Goal: Task Accomplishment & Management: Complete application form

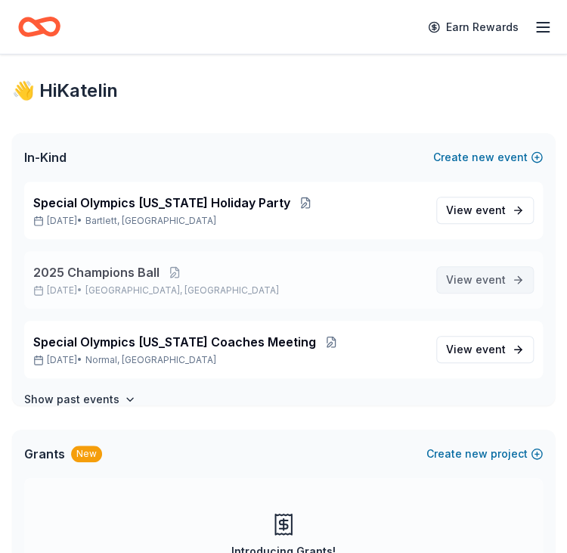
click at [461, 282] on span "View event" at bounding box center [476, 280] width 60 height 18
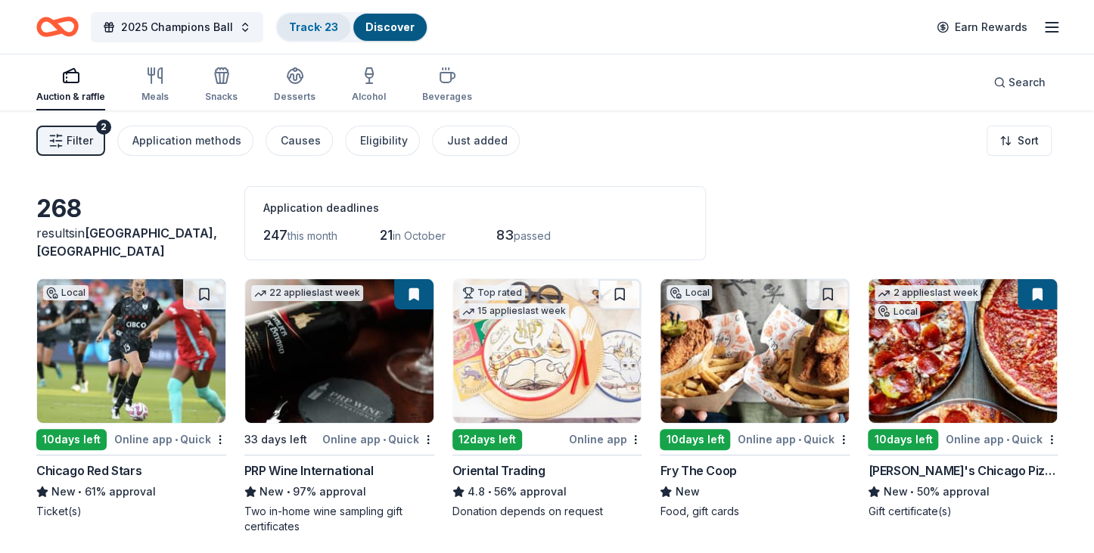
click at [324, 23] on link "Track · 23" at bounding box center [313, 26] width 49 height 13
click at [329, 25] on link "Track · 23" at bounding box center [313, 26] width 49 height 13
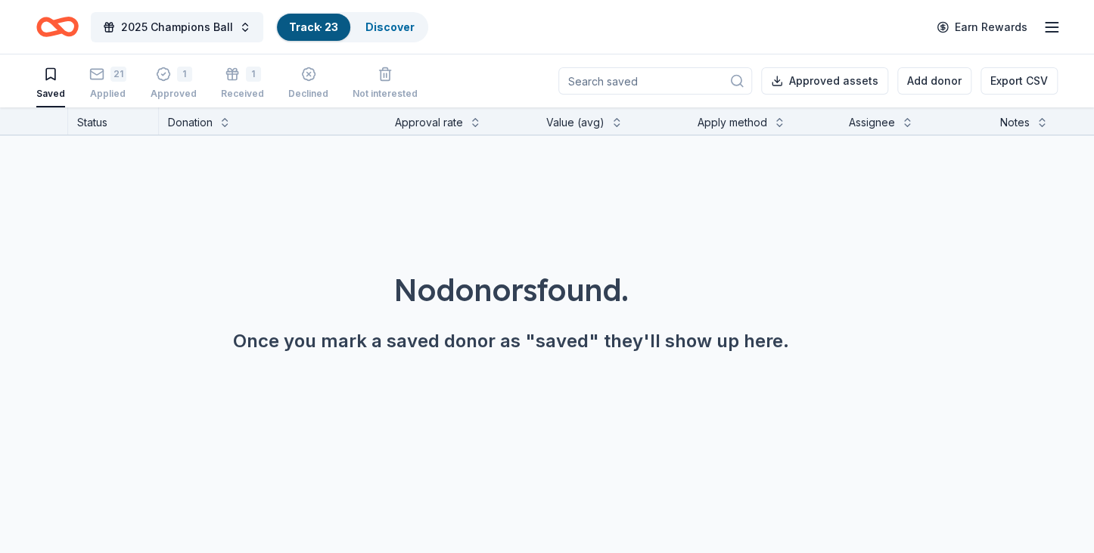
scroll to position [0, 242]
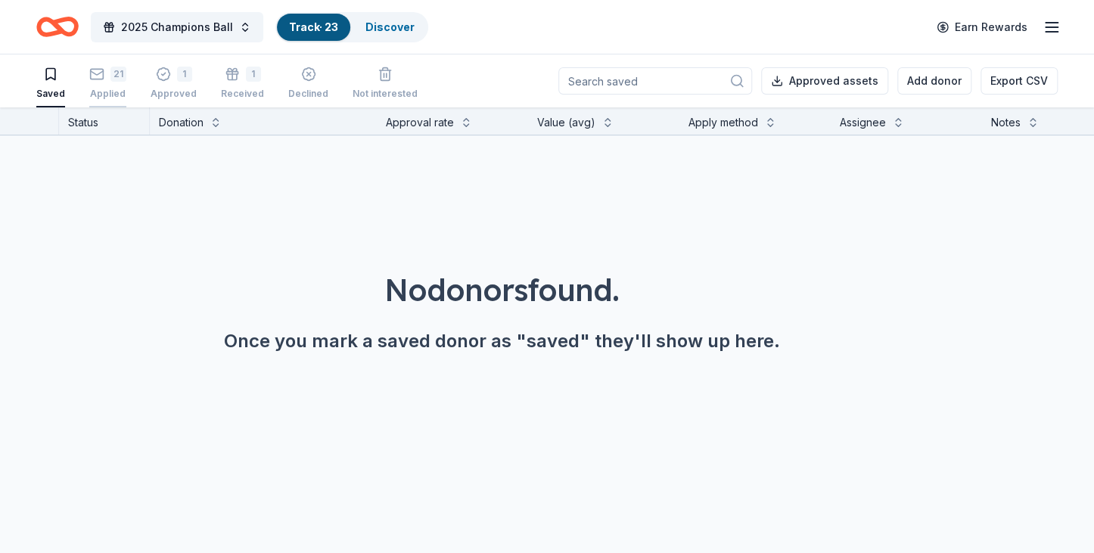
drag, startPoint x: 103, startPoint y: 75, endPoint x: 119, endPoint y: 61, distance: 20.9
click at [119, 61] on button "21 Applied" at bounding box center [107, 83] width 37 height 47
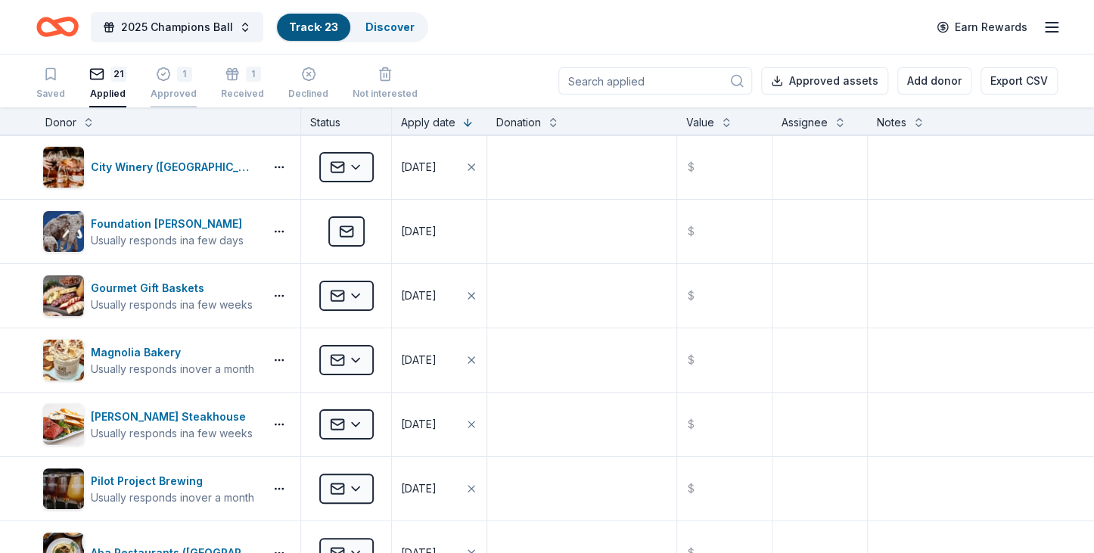
click at [177, 73] on div "1" at bounding box center [184, 74] width 15 height 15
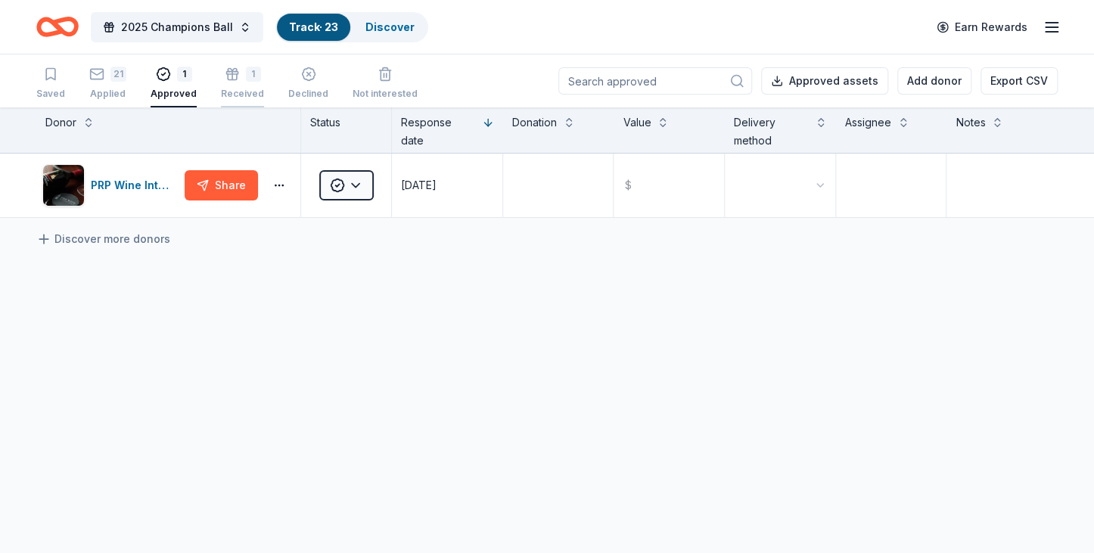
click at [246, 77] on div "1" at bounding box center [253, 74] width 15 height 15
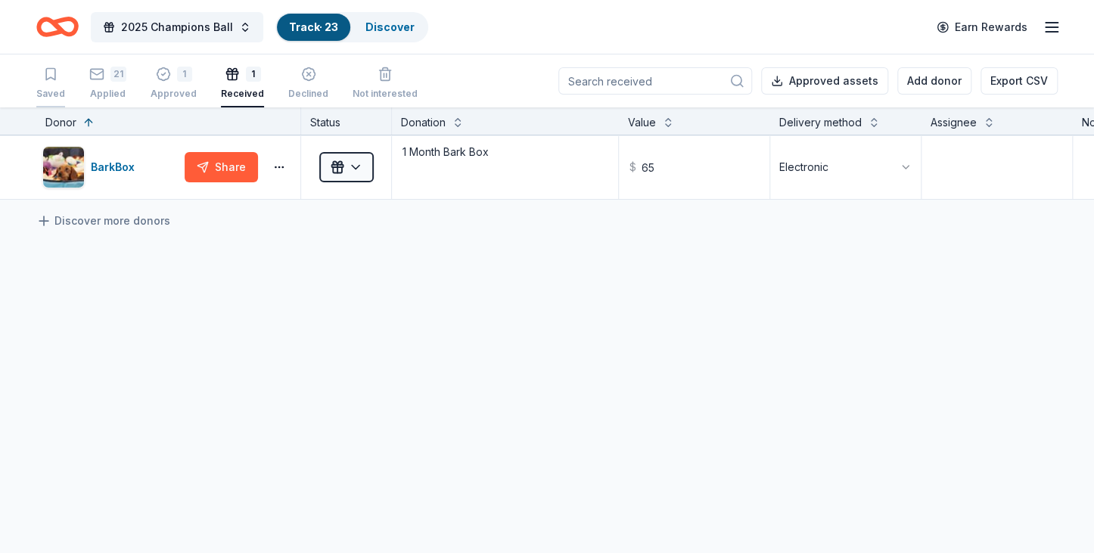
click at [46, 78] on icon "button" at bounding box center [50, 74] width 9 height 11
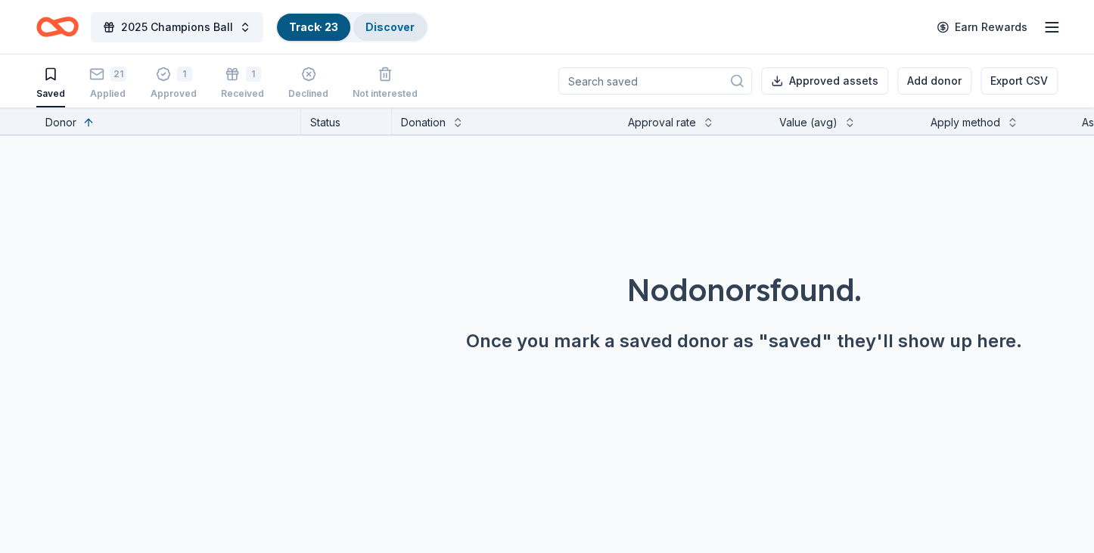
click at [416, 28] on div "Discover" at bounding box center [389, 27] width 73 height 27
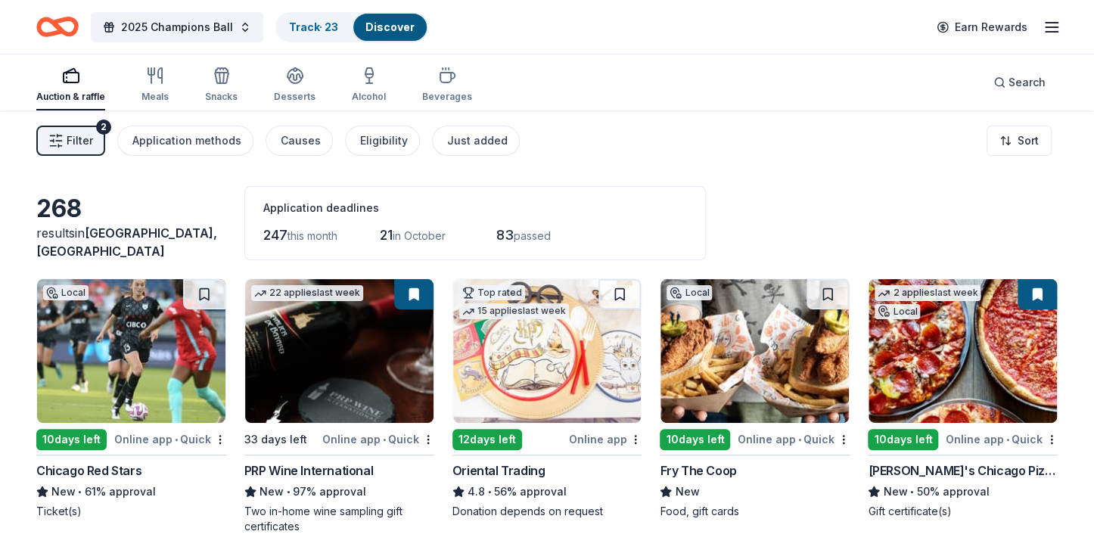
click at [84, 132] on span "Filter" at bounding box center [80, 141] width 26 height 18
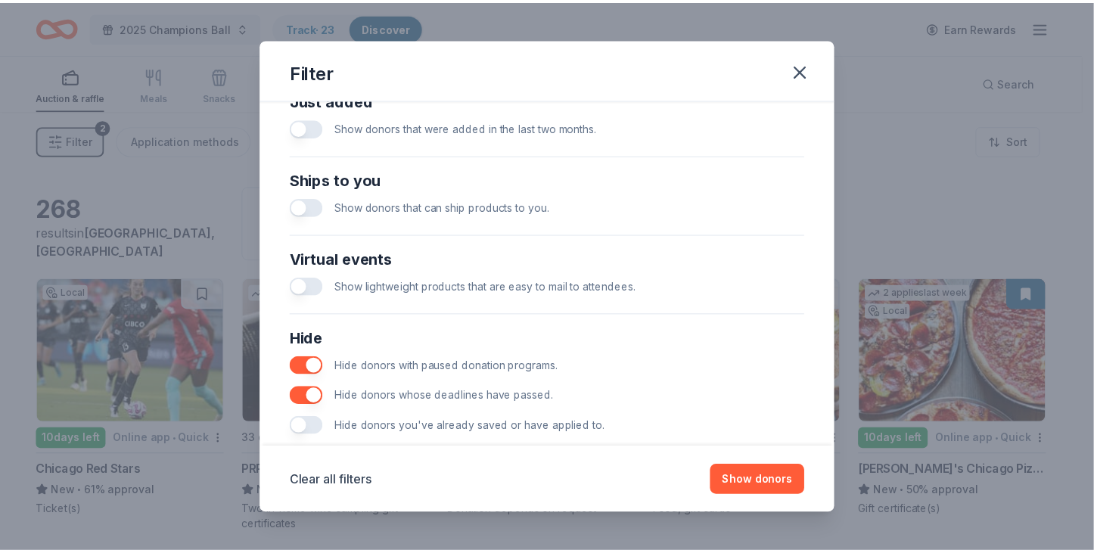
scroll to position [647, 0]
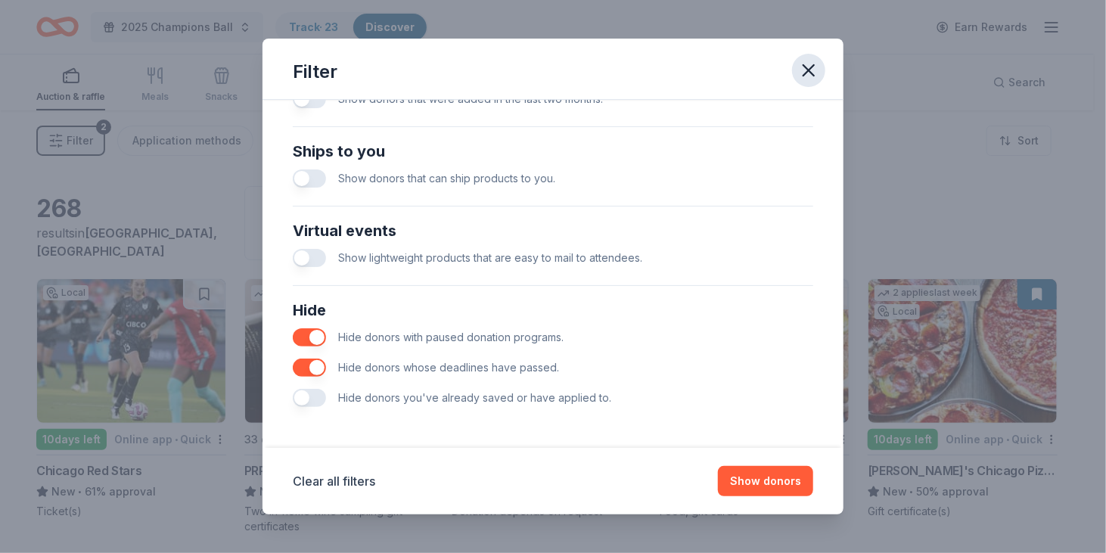
click at [566, 67] on icon "button" at bounding box center [808, 70] width 11 height 11
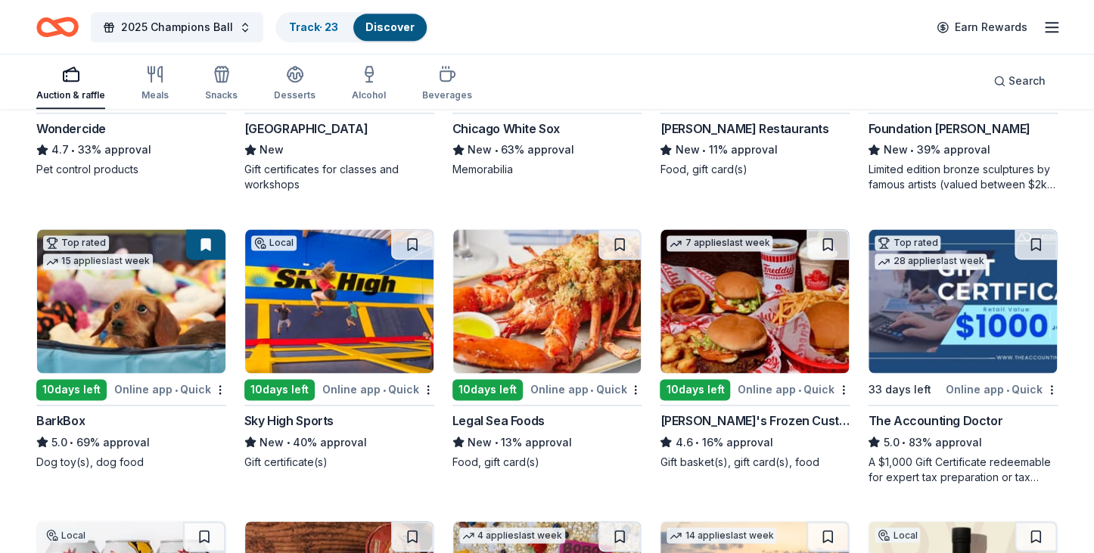
scroll to position [929, 0]
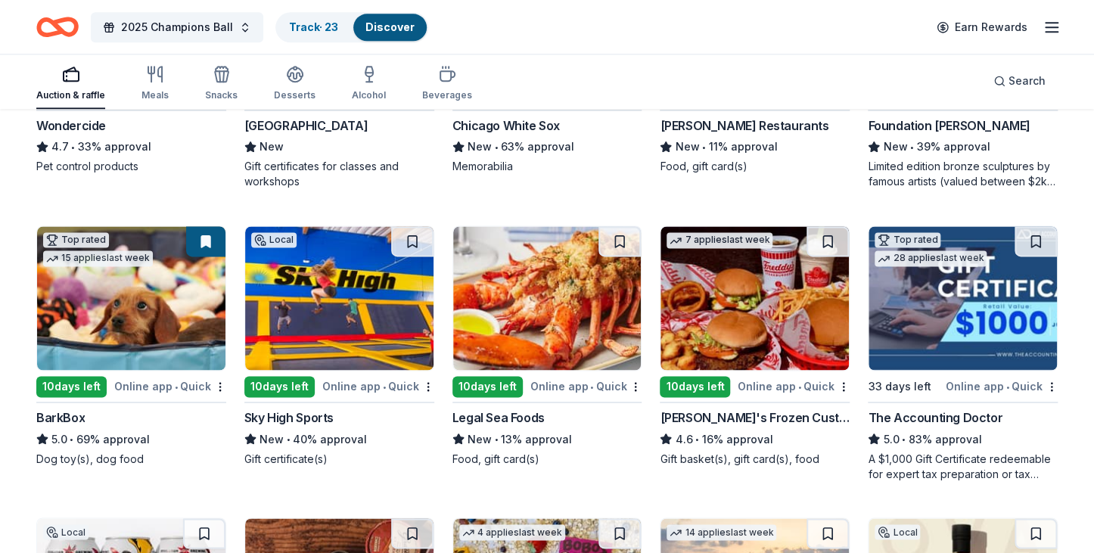
click at [566, 321] on img at bounding box center [962, 298] width 188 height 144
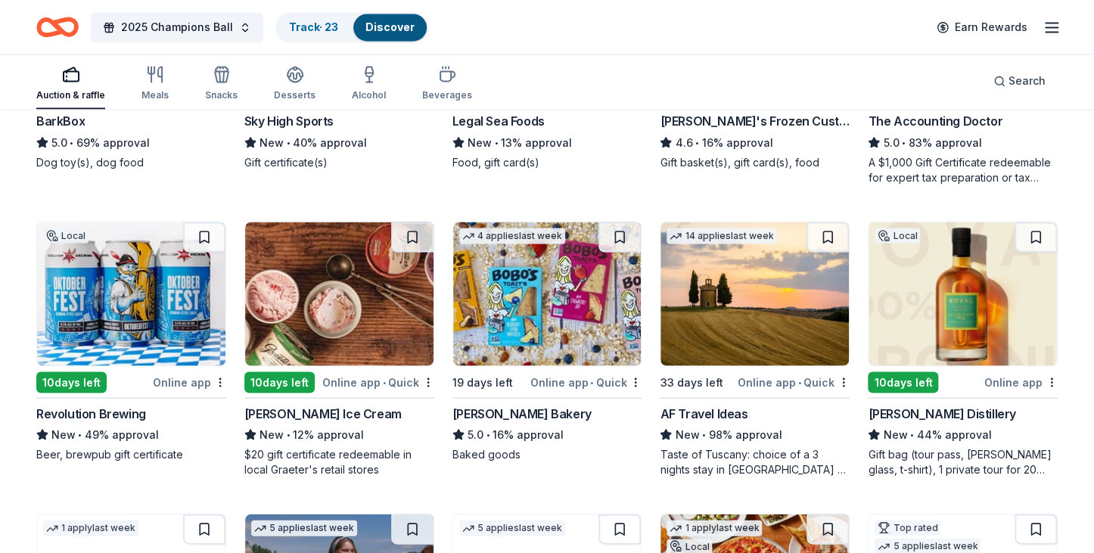
scroll to position [1225, 0]
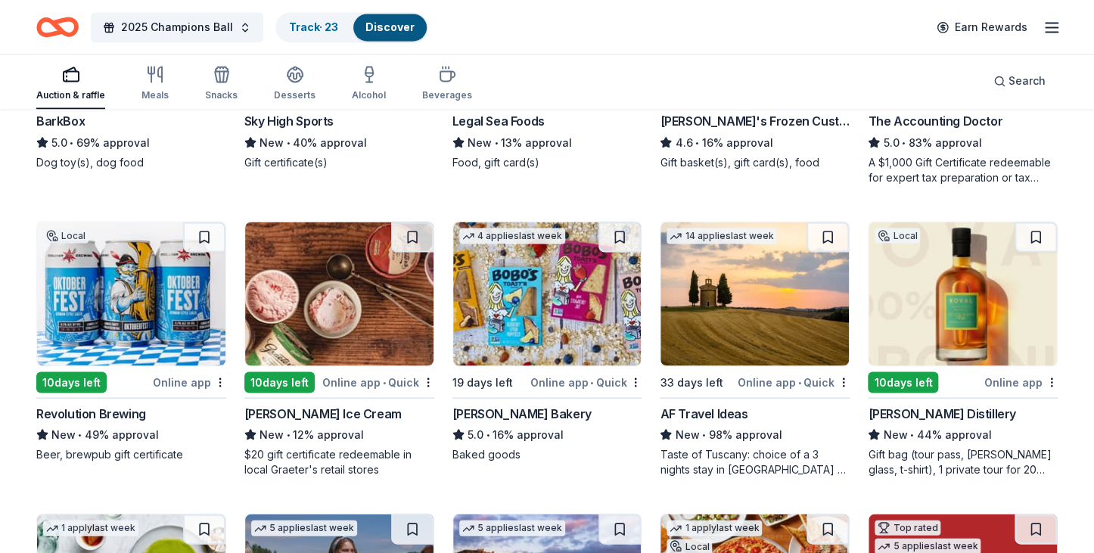
click at [566, 319] on img at bounding box center [754, 294] width 188 height 144
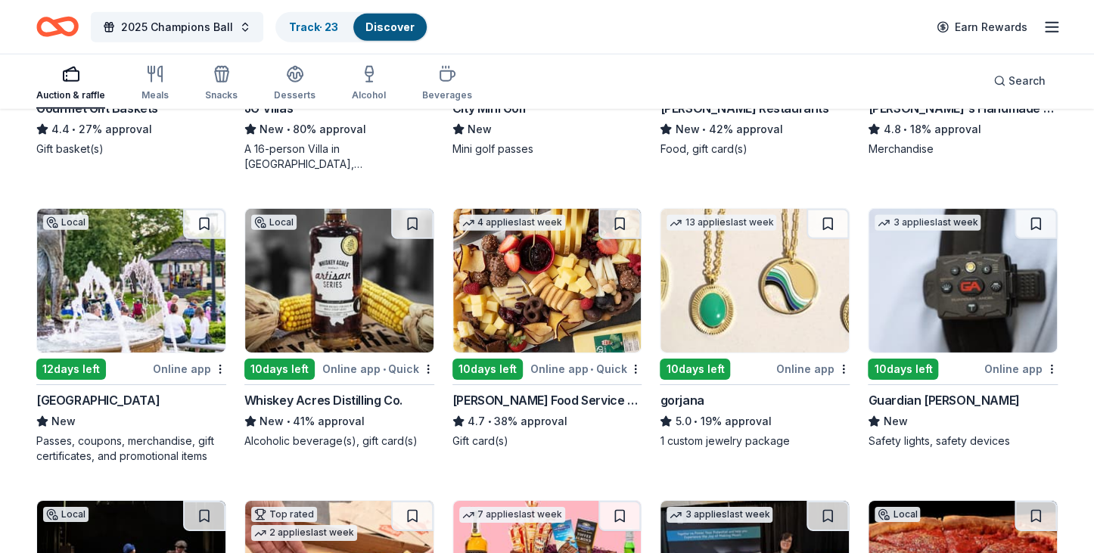
scroll to position [2117, 0]
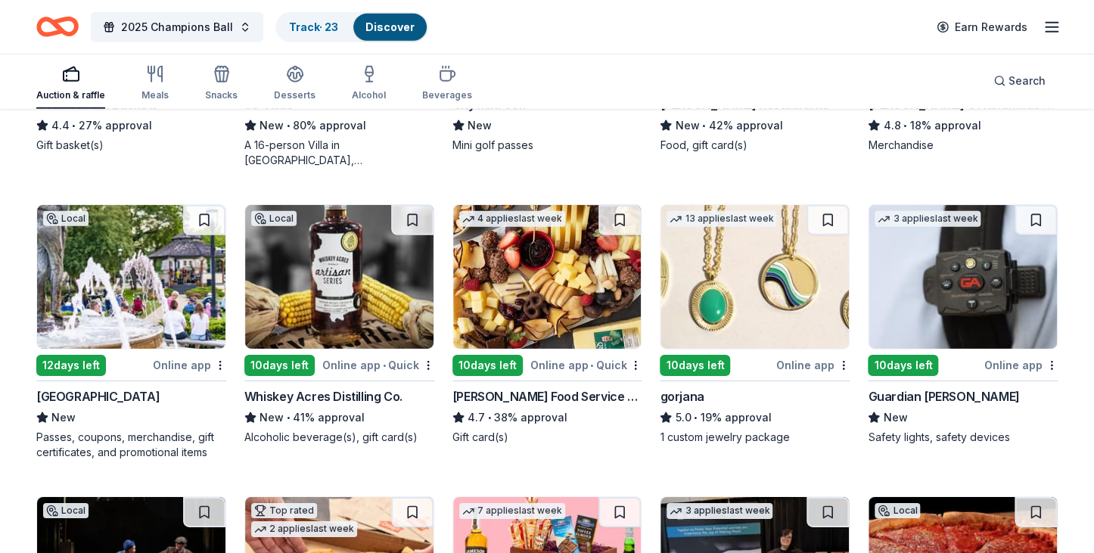
click at [309, 301] on img at bounding box center [339, 277] width 188 height 144
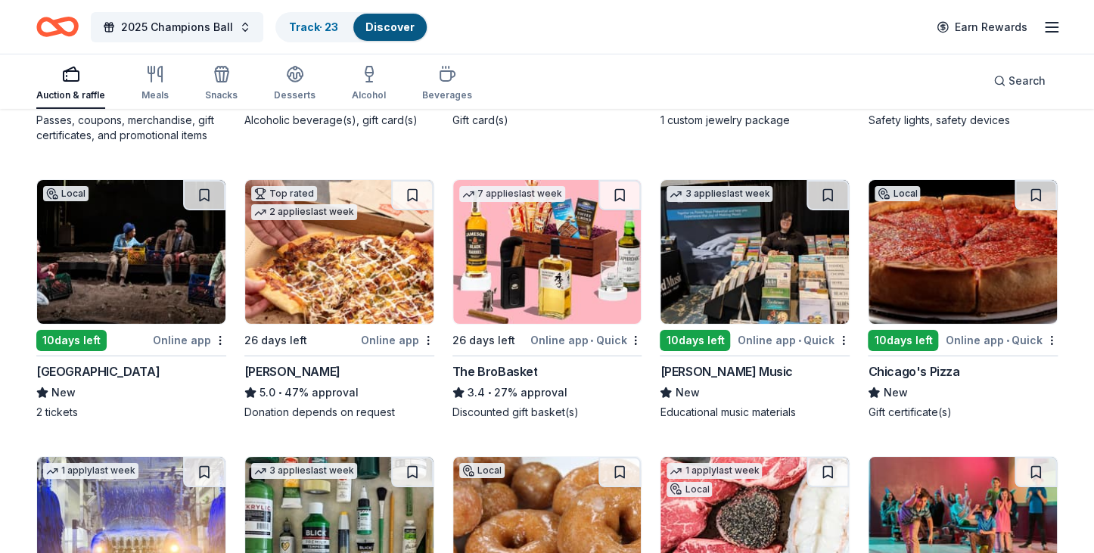
scroll to position [2435, 0]
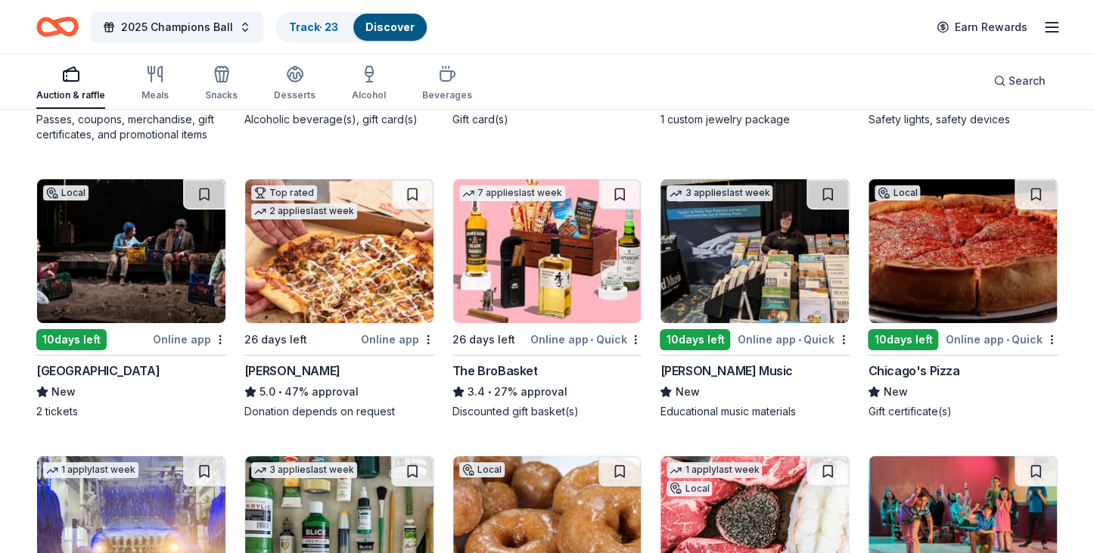
click at [566, 256] on img at bounding box center [962, 251] width 188 height 144
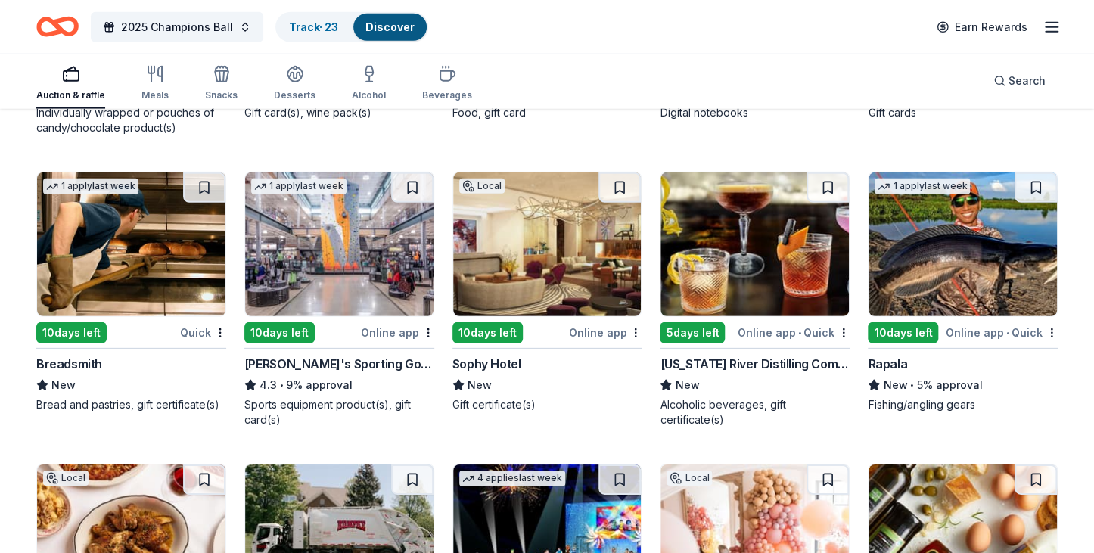
scroll to position [4731, 0]
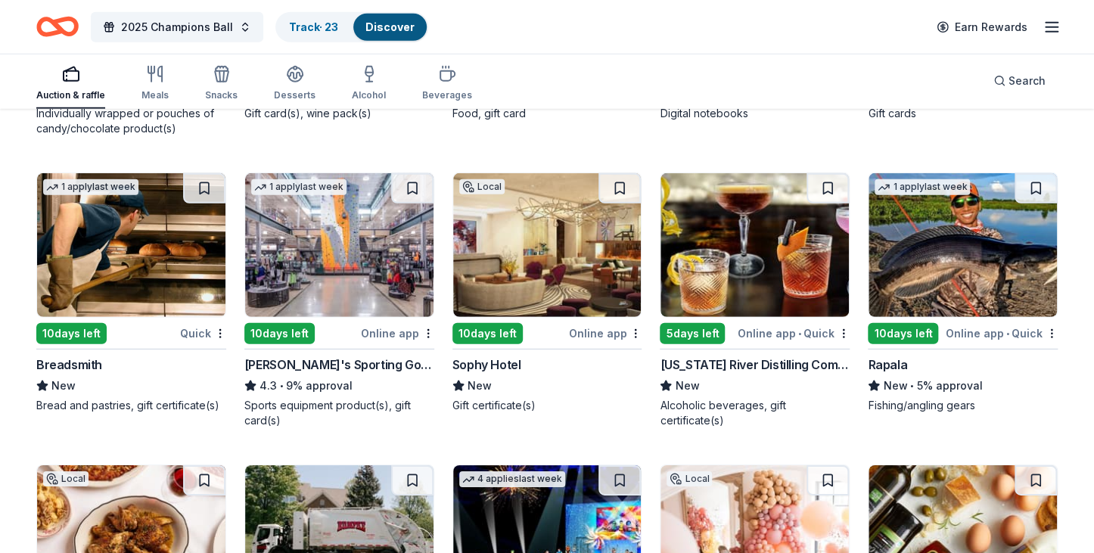
click at [486, 365] on div "Sophy Hotel" at bounding box center [486, 364] width 69 height 18
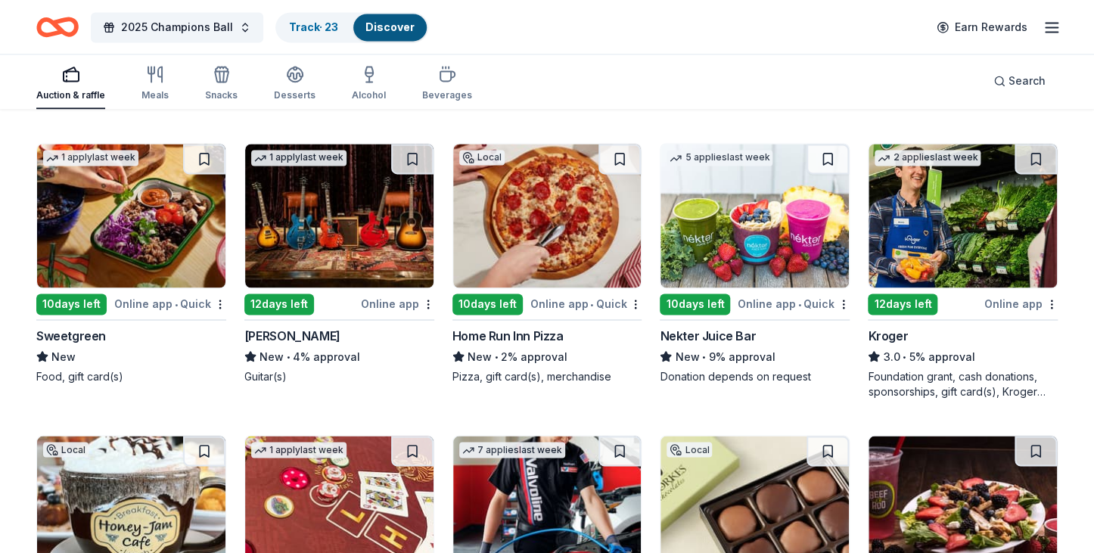
scroll to position [6497, 0]
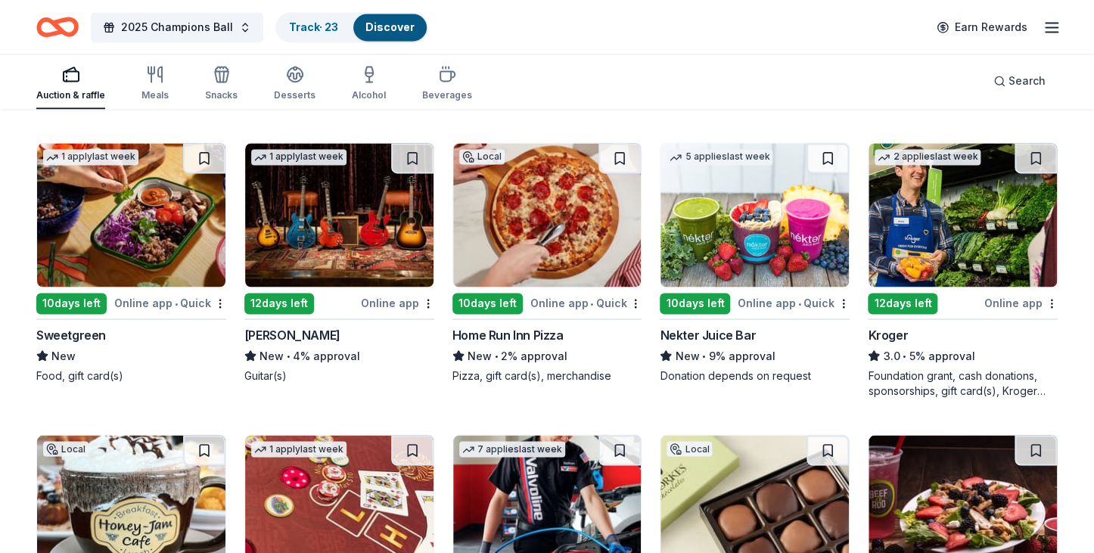
click at [295, 200] on img at bounding box center [339, 215] width 188 height 144
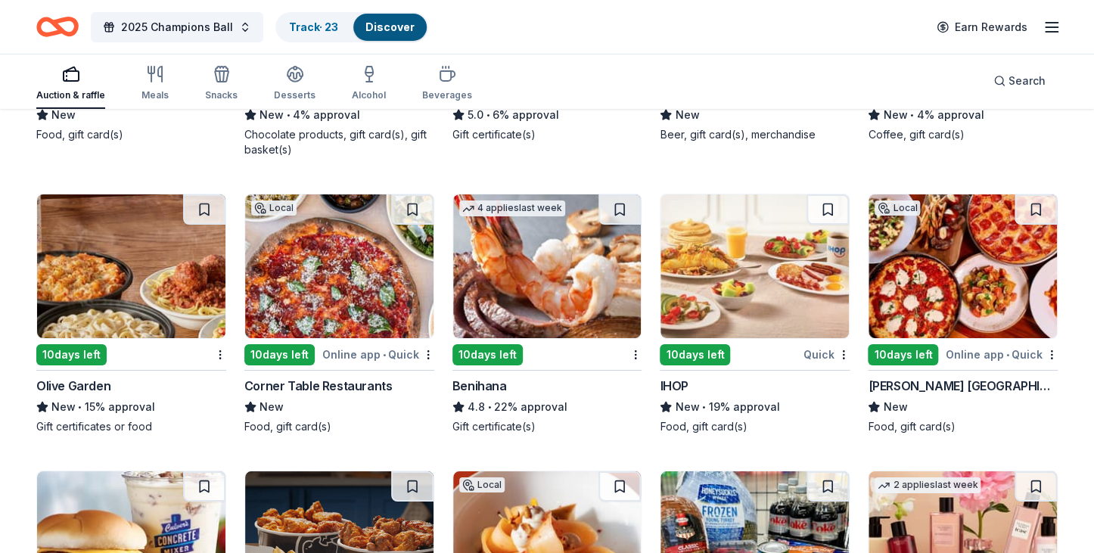
scroll to position [7891, 0]
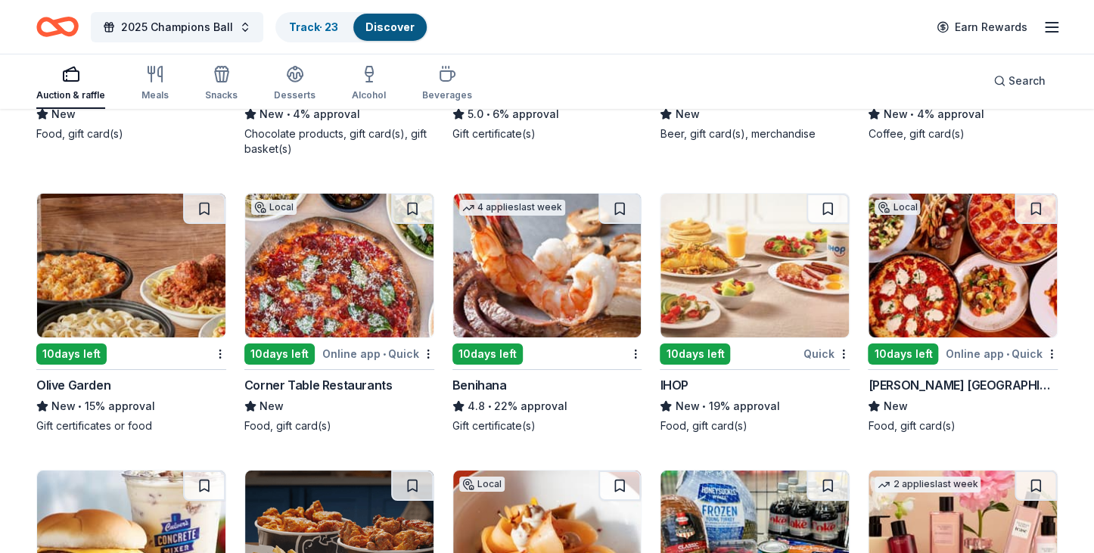
click at [348, 276] on img at bounding box center [339, 266] width 188 height 144
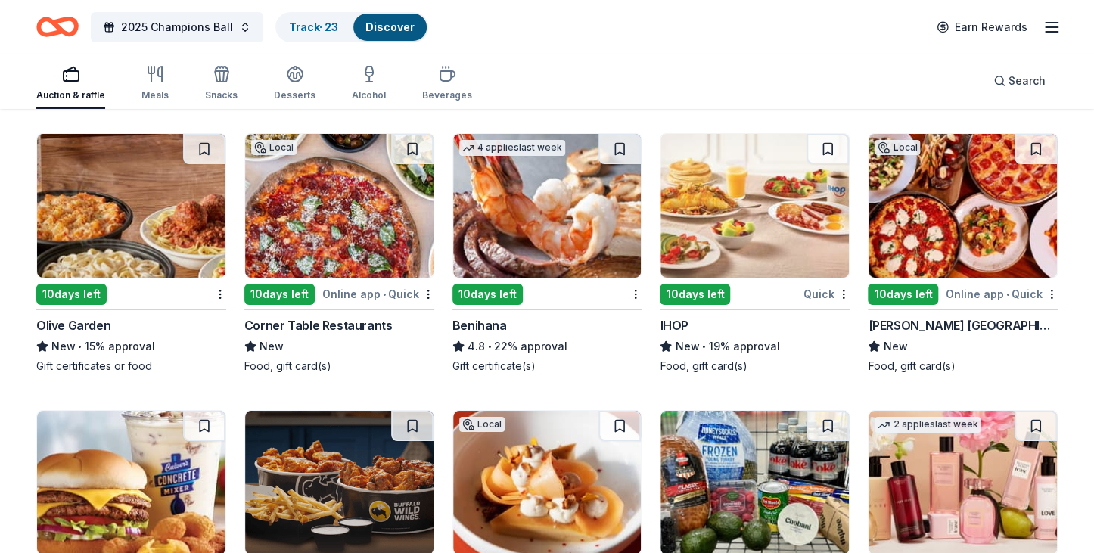
scroll to position [7918, 0]
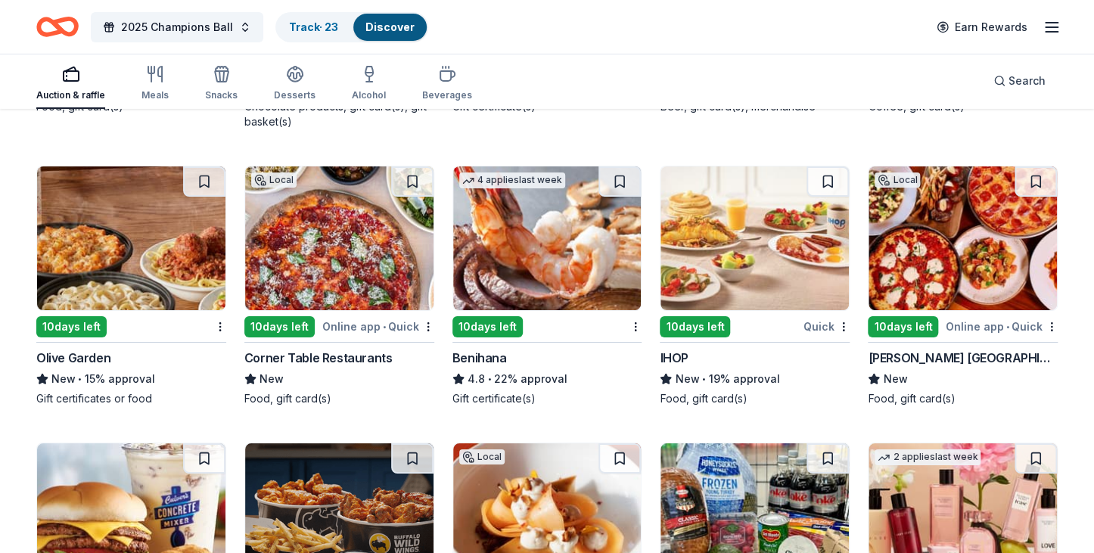
click at [566, 262] on img at bounding box center [962, 238] width 188 height 144
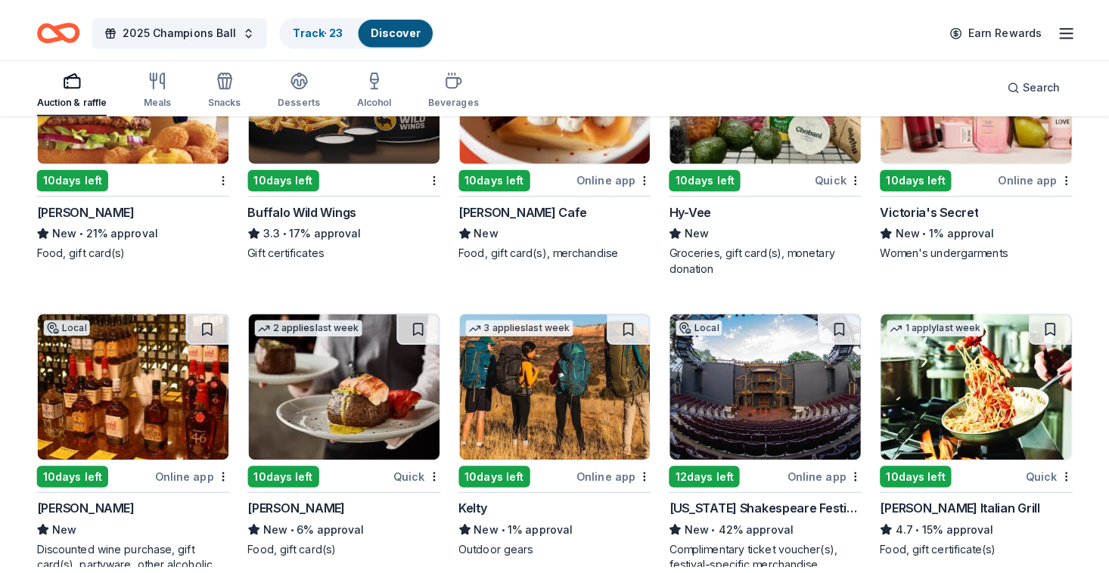
scroll to position [8351, 0]
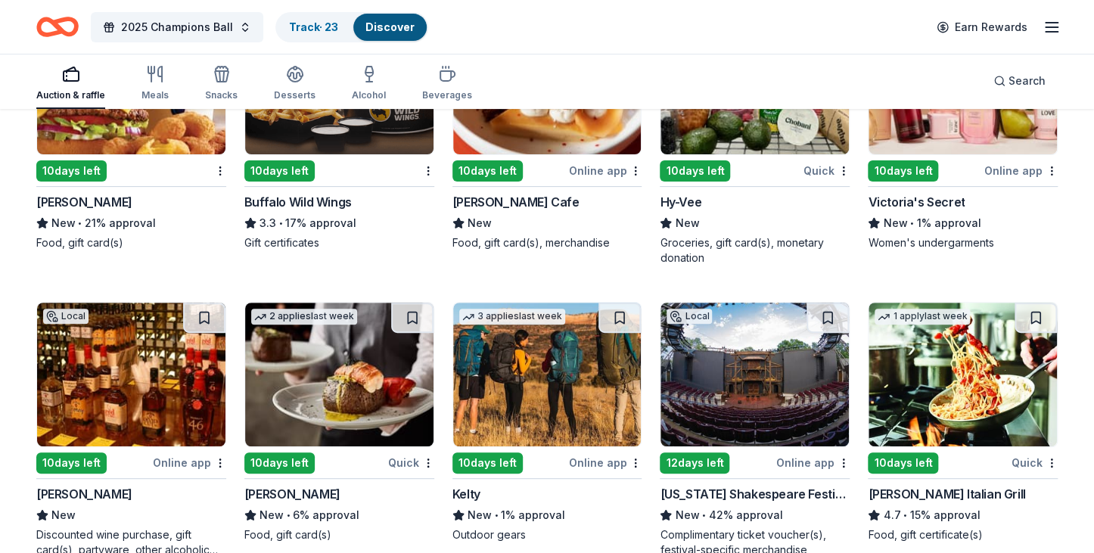
click at [143, 374] on img at bounding box center [131, 374] width 188 height 144
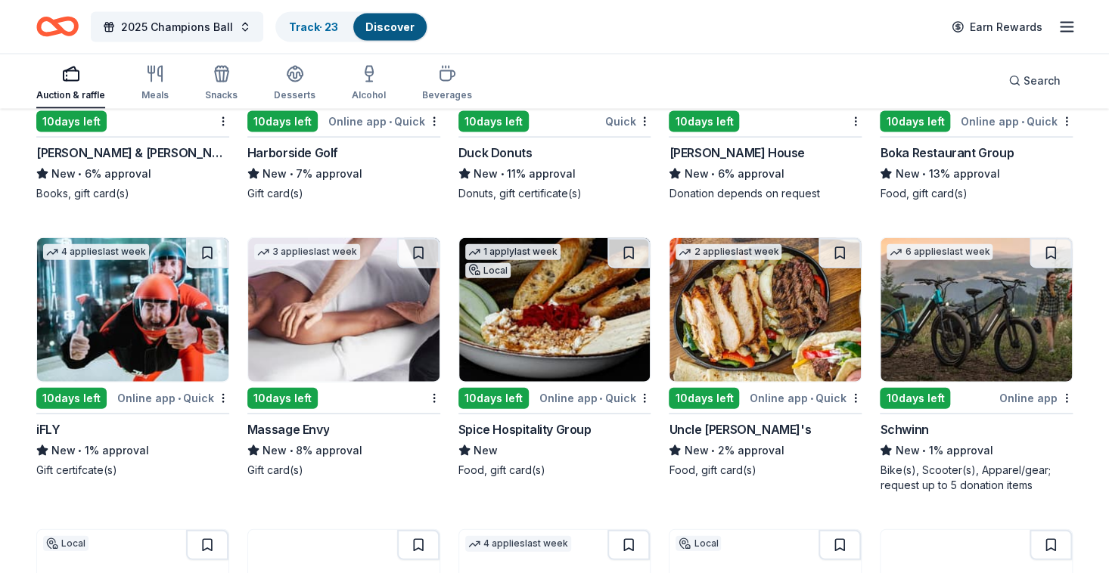
scroll to position [9819, 0]
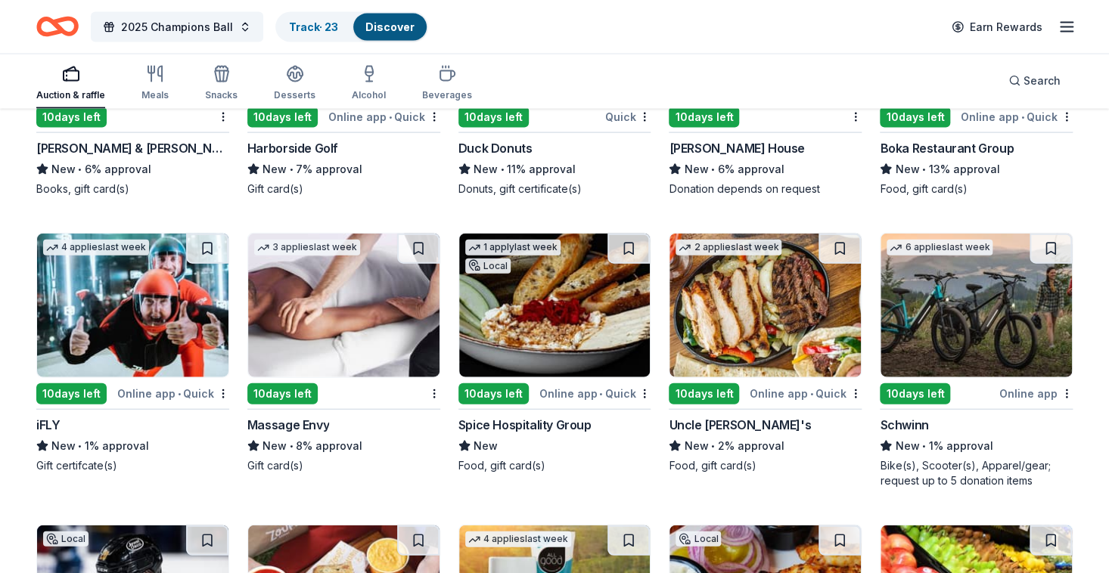
click at [566, 281] on img at bounding box center [764, 306] width 191 height 144
click at [543, 306] on img at bounding box center [554, 306] width 191 height 144
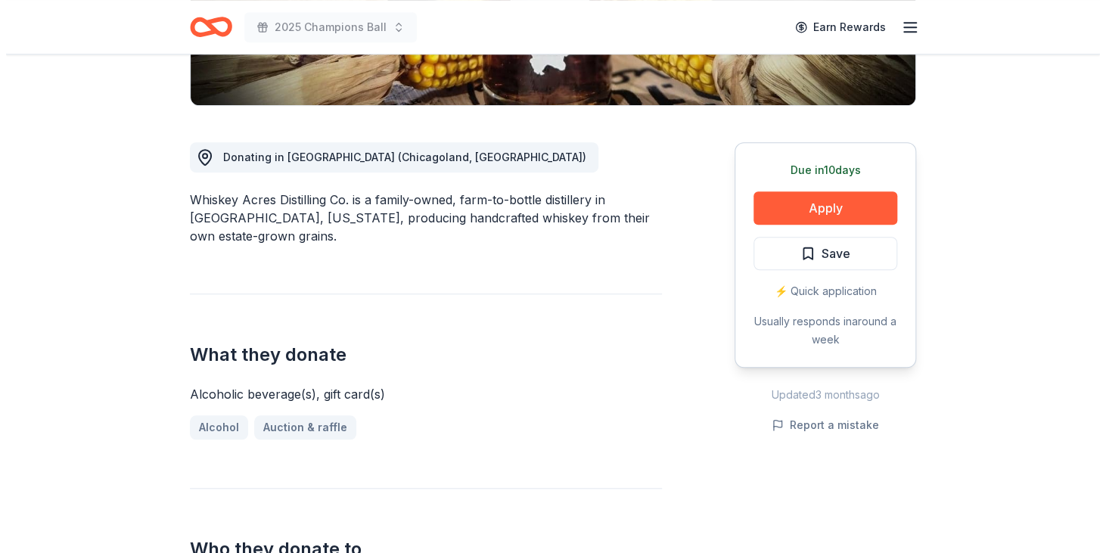
scroll to position [354, 0]
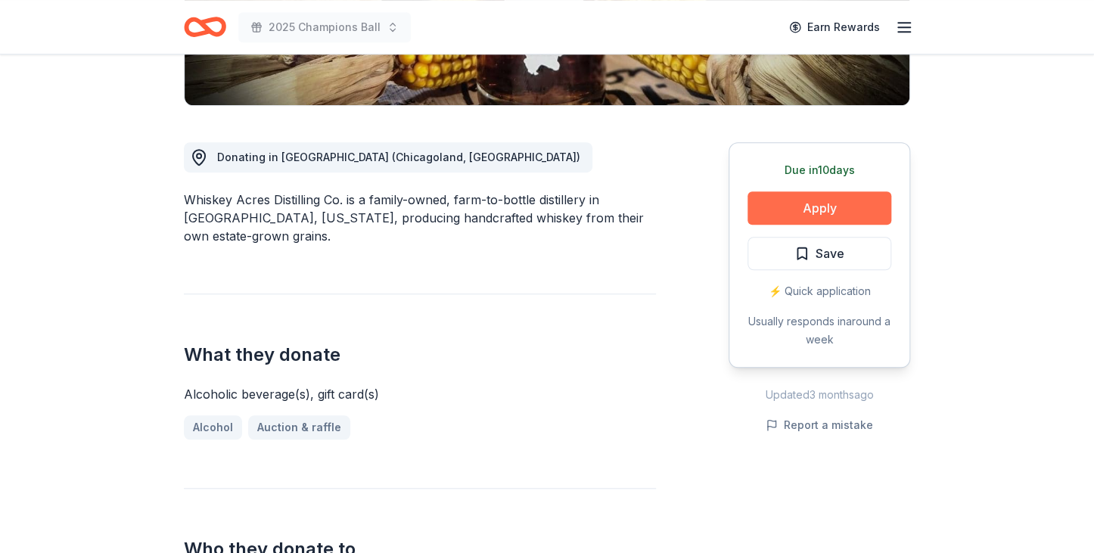
click at [793, 210] on button "Apply" at bounding box center [819, 207] width 144 height 33
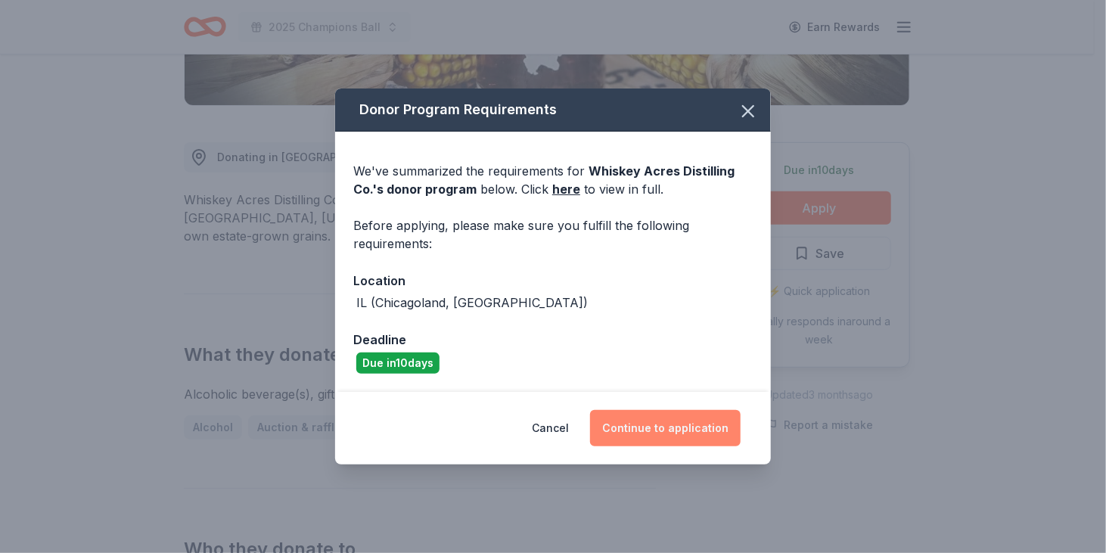
click at [624, 432] on button "Continue to application" at bounding box center [665, 428] width 150 height 36
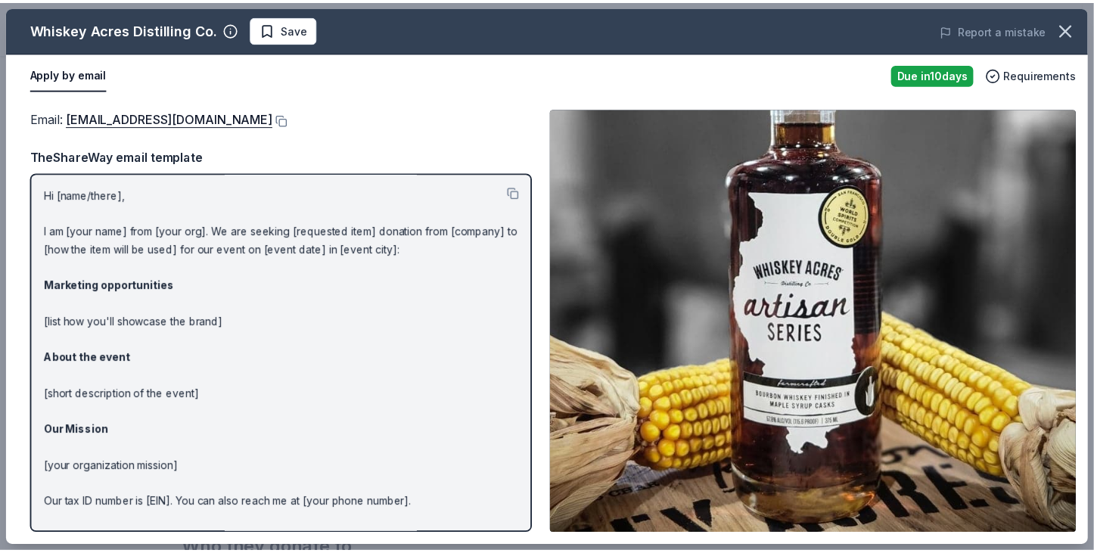
scroll to position [63, 0]
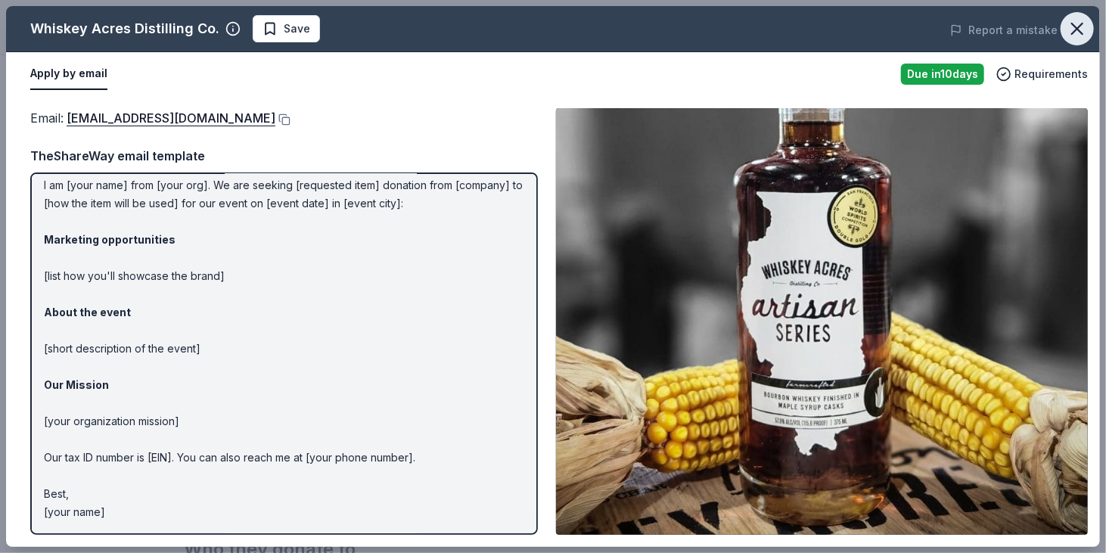
click at [1079, 29] on icon "button" at bounding box center [1076, 28] width 21 height 21
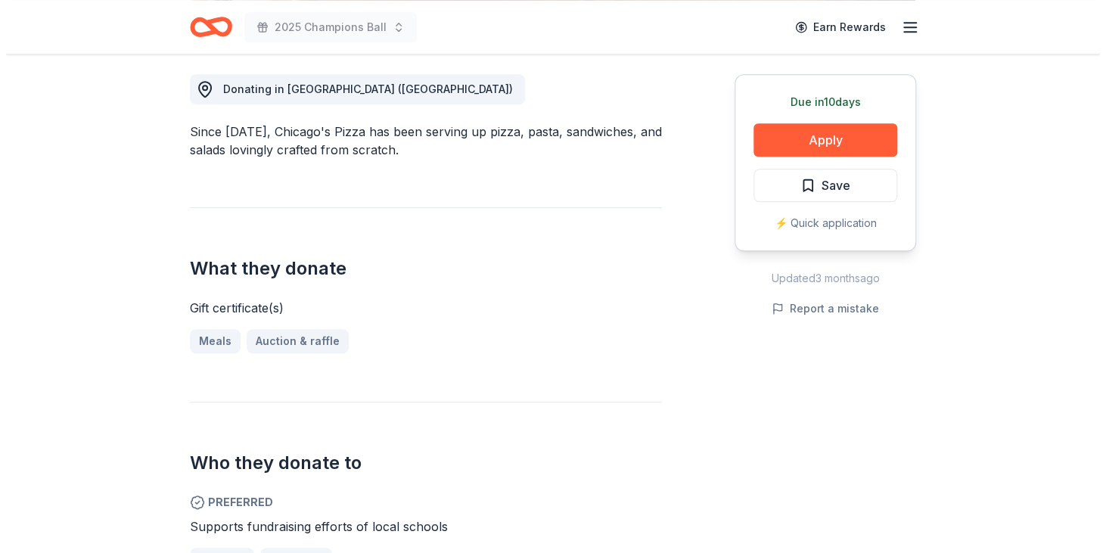
scroll to position [442, 0]
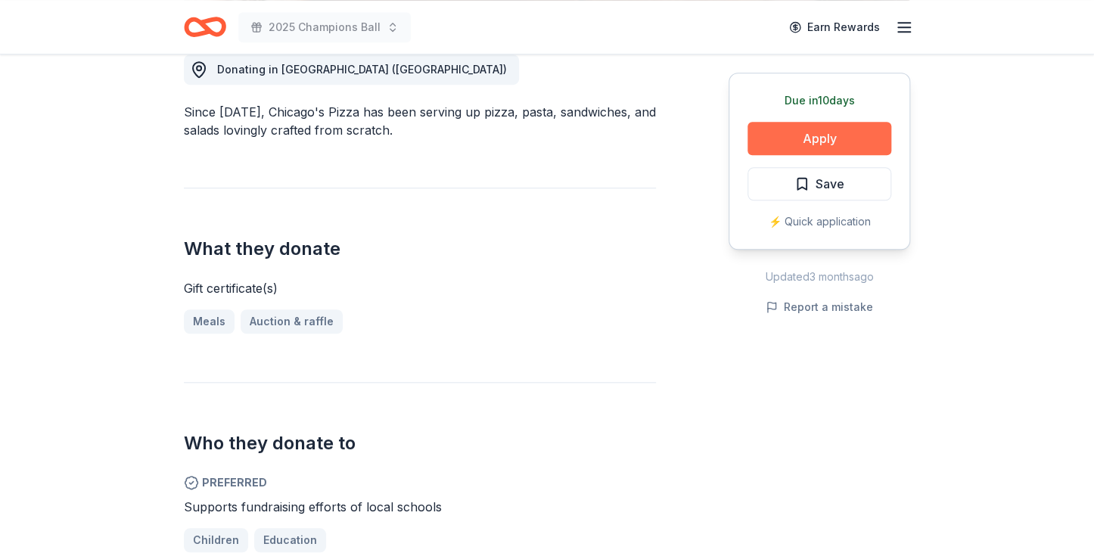
click at [809, 138] on button "Apply" at bounding box center [819, 138] width 144 height 33
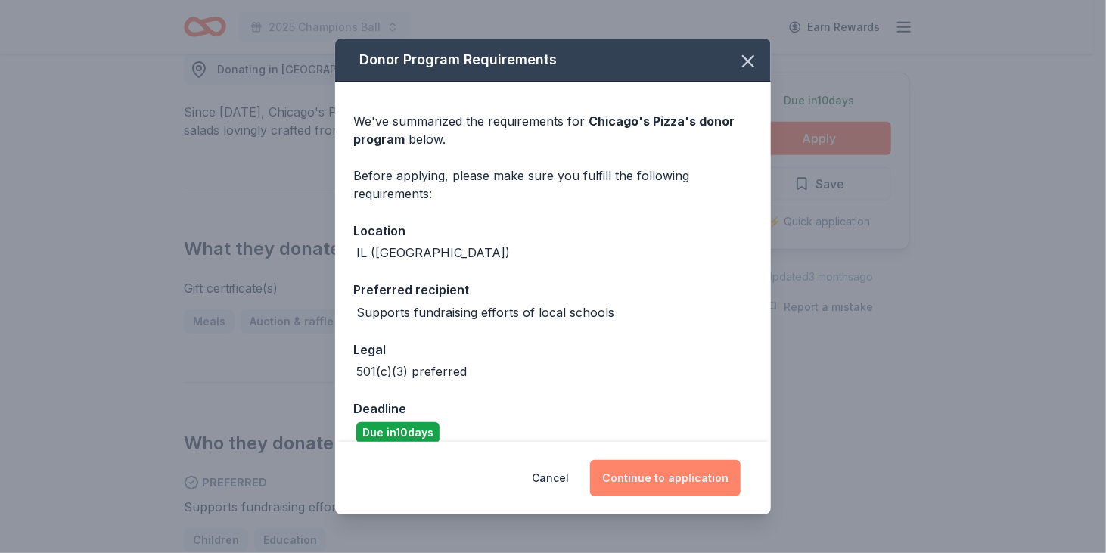
click at [678, 483] on button "Continue to application" at bounding box center [665, 478] width 150 height 36
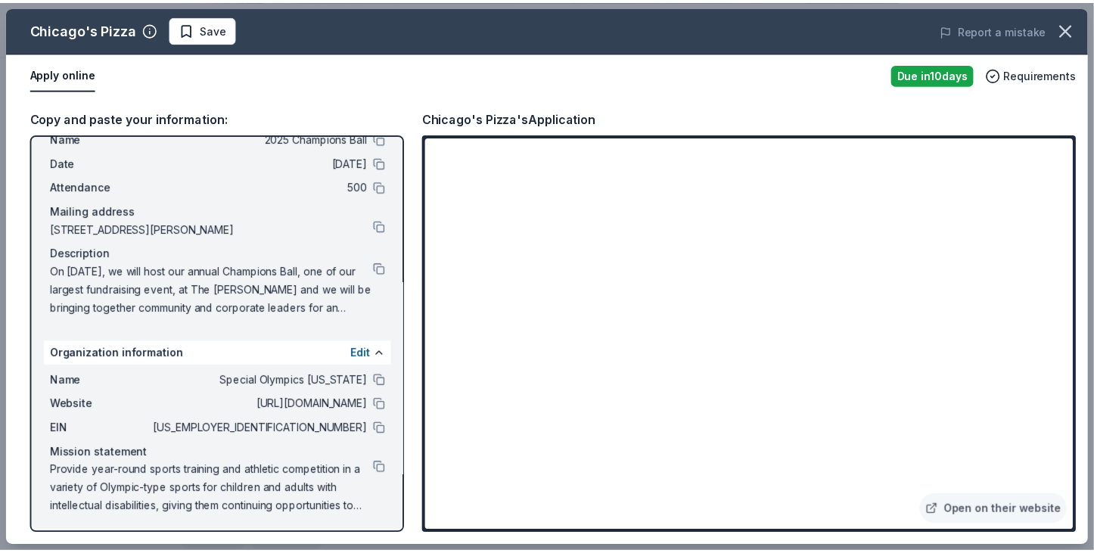
scroll to position [0, 0]
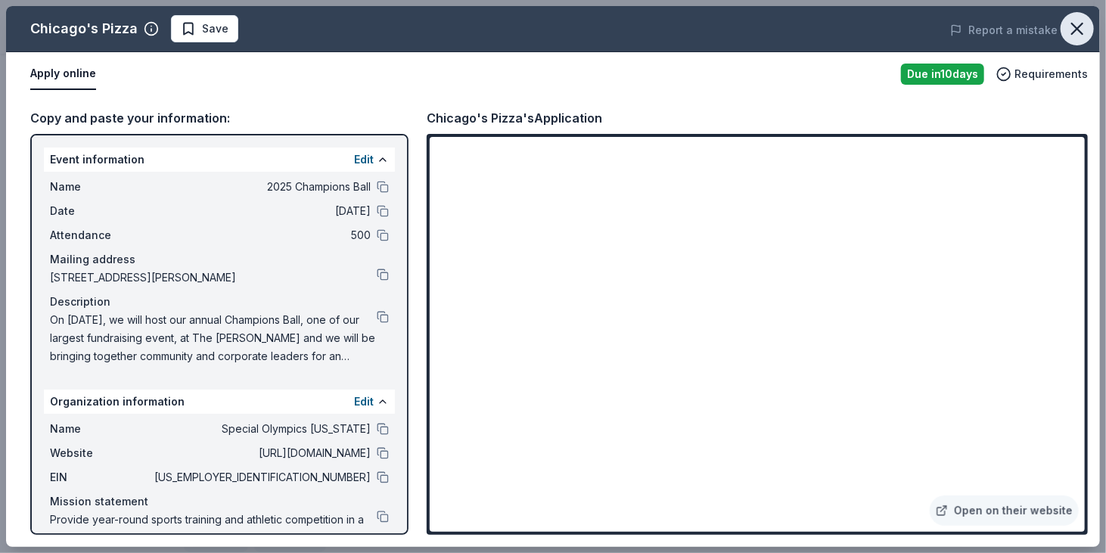
click at [1077, 29] on icon "button" at bounding box center [1077, 28] width 11 height 11
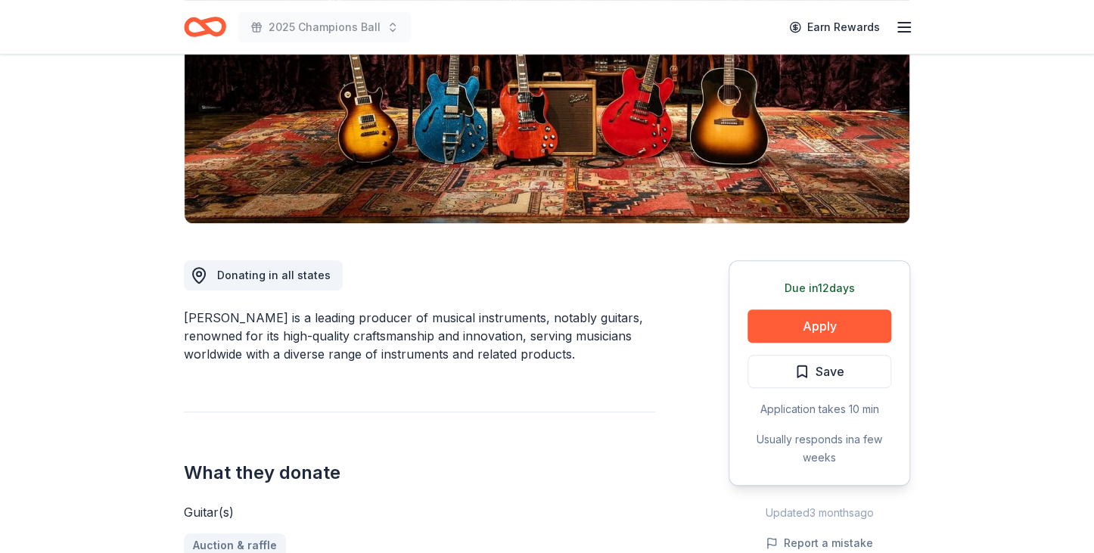
scroll to position [236, 0]
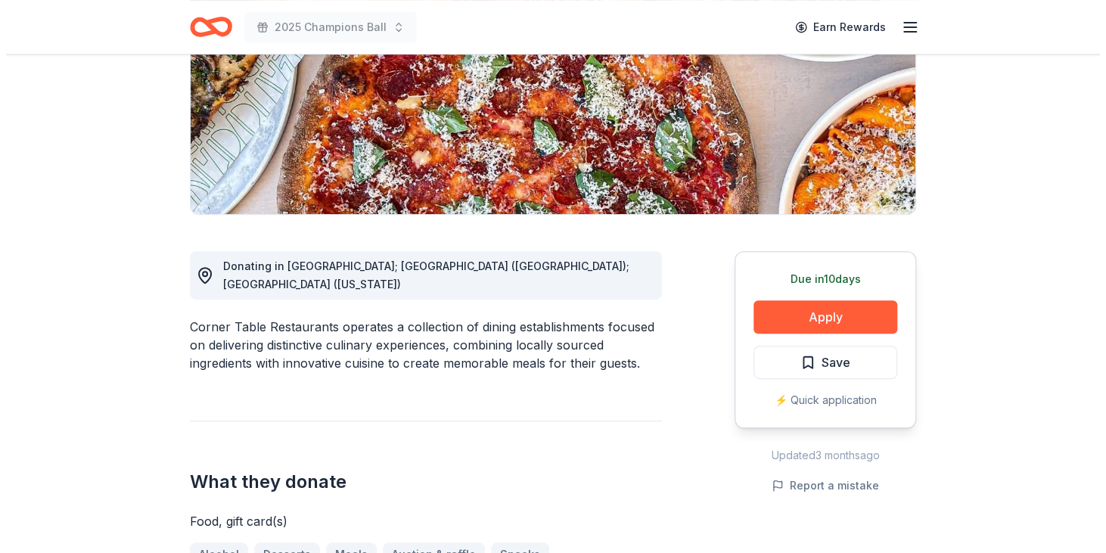
scroll to position [244, 0]
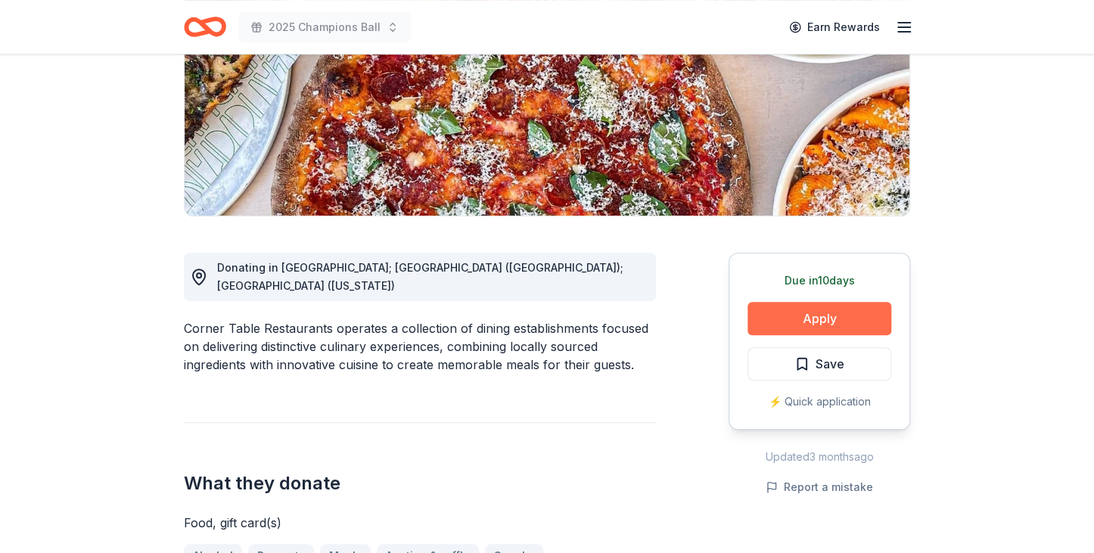
click at [811, 324] on button "Apply" at bounding box center [819, 318] width 144 height 33
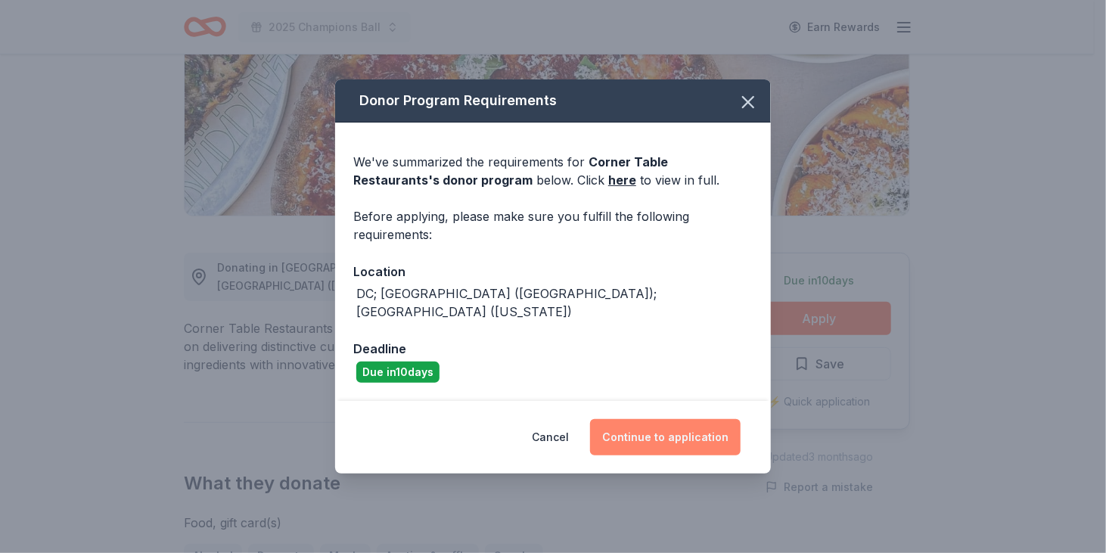
click at [644, 428] on button "Continue to application" at bounding box center [665, 437] width 150 height 36
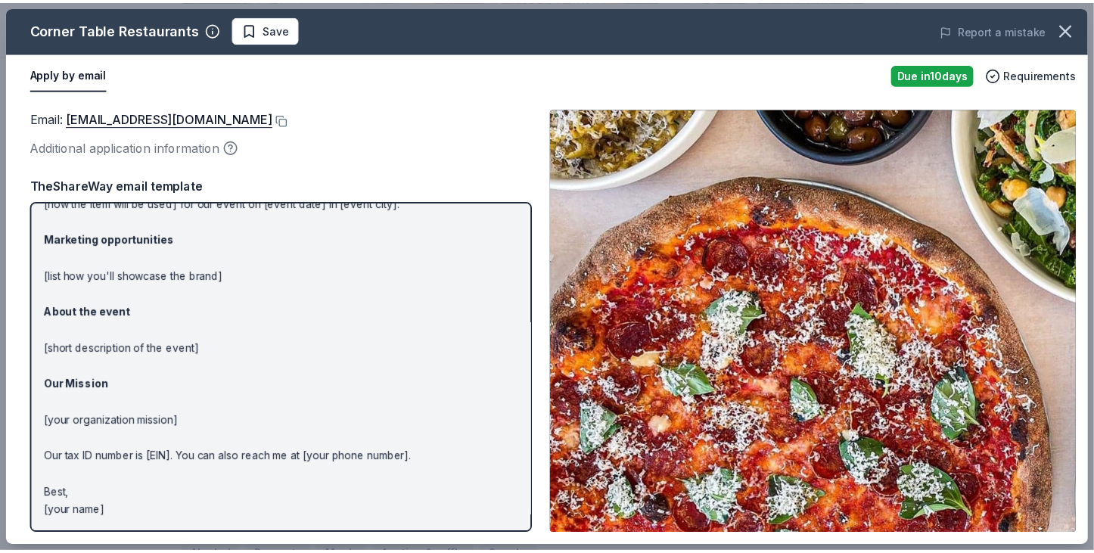
scroll to position [0, 0]
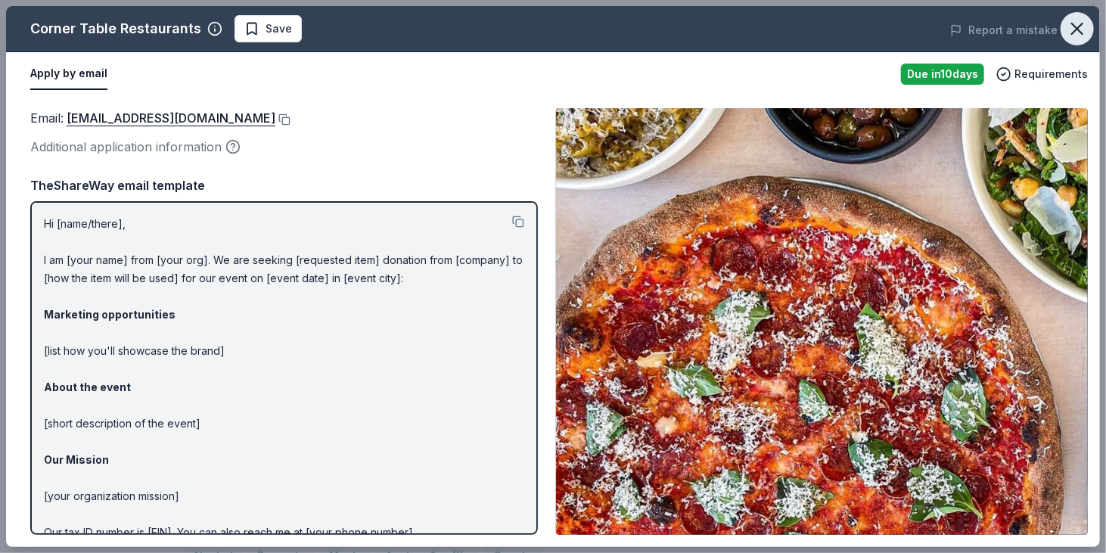
click at [1081, 24] on icon "button" at bounding box center [1077, 28] width 11 height 11
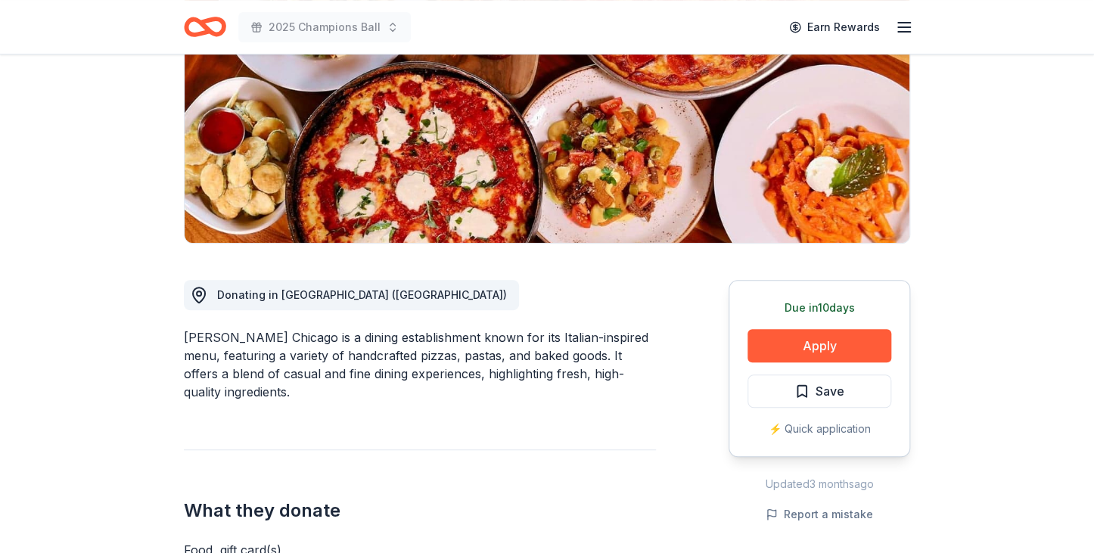
scroll to position [218, 0]
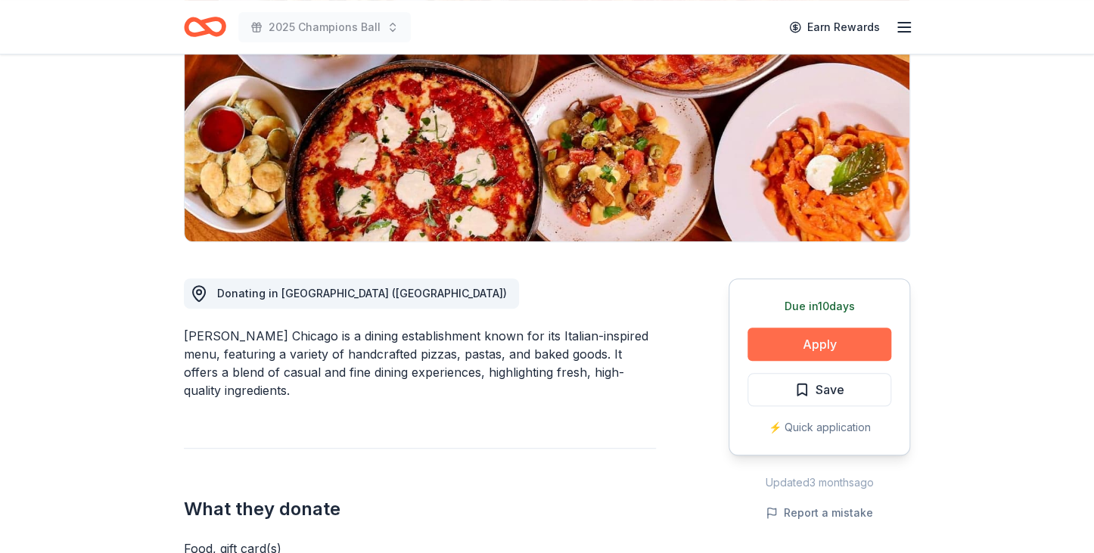
click at [765, 358] on button "Apply" at bounding box center [819, 343] width 144 height 33
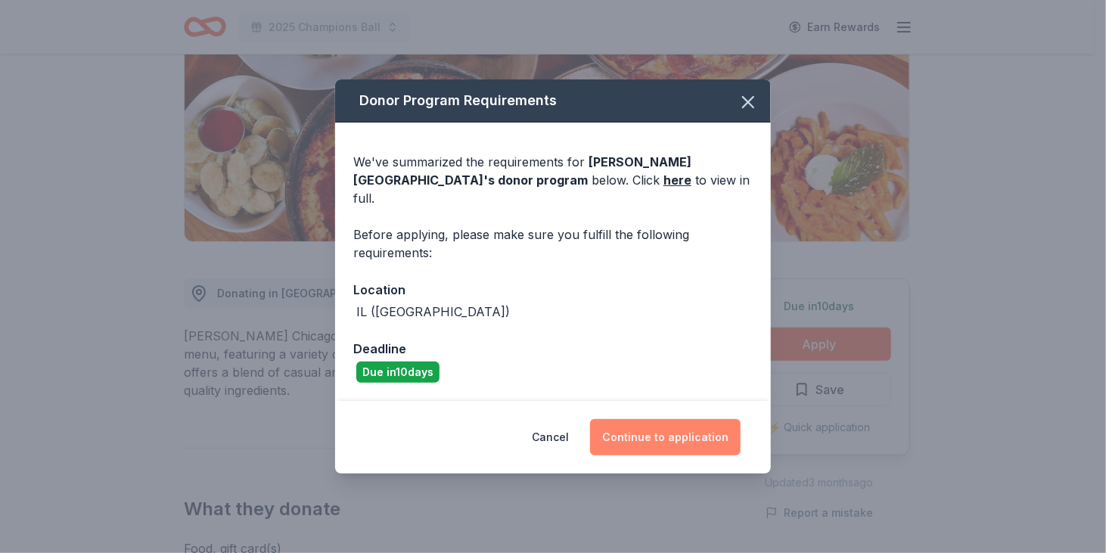
click at [696, 425] on button "Continue to application" at bounding box center [665, 437] width 150 height 36
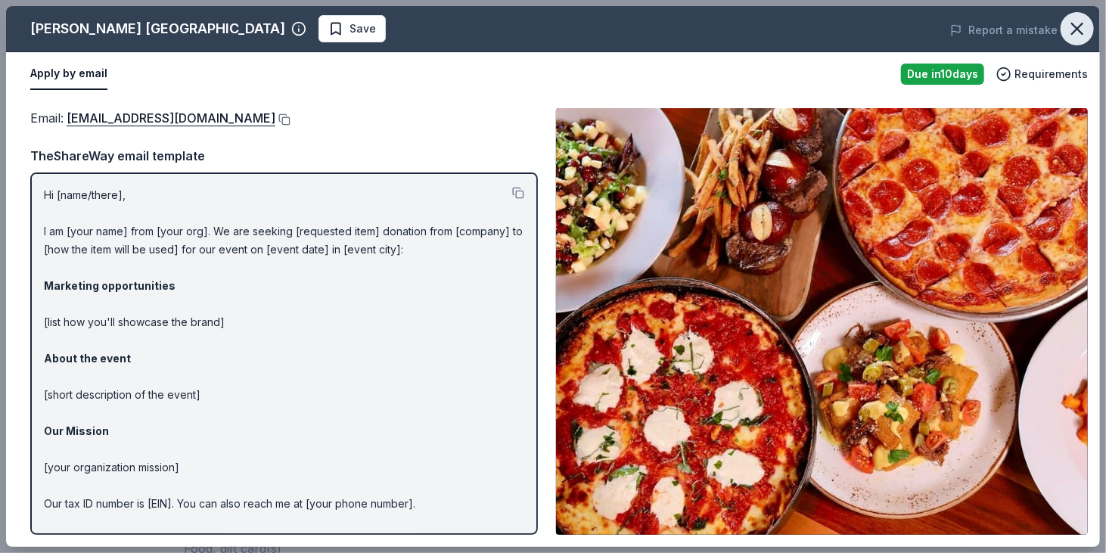
click at [1087, 21] on button "button" at bounding box center [1076, 28] width 33 height 33
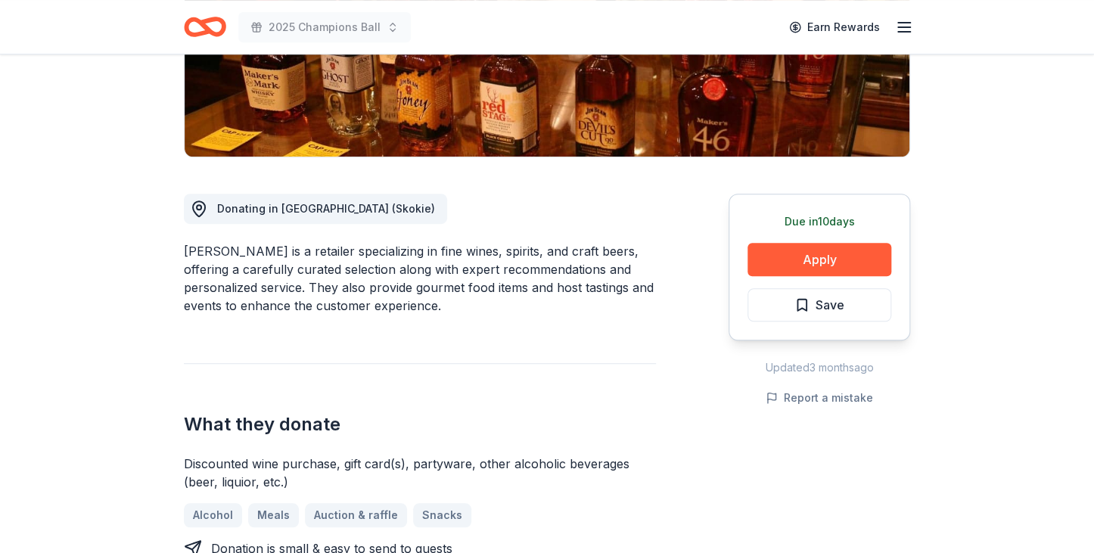
scroll to position [363, 0]
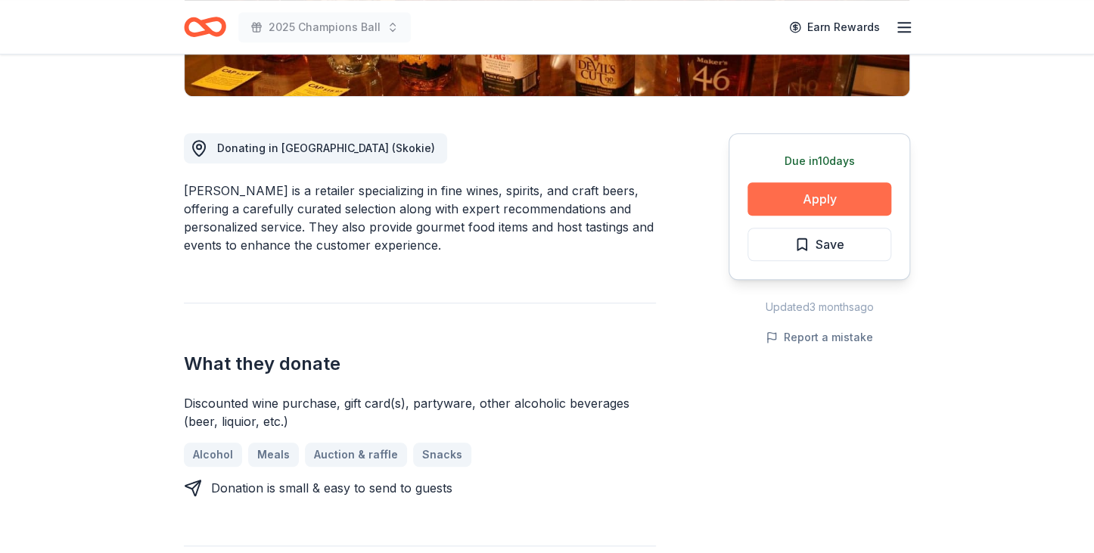
click at [814, 195] on button "Apply" at bounding box center [819, 198] width 144 height 33
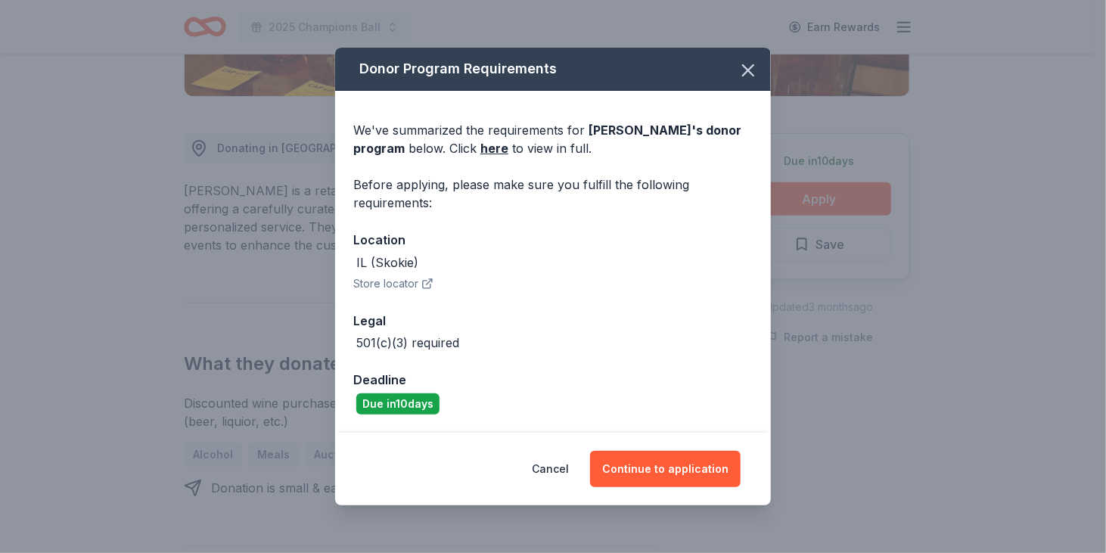
click at [641, 486] on div "Cancel Continue to application" at bounding box center [553, 469] width 436 height 73
click at [634, 459] on button "Continue to application" at bounding box center [665, 469] width 150 height 36
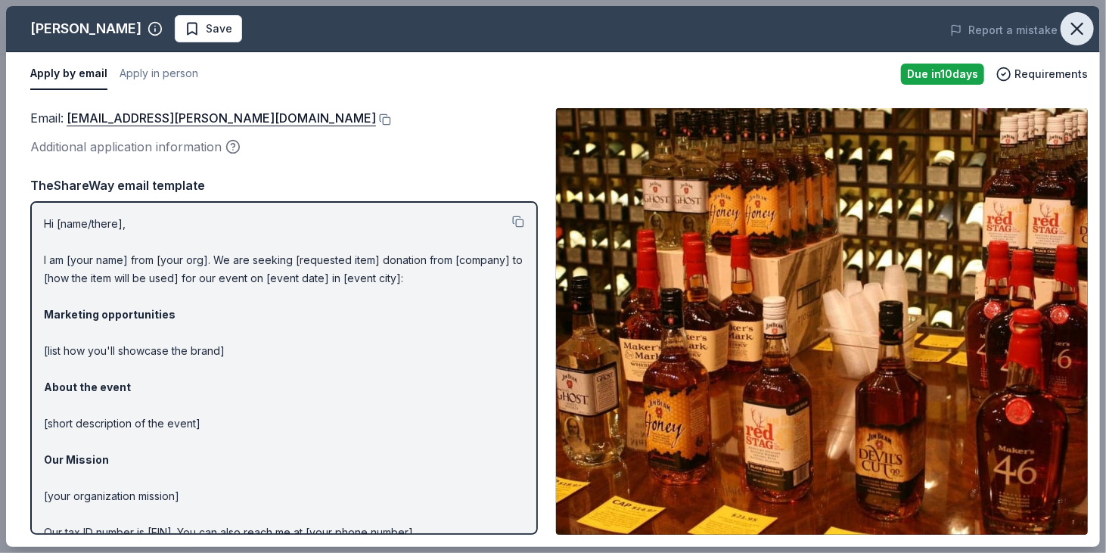
click at [1076, 20] on icon "button" at bounding box center [1076, 28] width 21 height 21
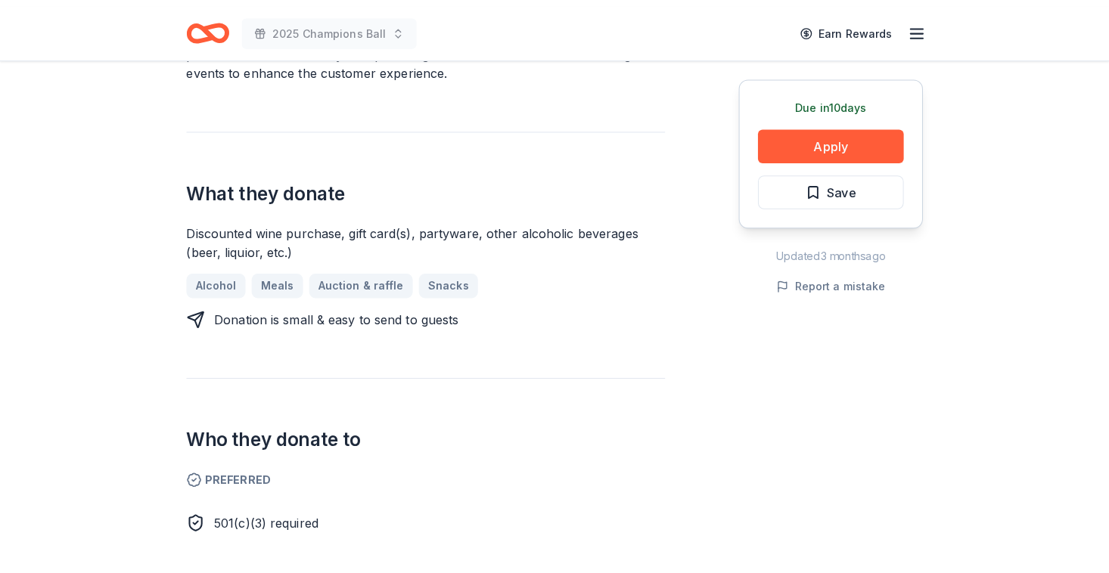
scroll to position [537, 0]
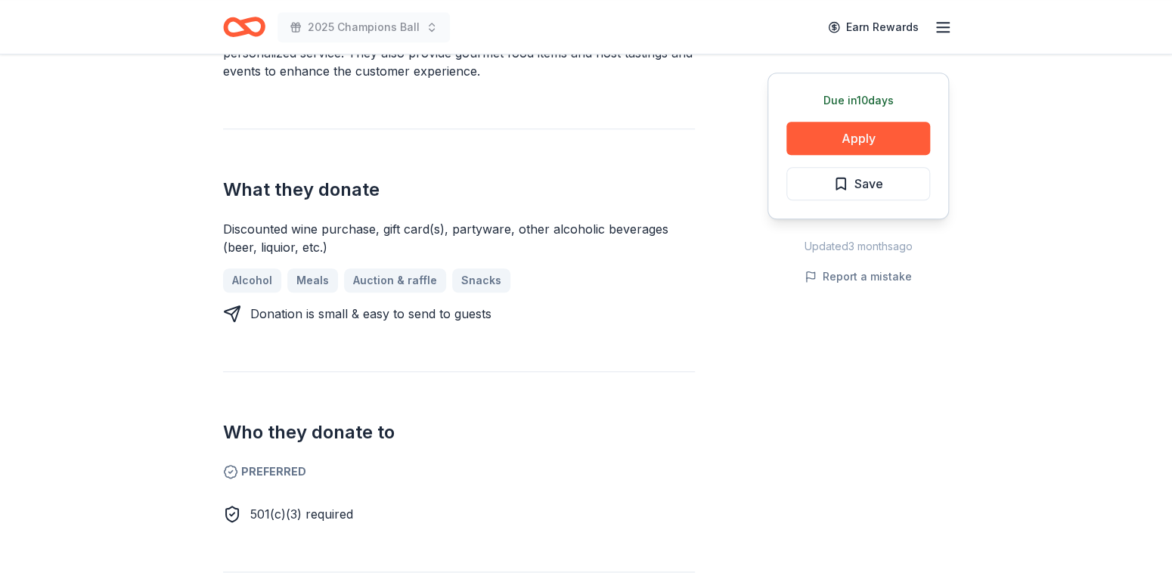
drag, startPoint x: 27, startPoint y: 119, endPoint x: -3, endPoint y: 117, distance: 30.3
drag, startPoint x: -3, startPoint y: 117, endPoint x: -6, endPoint y: 104, distance: 13.9
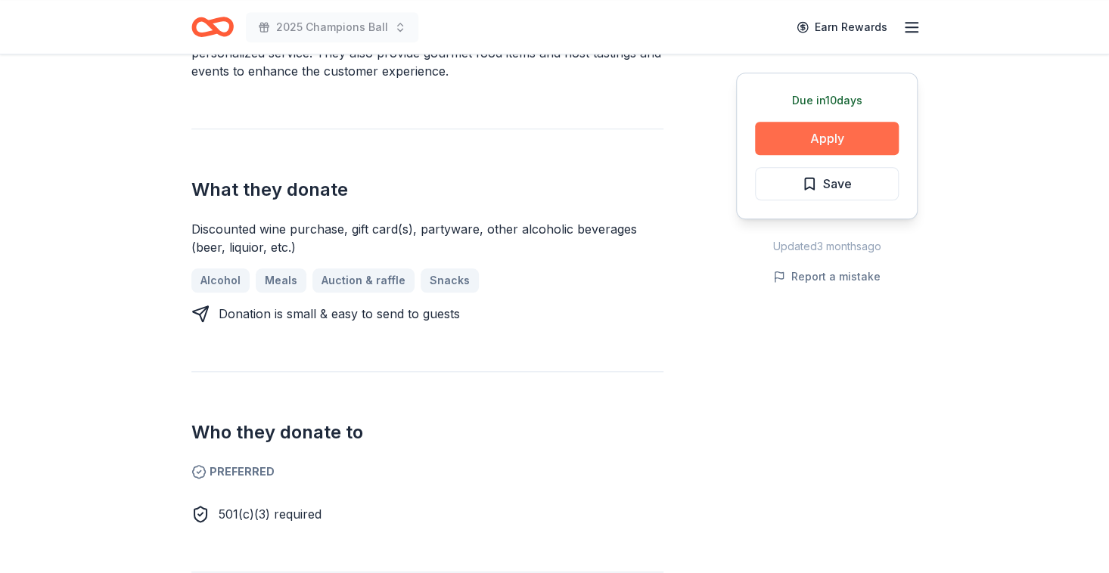
click at [811, 126] on button "Apply" at bounding box center [827, 138] width 144 height 33
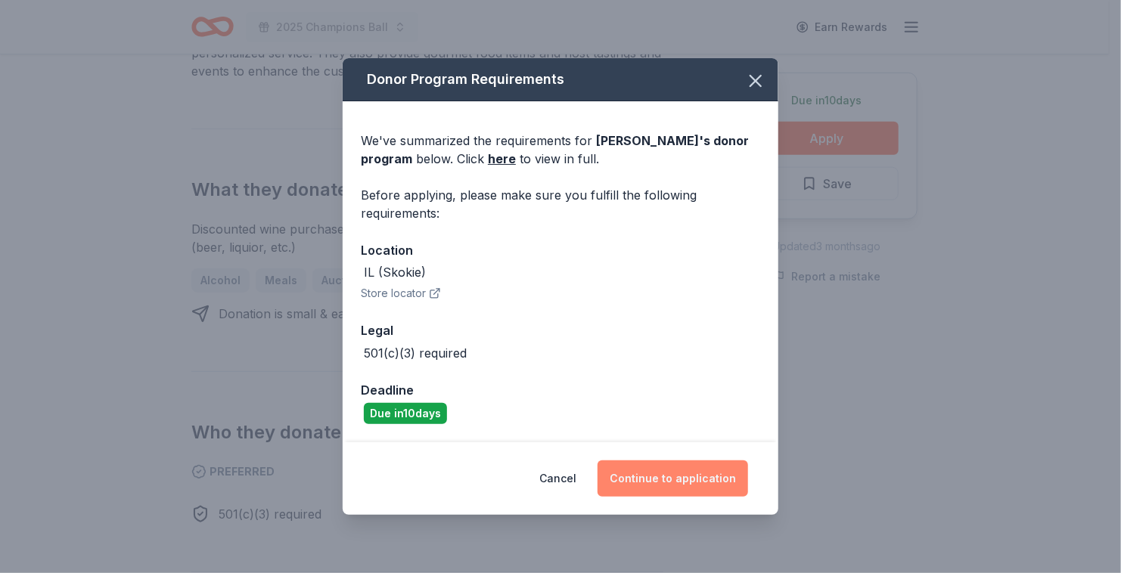
click at [644, 473] on button "Continue to application" at bounding box center [672, 479] width 150 height 36
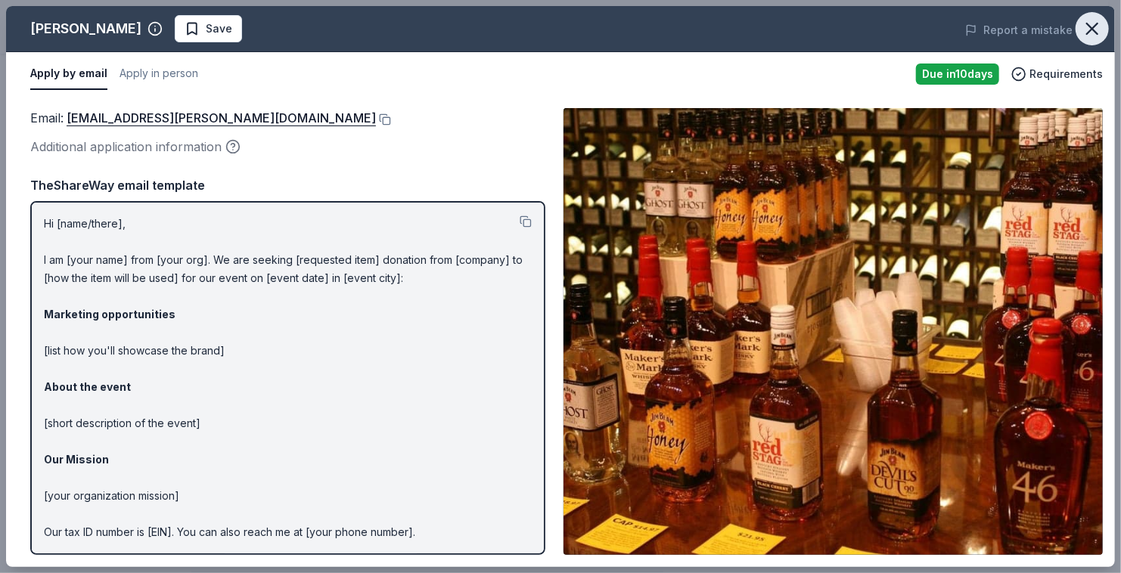
click at [1093, 29] on icon "button" at bounding box center [1092, 28] width 11 height 11
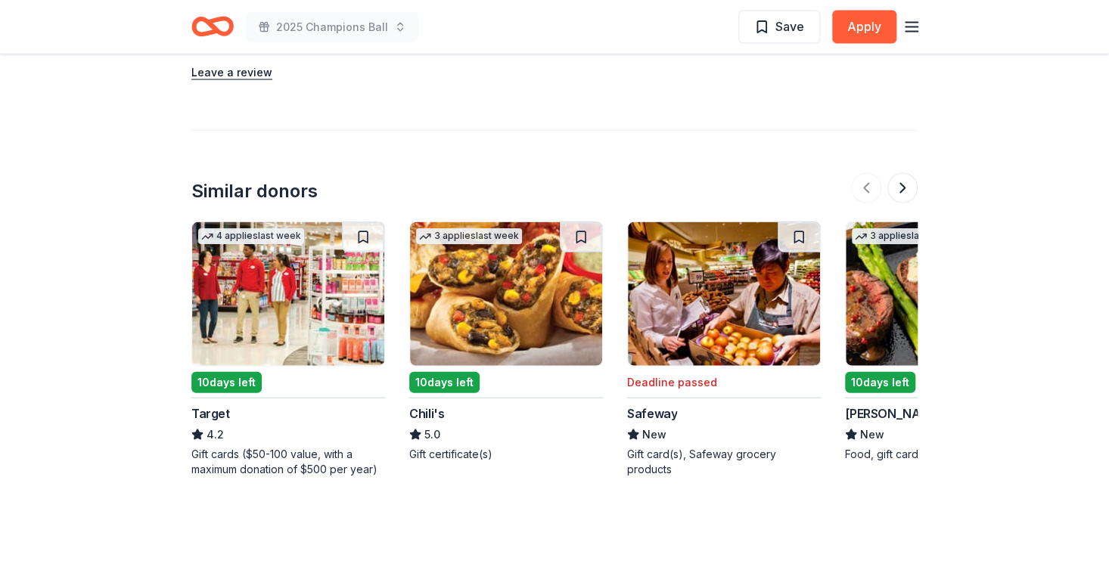
scroll to position [1500, 0]
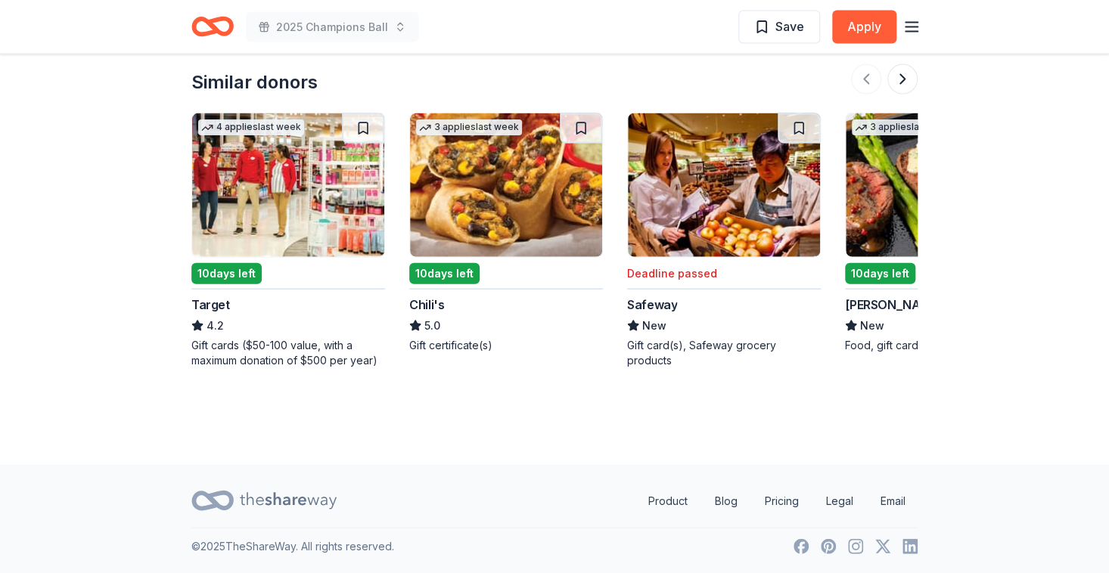
click at [290, 184] on img at bounding box center [288, 185] width 192 height 144
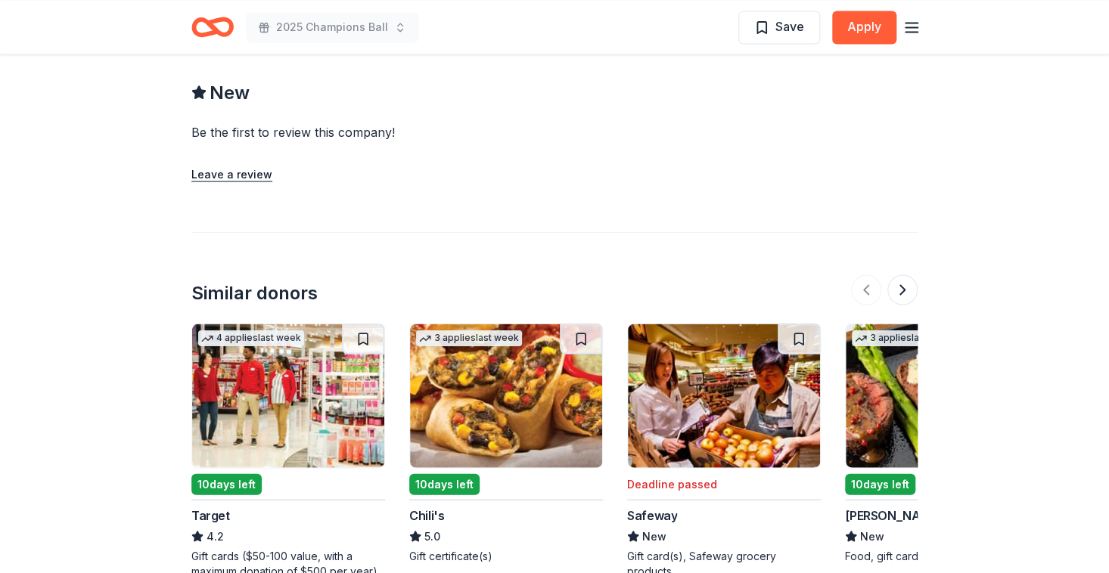
scroll to position [1291, 0]
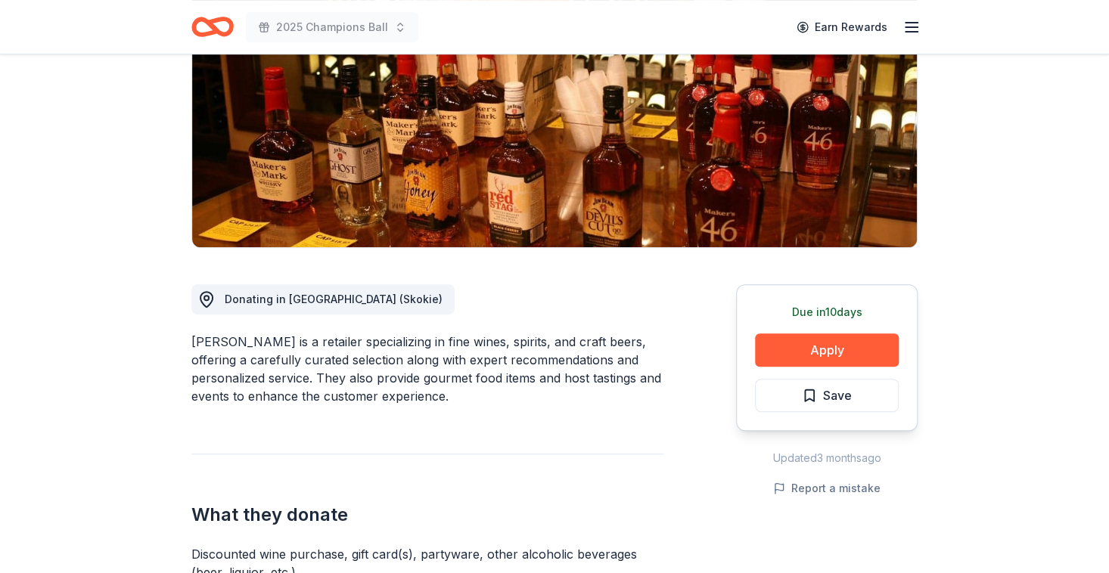
scroll to position [0, 0]
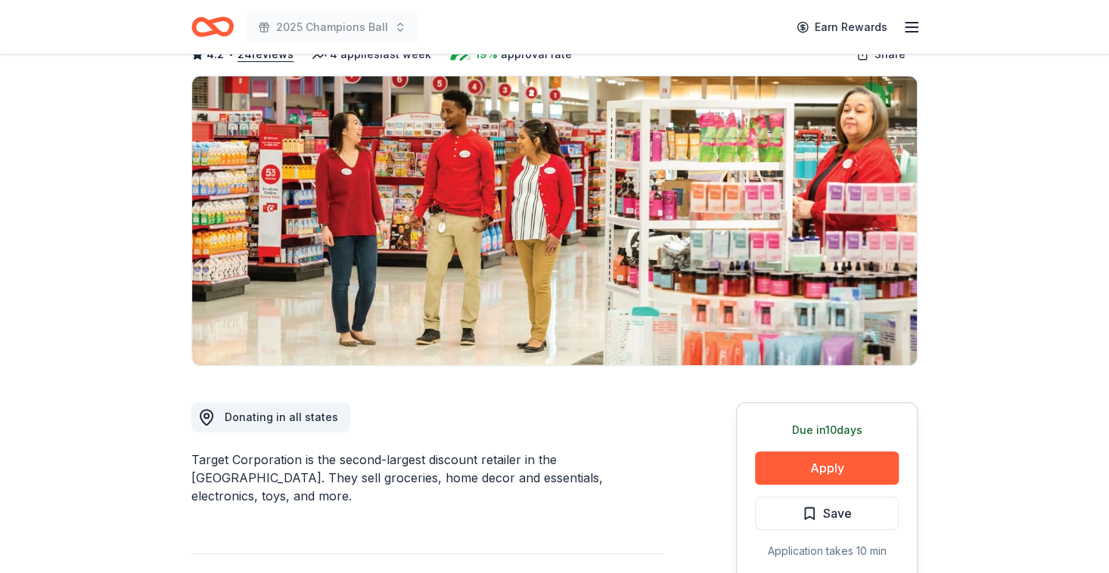
scroll to position [97, 0]
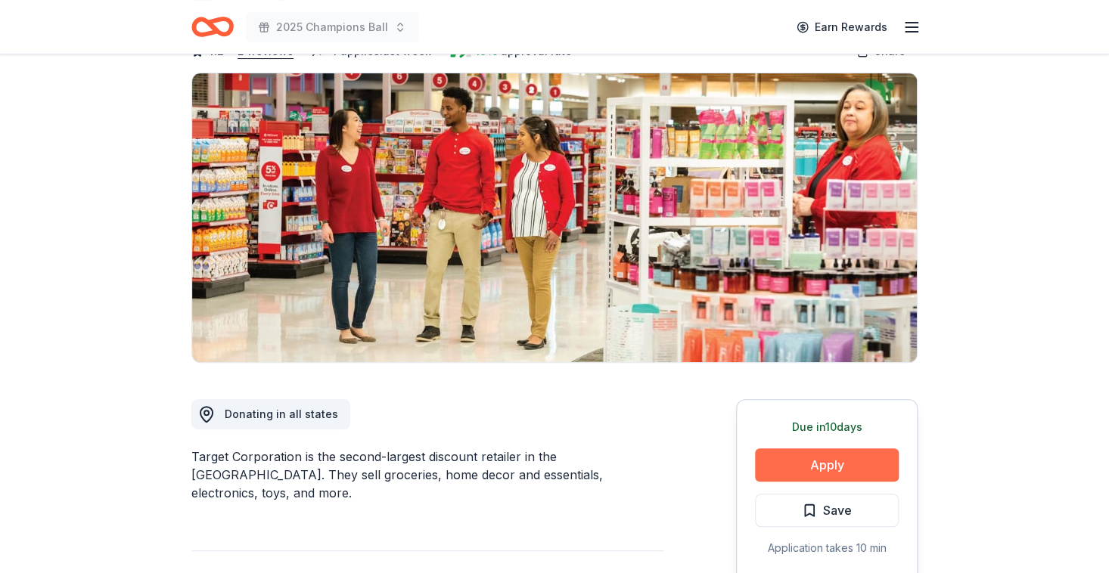
click at [851, 457] on button "Apply" at bounding box center [827, 464] width 144 height 33
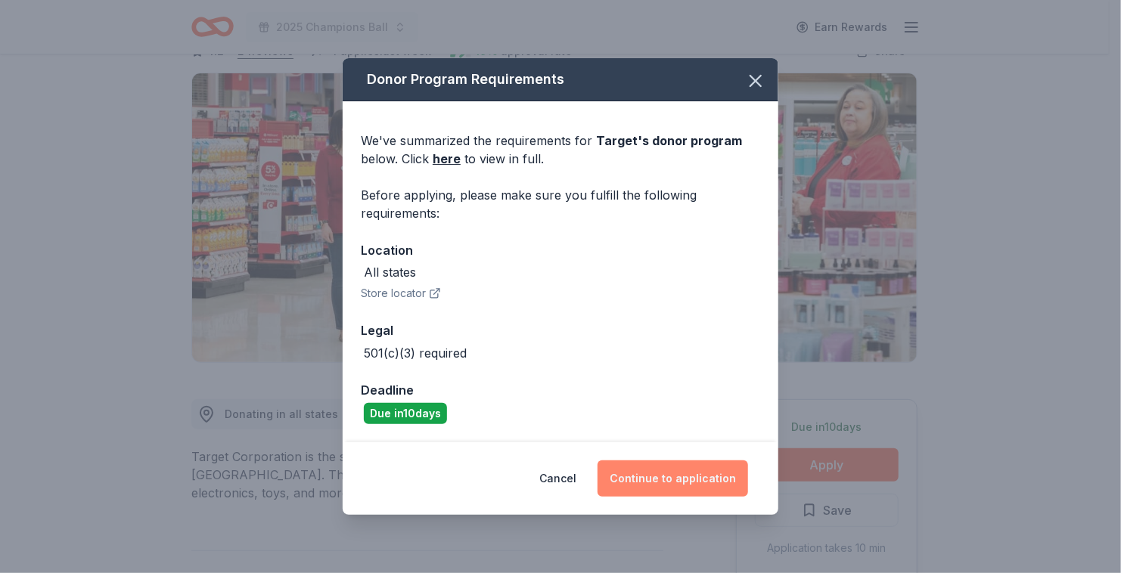
click at [682, 473] on button "Continue to application" at bounding box center [672, 479] width 150 height 36
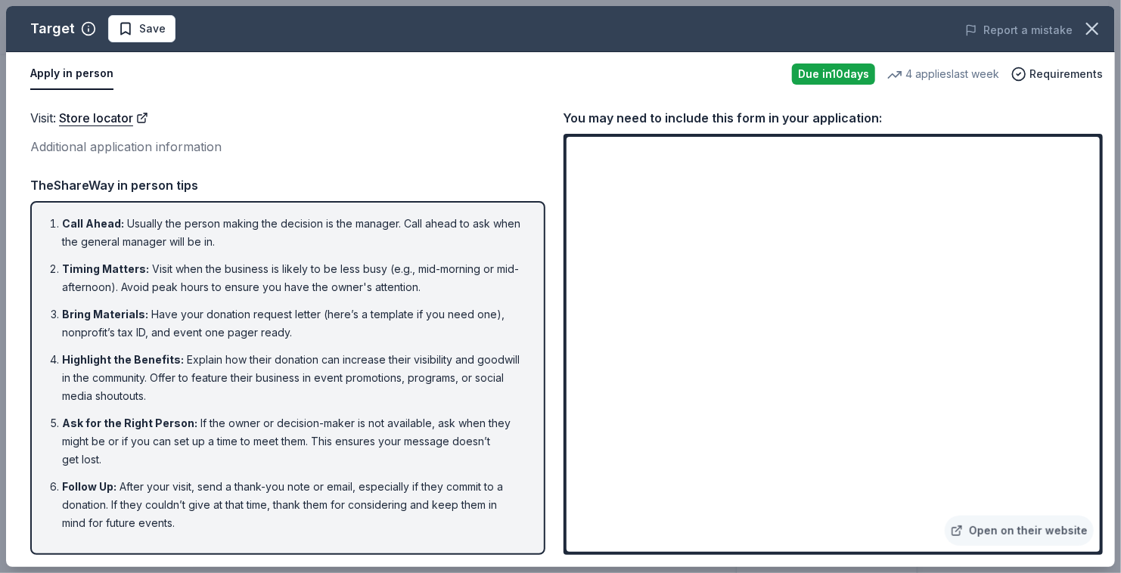
drag, startPoint x: 362, startPoint y: 386, endPoint x: 343, endPoint y: 135, distance: 251.8
click at [343, 135] on div "Visit : Store locator Additional application information" at bounding box center [287, 132] width 515 height 49
click at [1087, 26] on icon "button" at bounding box center [1091, 28] width 21 height 21
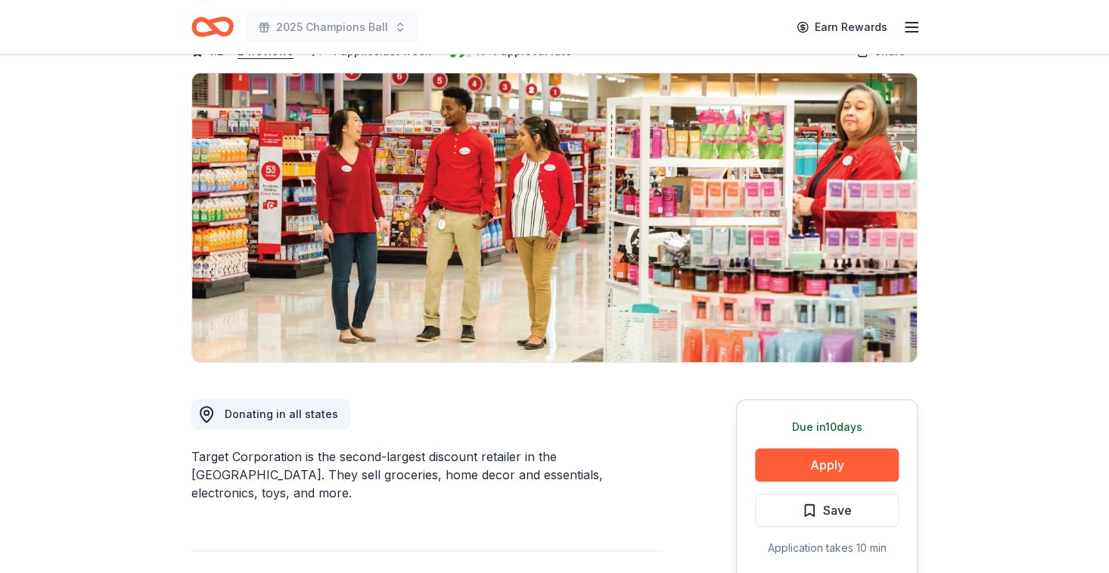
scroll to position [0, 0]
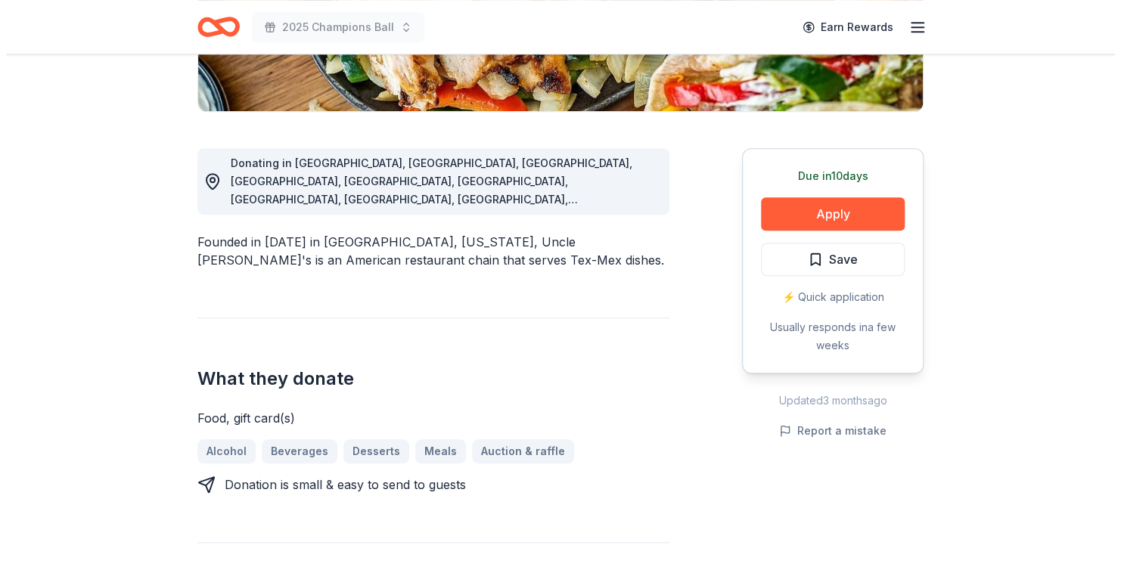
scroll to position [352, 0]
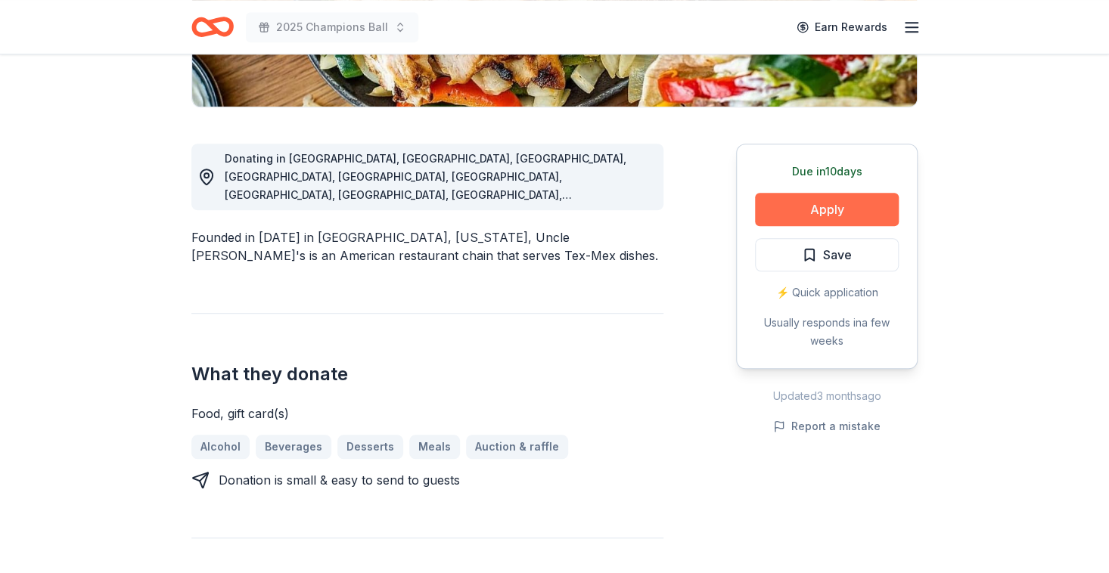
click at [828, 207] on button "Apply" at bounding box center [827, 209] width 144 height 33
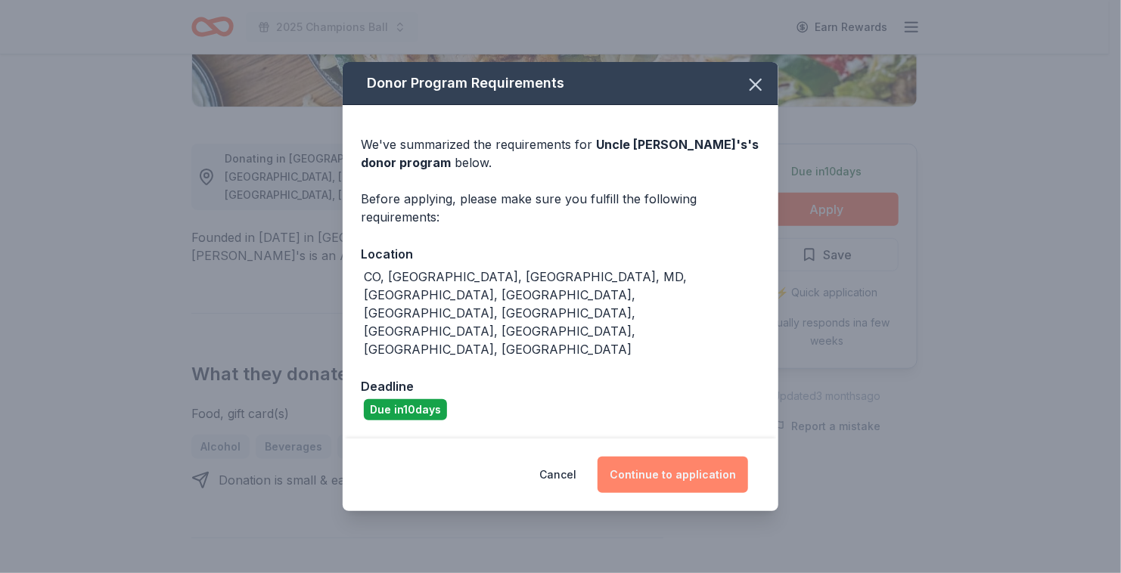
click at [681, 457] on button "Continue to application" at bounding box center [672, 475] width 150 height 36
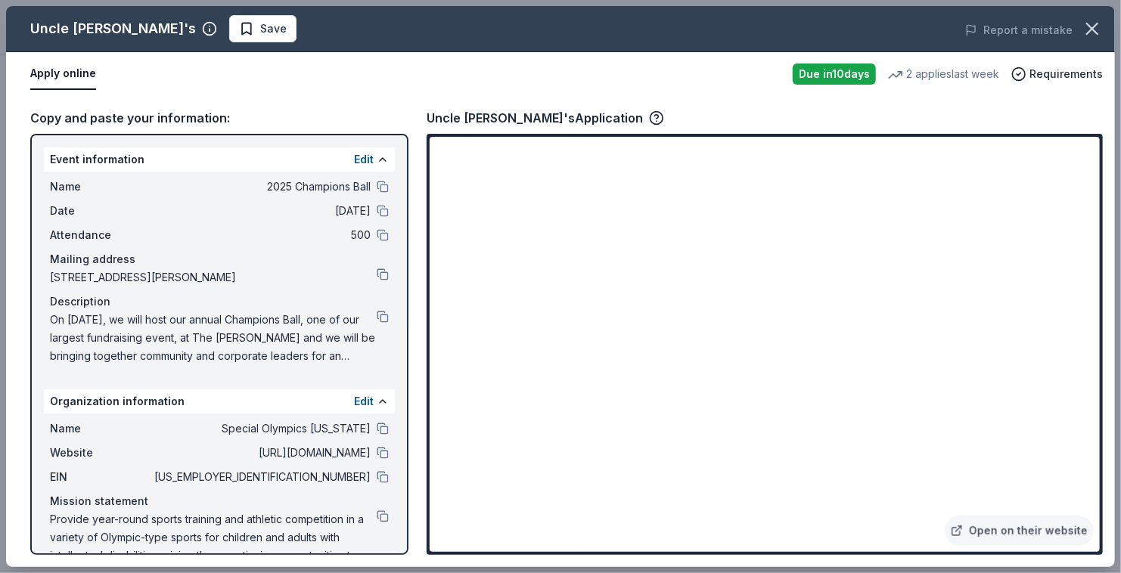
scroll to position [29, 0]
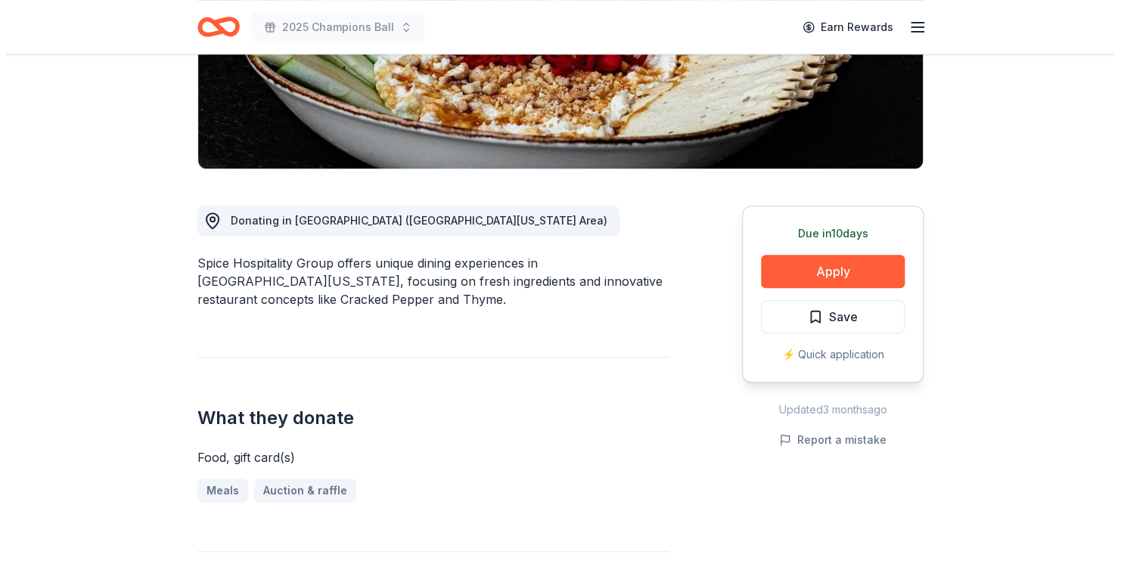
scroll to position [292, 0]
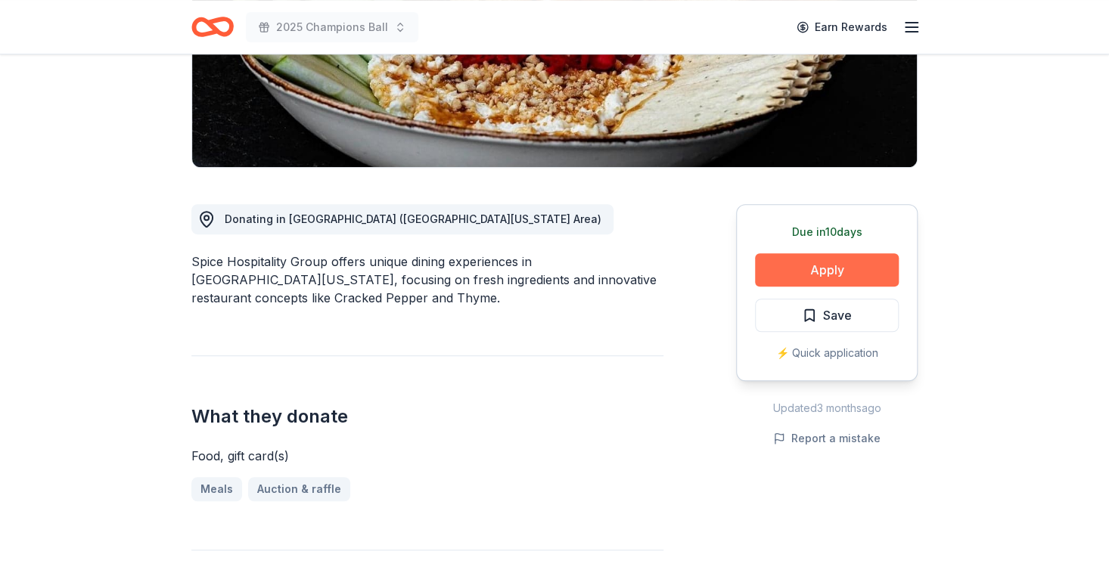
click at [786, 278] on button "Apply" at bounding box center [827, 269] width 144 height 33
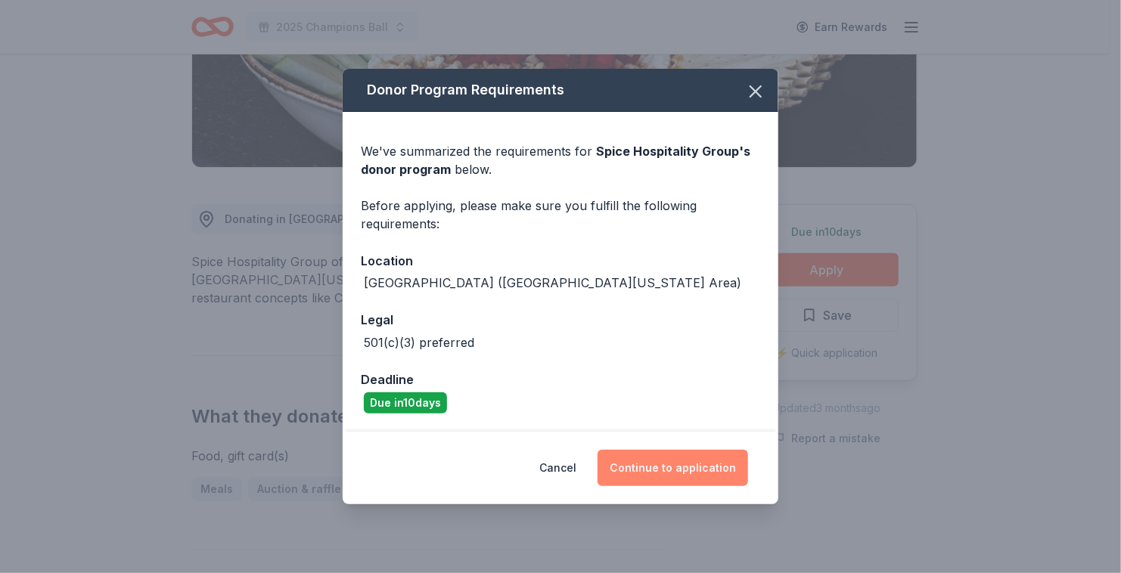
click at [659, 473] on button "Continue to application" at bounding box center [672, 468] width 150 height 36
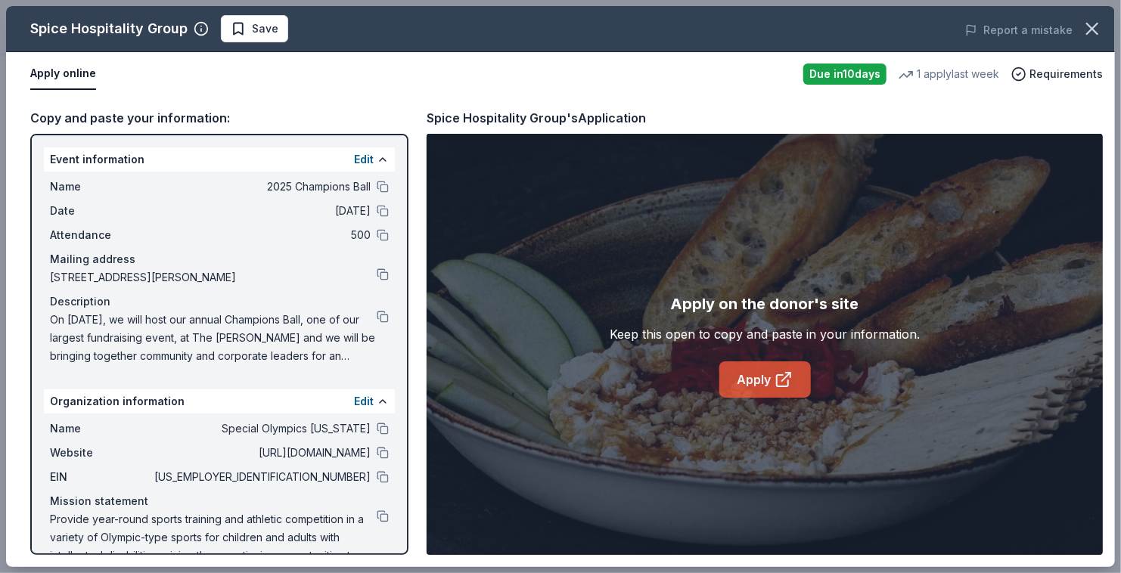
click at [783, 375] on icon at bounding box center [783, 380] width 18 height 18
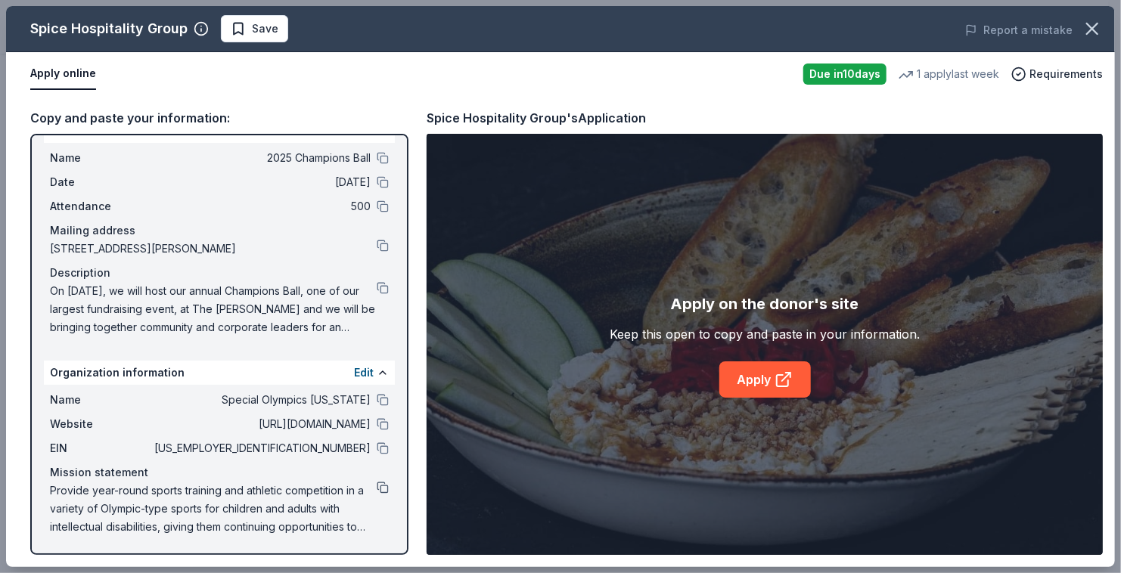
click at [377, 485] on button at bounding box center [383, 488] width 12 height 12
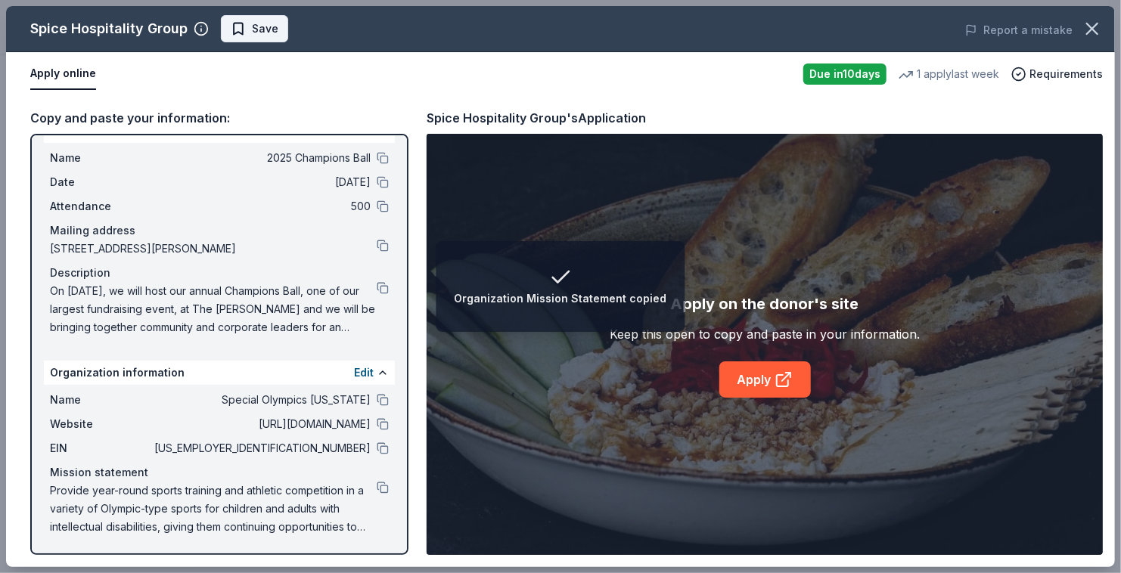
click at [284, 29] on button "Save" at bounding box center [254, 28] width 67 height 27
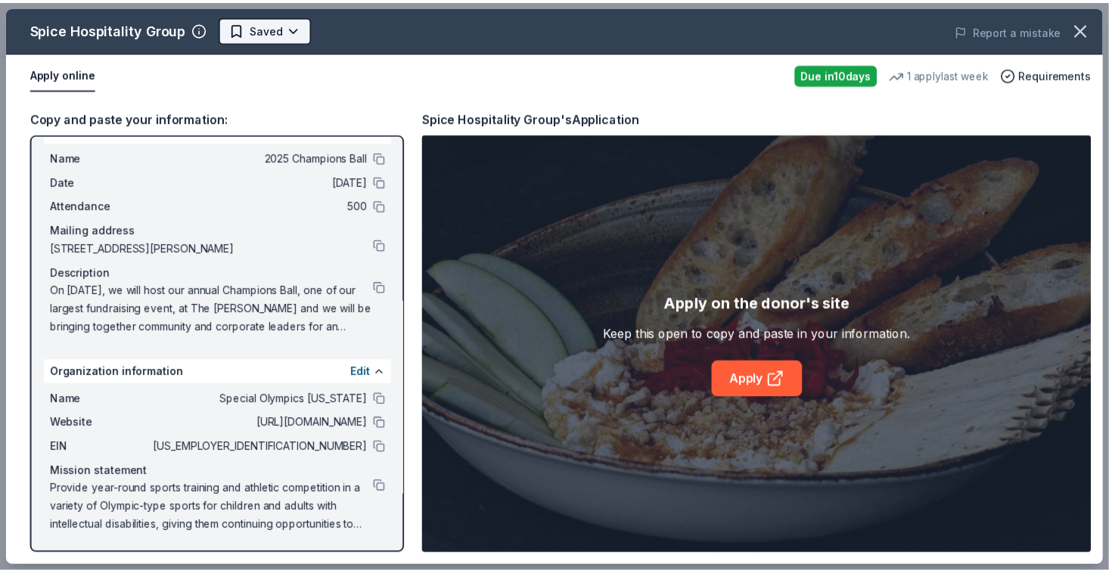
scroll to position [0, 0]
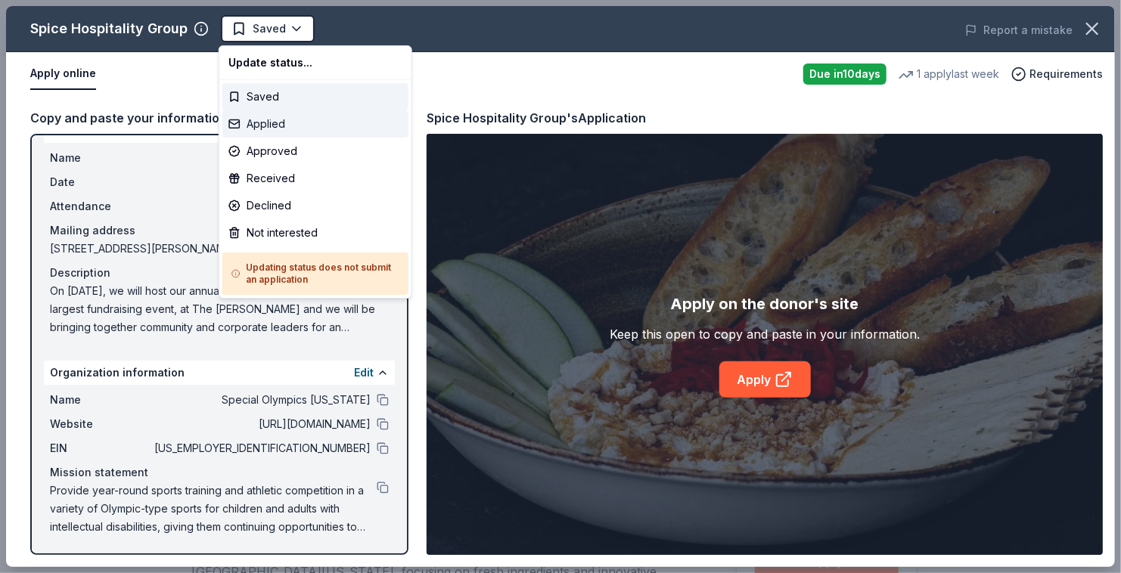
click at [259, 126] on div "Applied" at bounding box center [315, 123] width 186 height 27
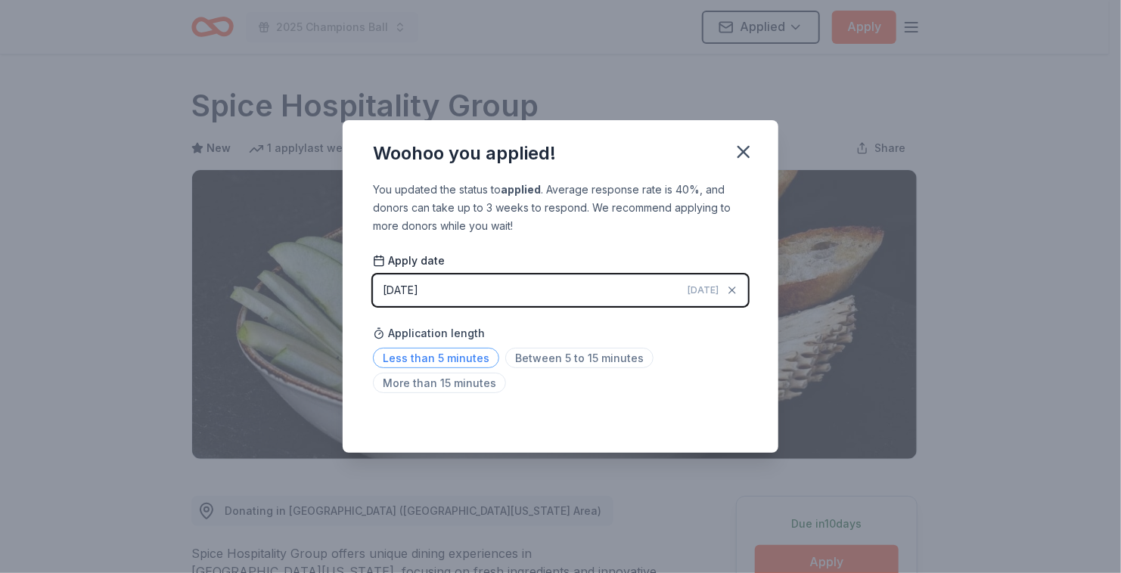
click at [454, 355] on span "Less than 5 minutes" at bounding box center [436, 358] width 126 height 20
click at [741, 156] on icon "button" at bounding box center [743, 152] width 11 height 11
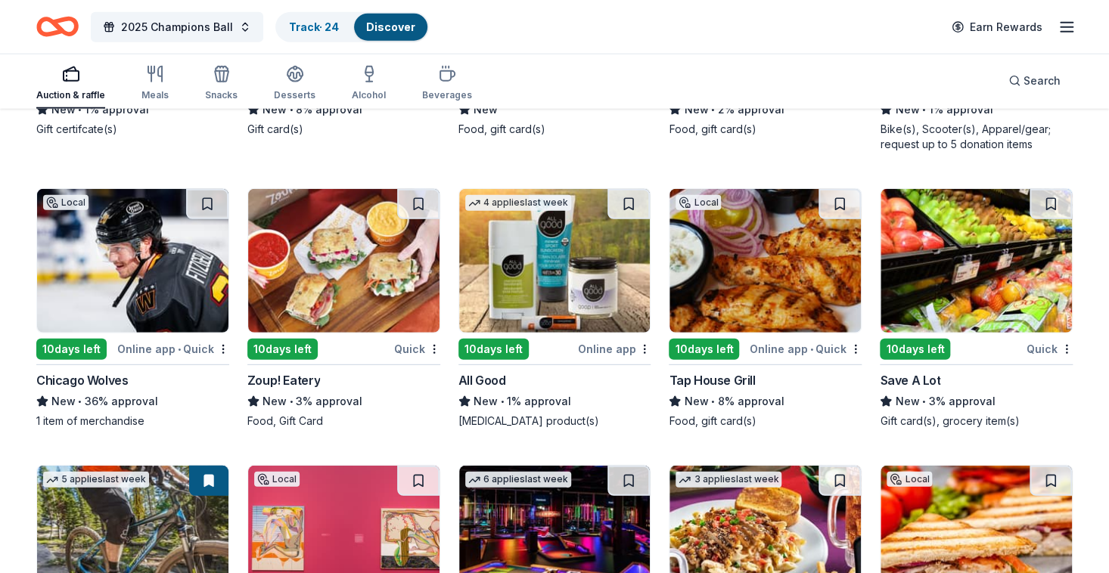
scroll to position [10160, 0]
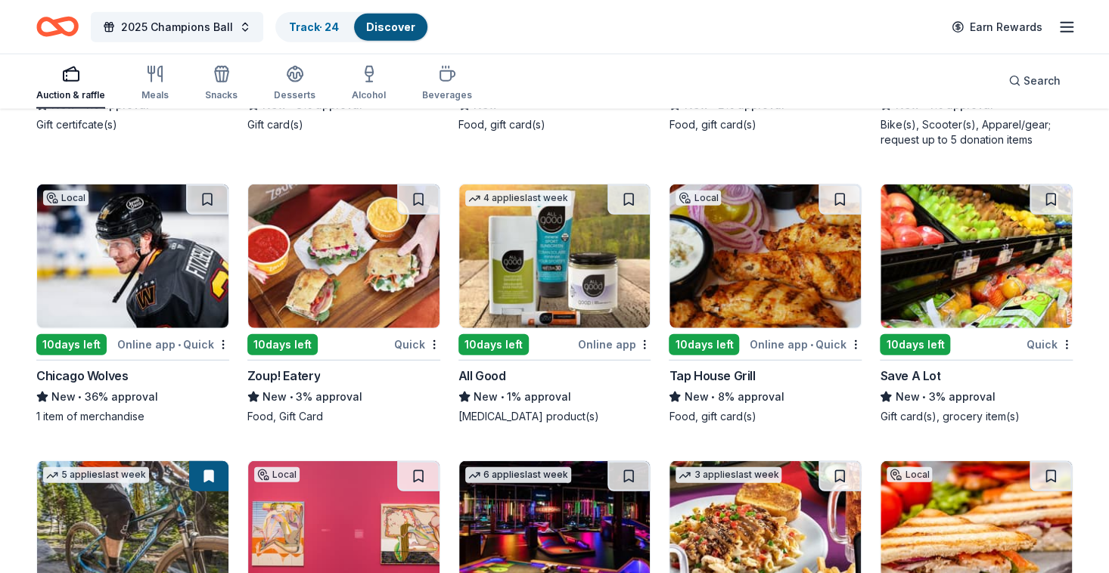
click at [79, 291] on img at bounding box center [132, 257] width 191 height 144
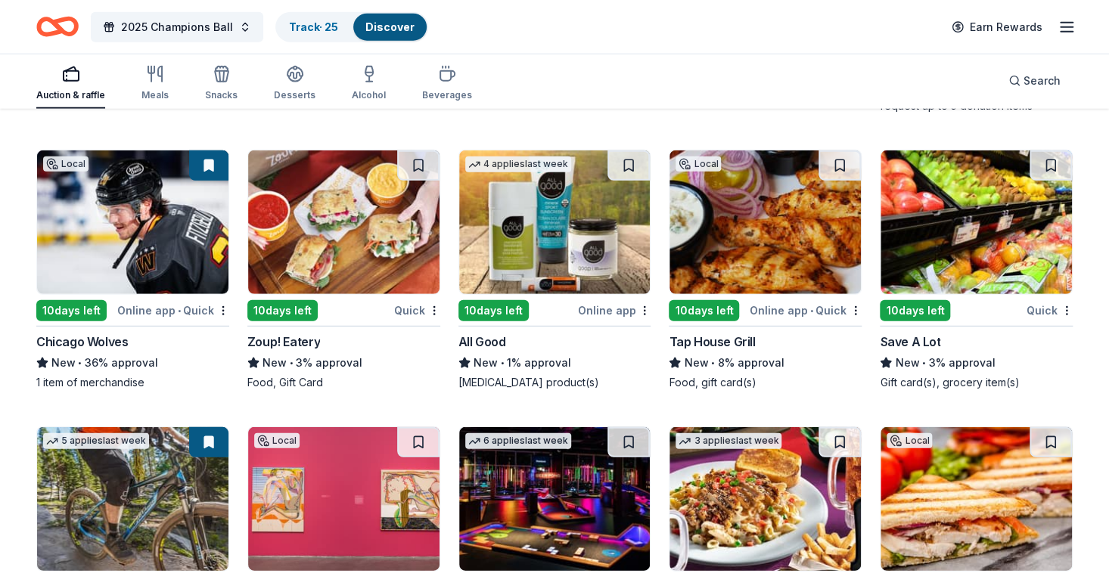
scroll to position [10195, 0]
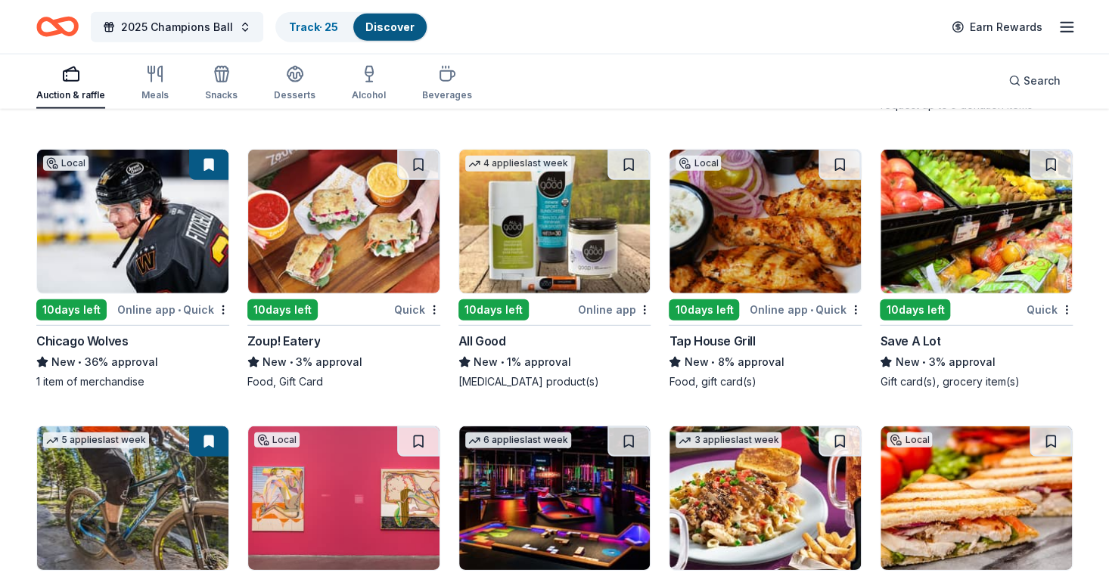
click at [731, 252] on img at bounding box center [764, 222] width 191 height 144
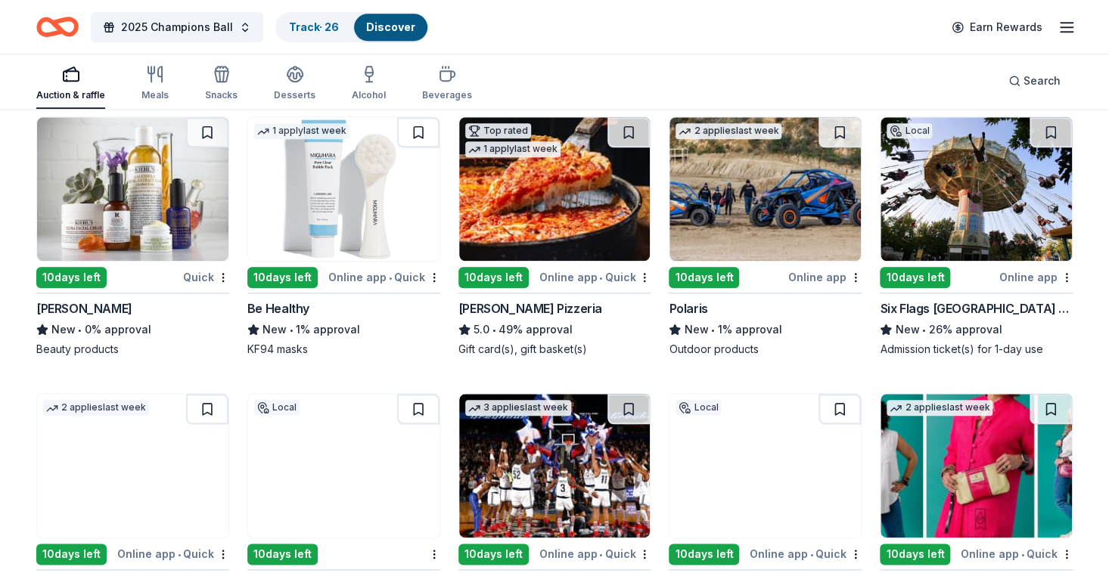
scroll to position [11658, 0]
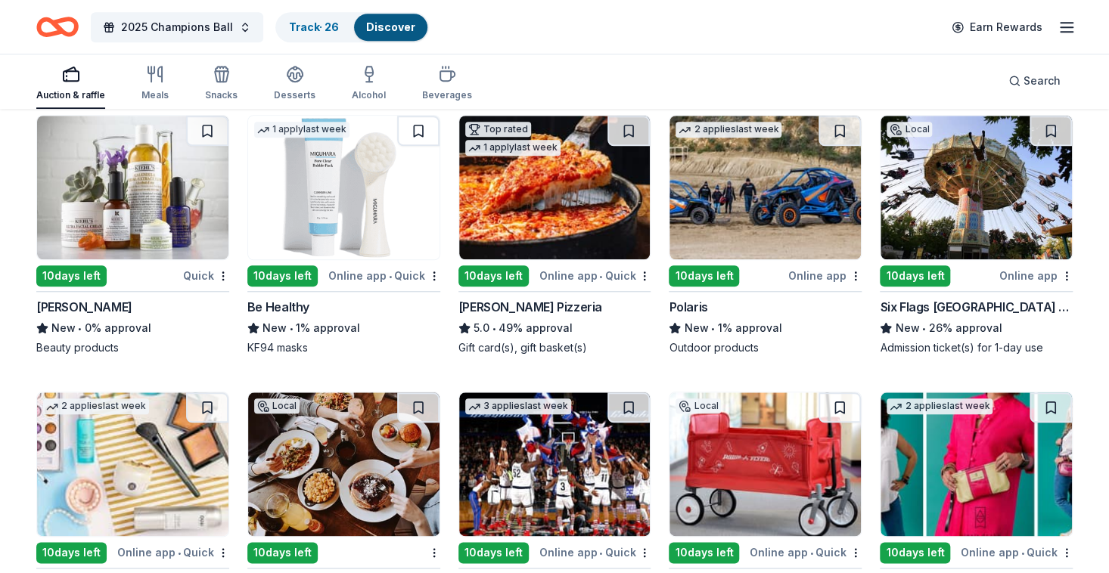
click at [767, 172] on img at bounding box center [764, 188] width 191 height 144
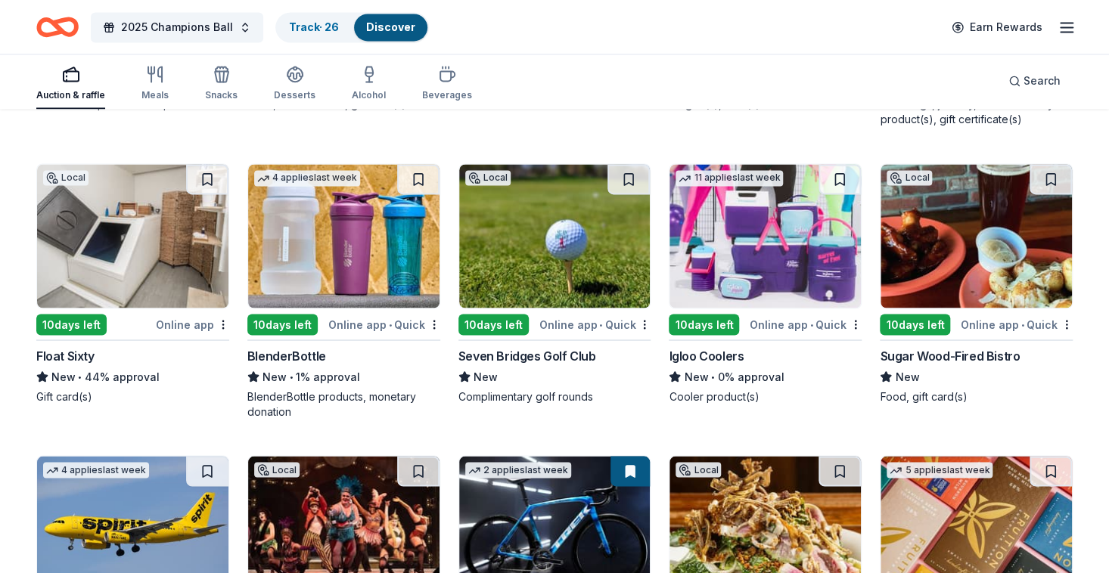
scroll to position [12429, 0]
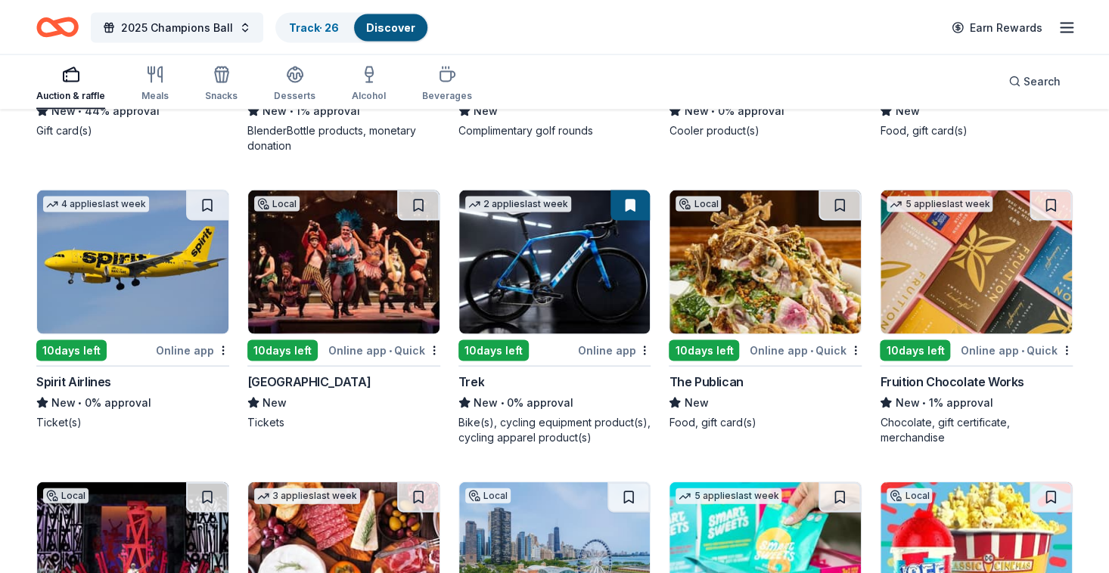
click at [767, 286] on img at bounding box center [764, 262] width 191 height 144
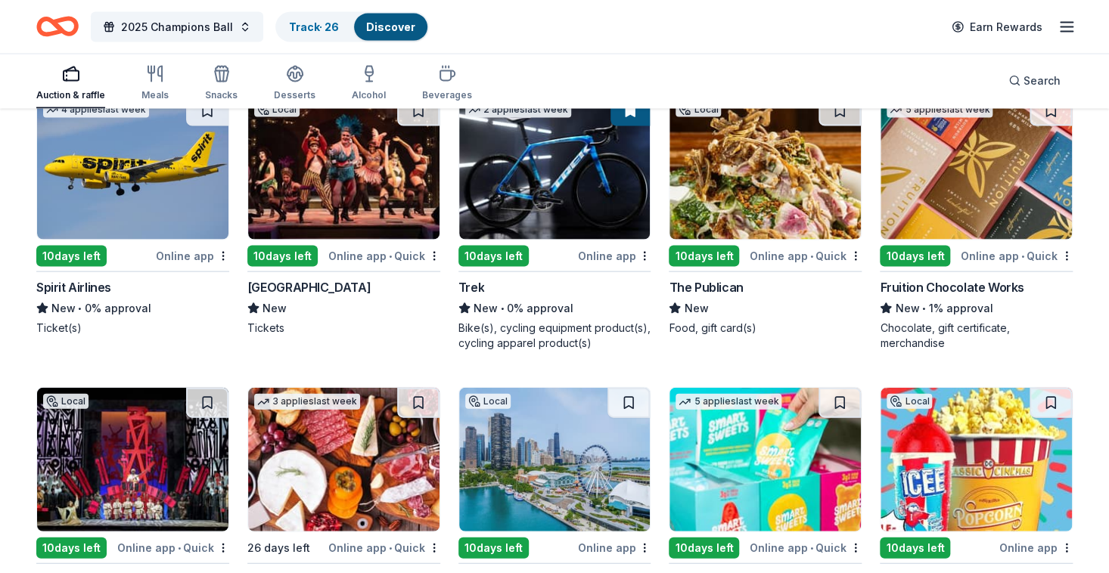
scroll to position [12536, 0]
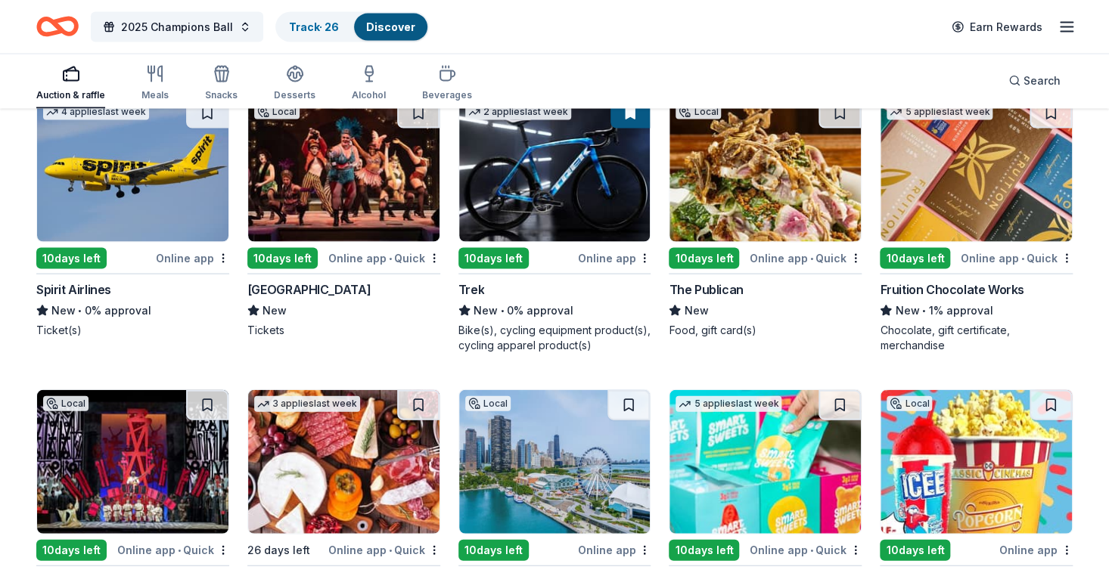
click at [343, 209] on img at bounding box center [343, 170] width 191 height 144
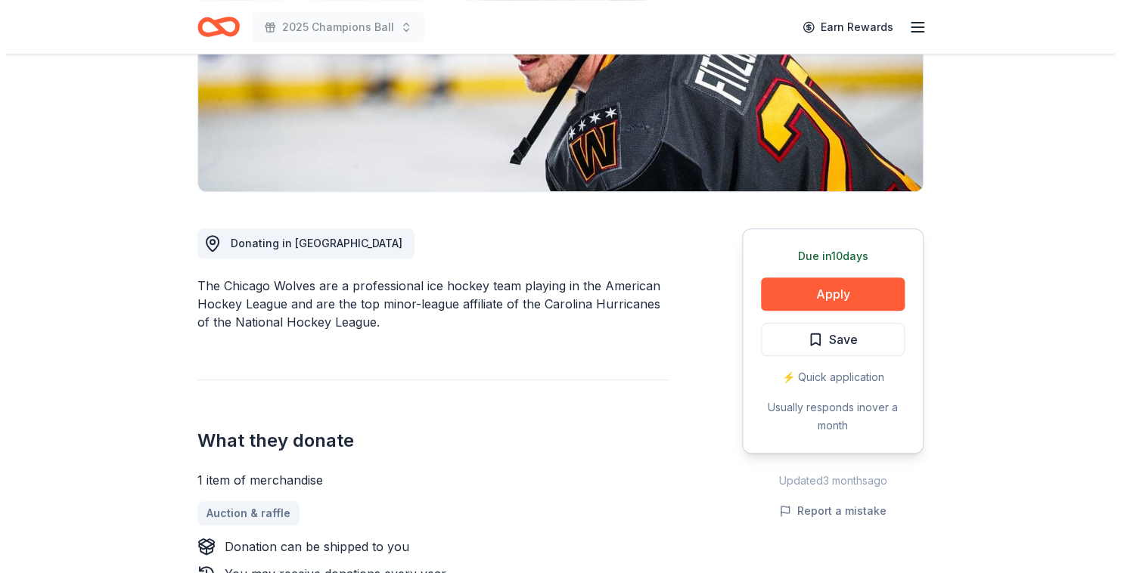
scroll to position [268, 0]
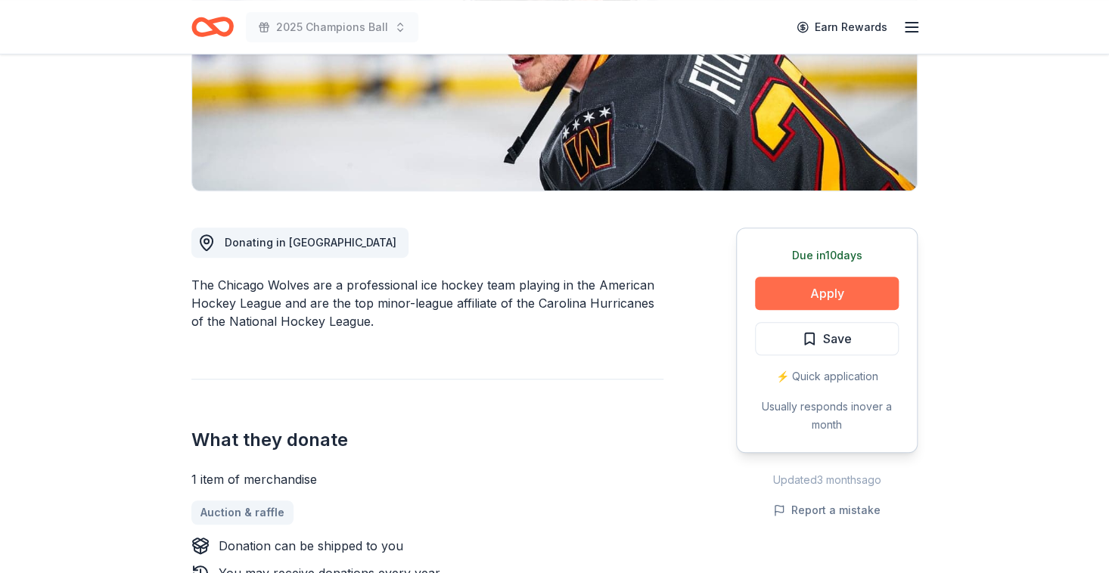
click at [799, 292] on button "Apply" at bounding box center [827, 293] width 144 height 33
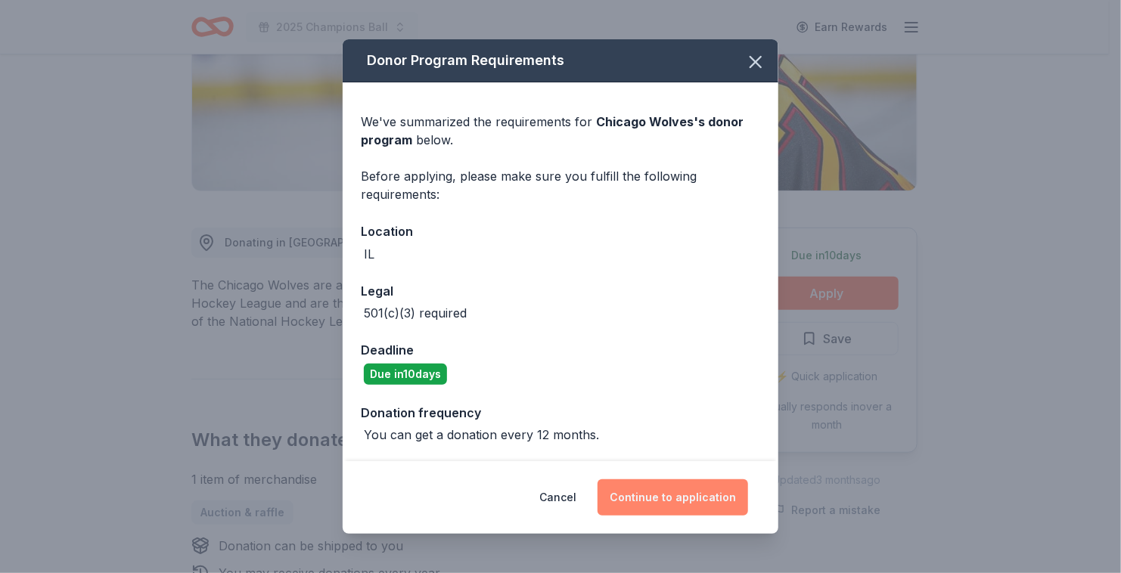
click at [684, 479] on button "Continue to application" at bounding box center [672, 497] width 150 height 36
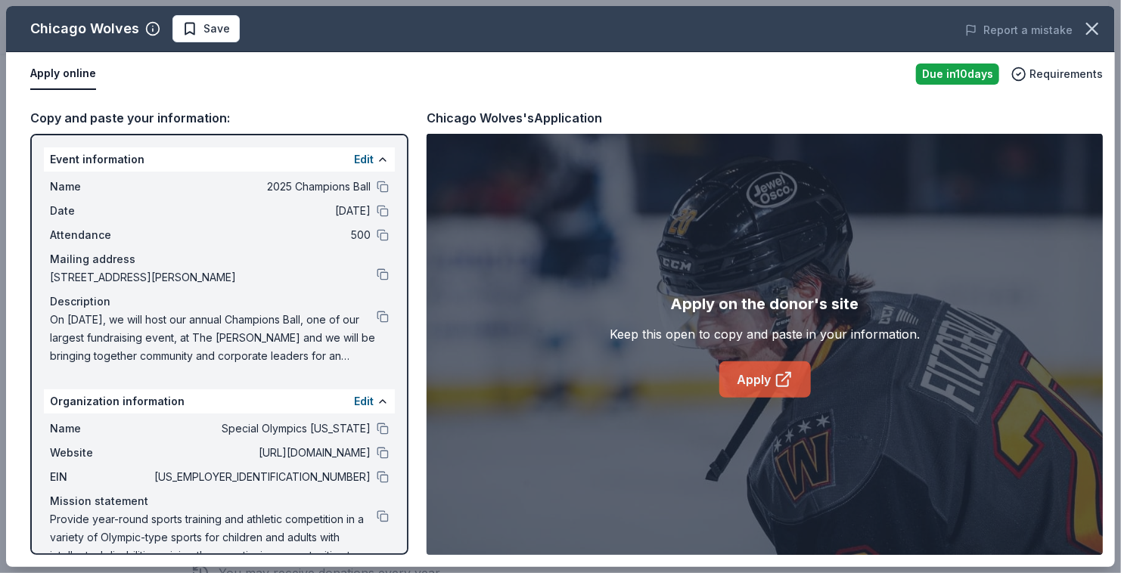
click at [781, 392] on link "Apply" at bounding box center [765, 379] width 92 height 36
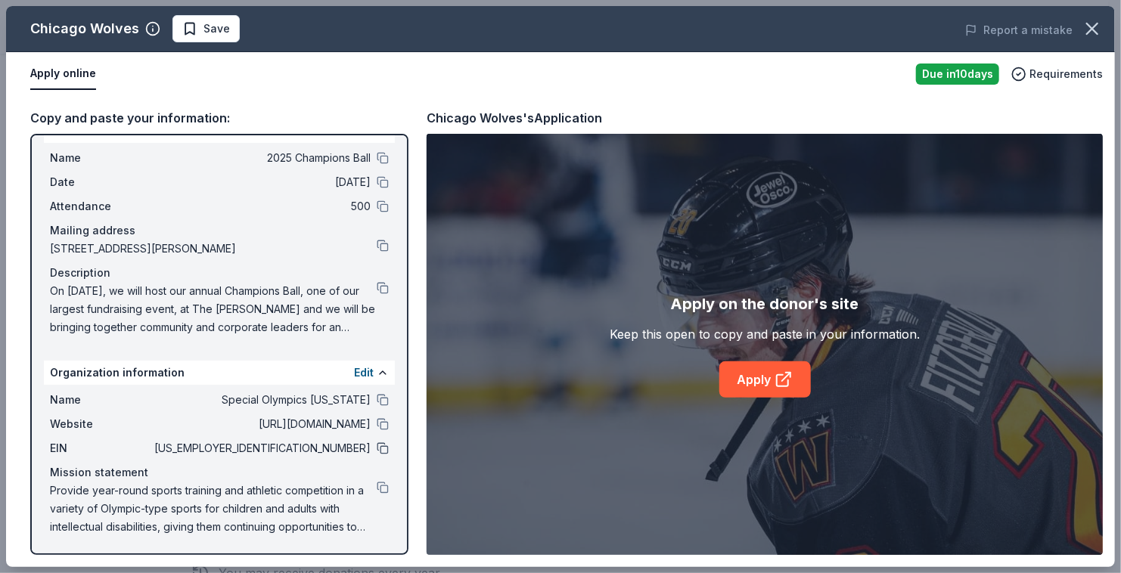
click at [377, 446] on button at bounding box center [383, 448] width 12 height 12
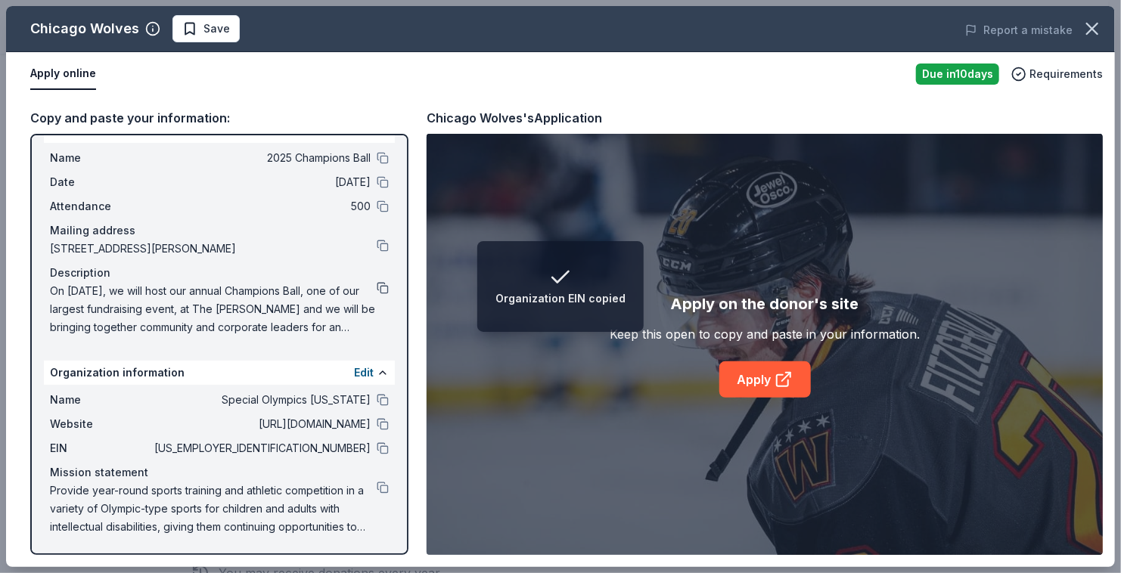
click at [377, 284] on button at bounding box center [383, 288] width 12 height 12
click at [184, 33] on span "Save" at bounding box center [206, 29] width 48 height 18
click at [249, 29] on body "Event Description copied 2025 Champions Ball Earn Rewards Due [DATE] Share Chic…" at bounding box center [554, 18] width 1109 height 573
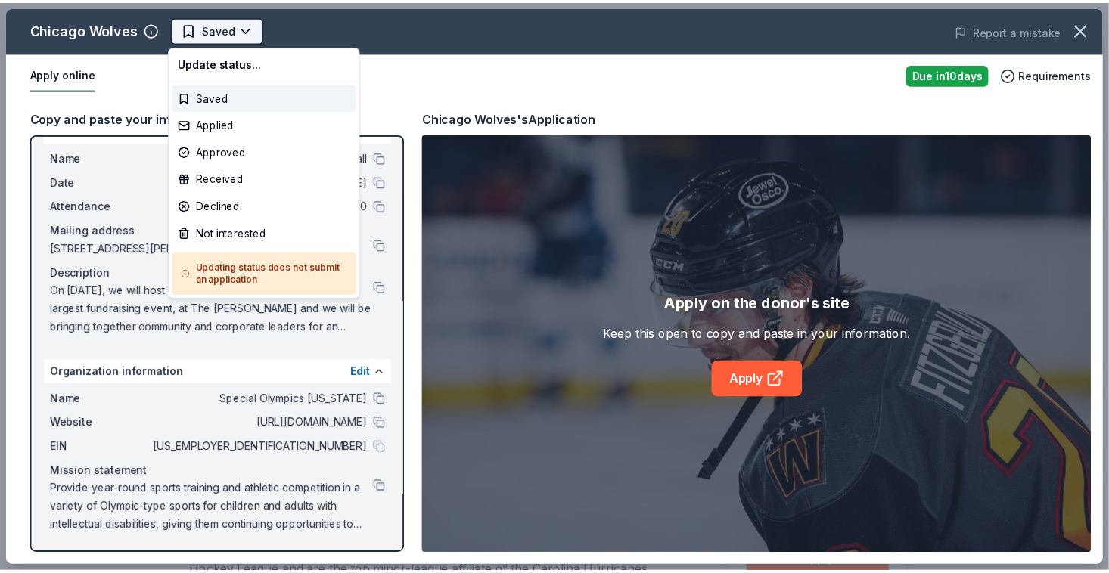
scroll to position [0, 0]
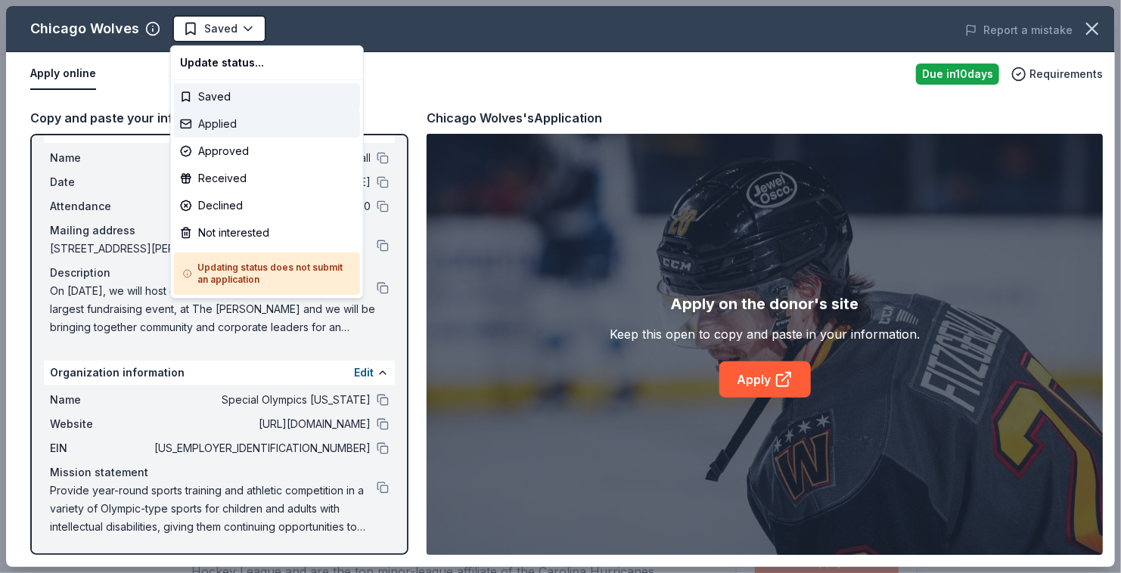
click at [230, 127] on div "Applied" at bounding box center [267, 123] width 186 height 27
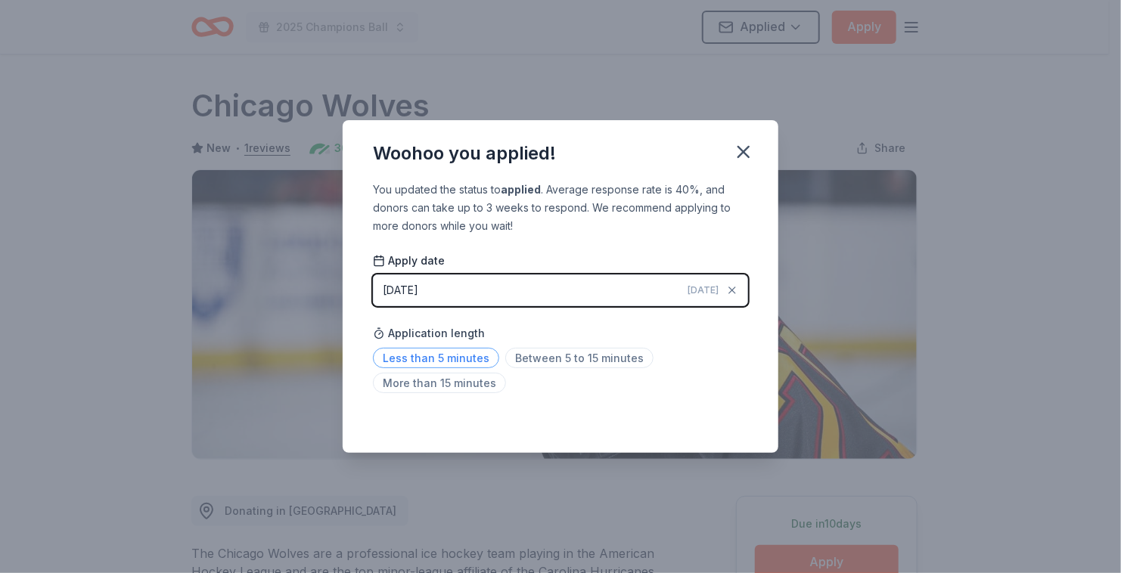
click at [440, 355] on span "Less than 5 minutes" at bounding box center [436, 358] width 126 height 20
click at [740, 153] on icon "button" at bounding box center [743, 151] width 21 height 21
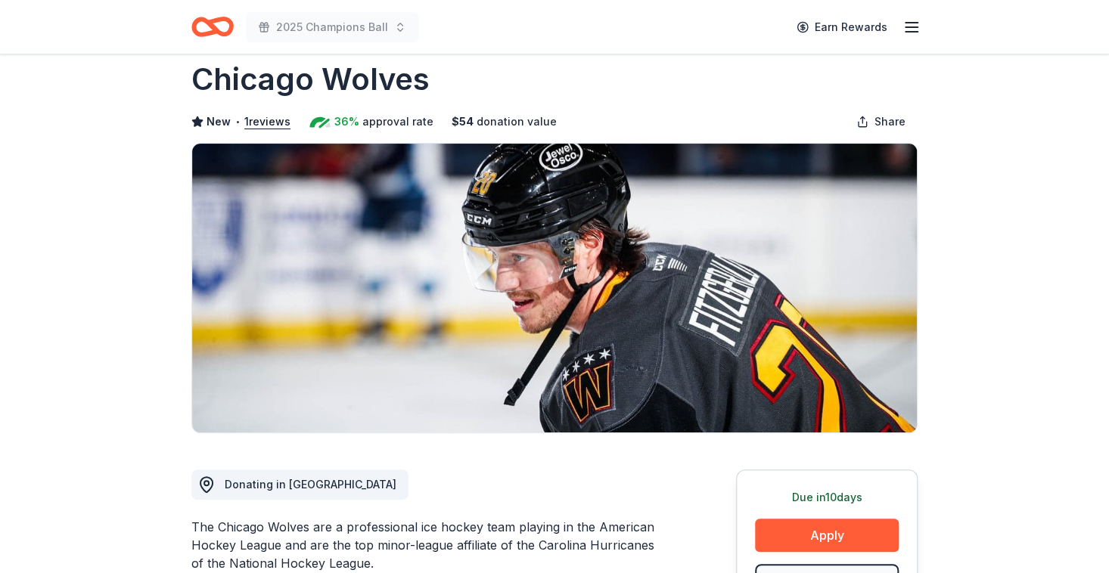
scroll to position [12, 0]
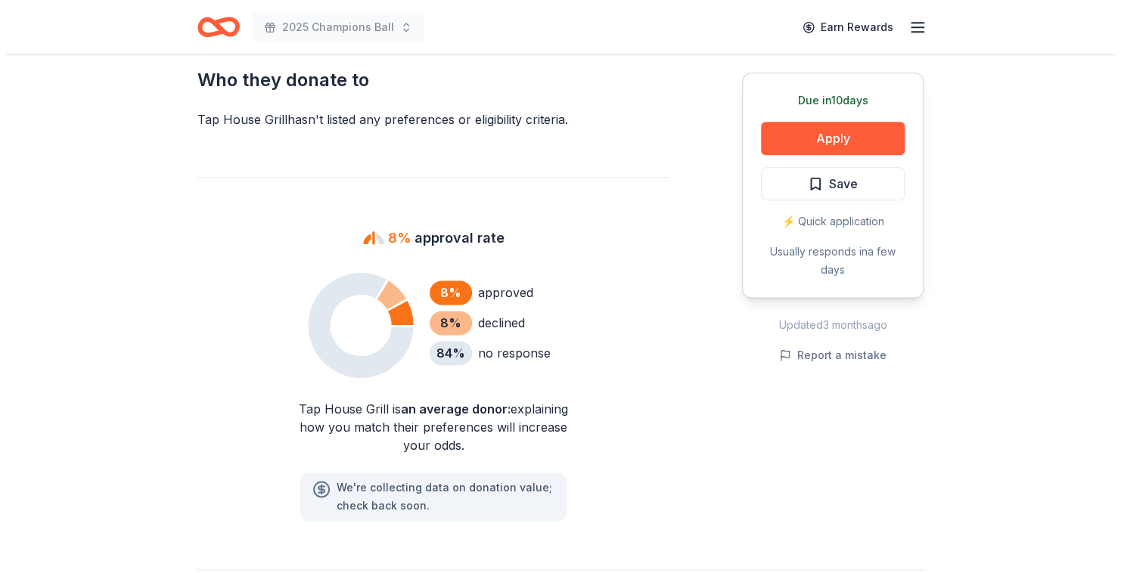
scroll to position [850, 0]
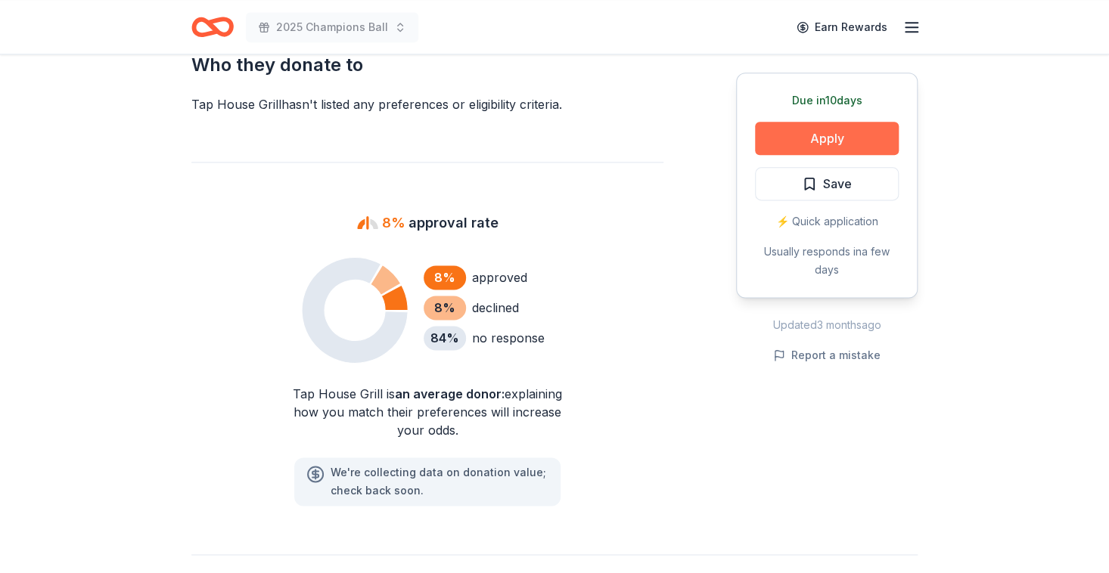
click at [835, 138] on button "Apply" at bounding box center [827, 138] width 144 height 33
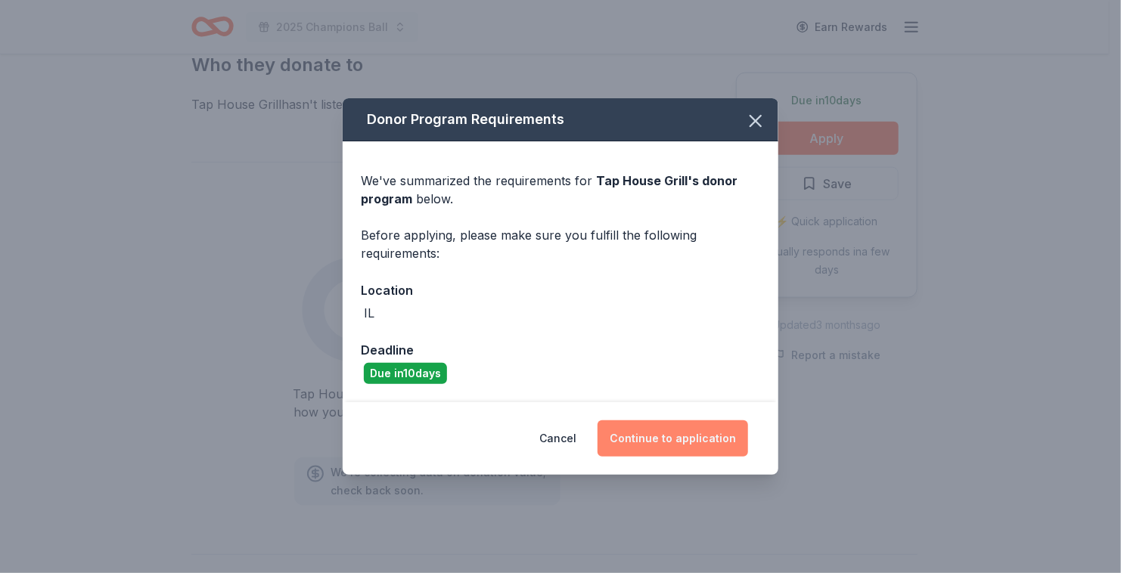
click at [685, 422] on button "Continue to application" at bounding box center [672, 438] width 150 height 36
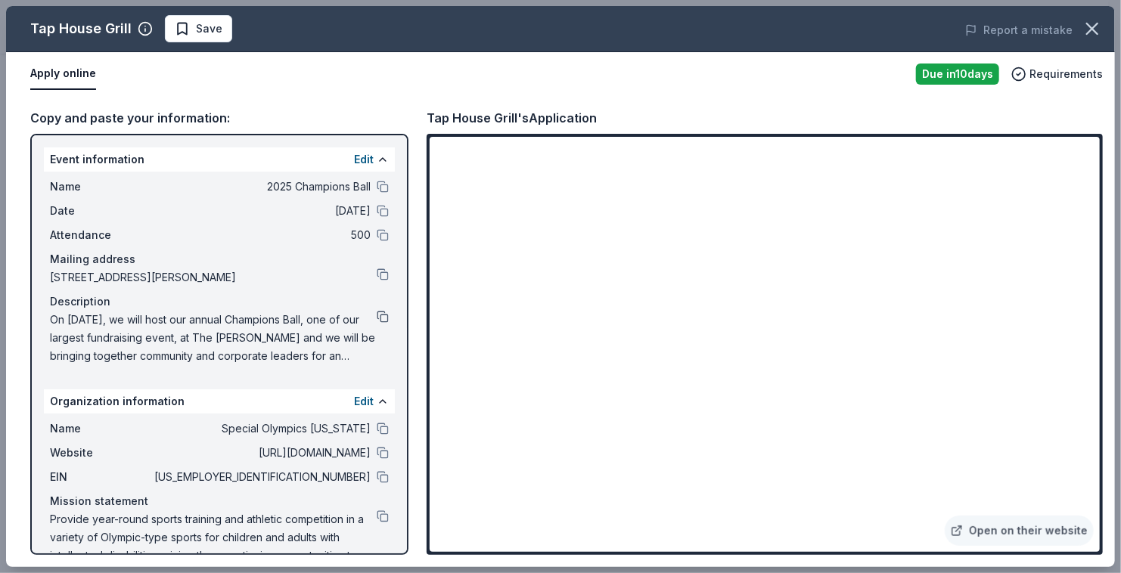
click at [377, 321] on button at bounding box center [383, 317] width 12 height 12
click at [209, 16] on button "Save" at bounding box center [198, 28] width 67 height 27
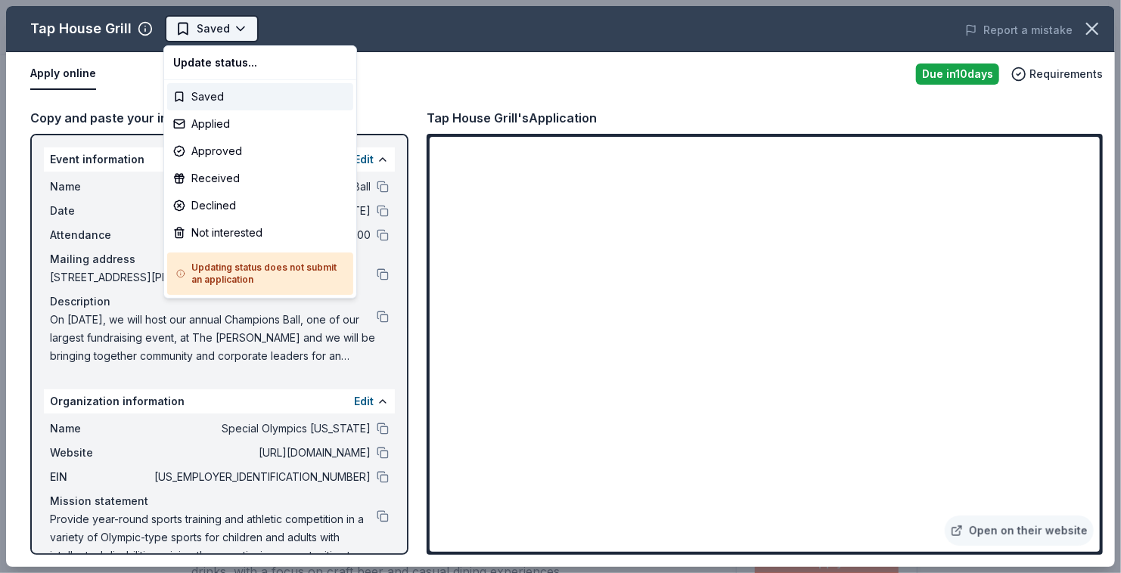
click at [251, 24] on body "2025 Champions Ball Saved Apply Due in 10 days Share Tap House Grill New 8% app…" at bounding box center [554, 286] width 1109 height 573
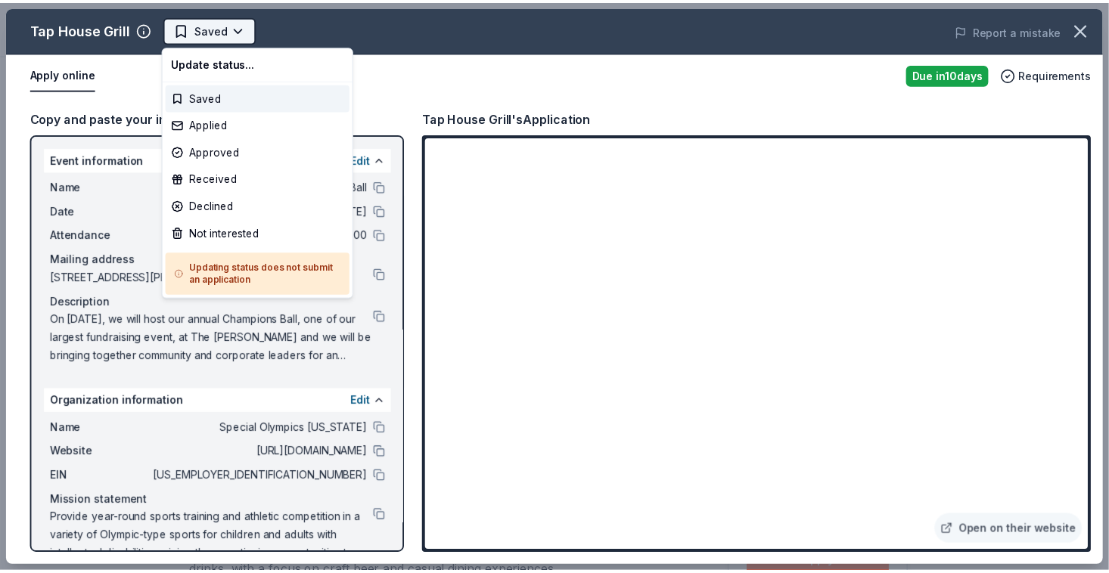
scroll to position [0, 0]
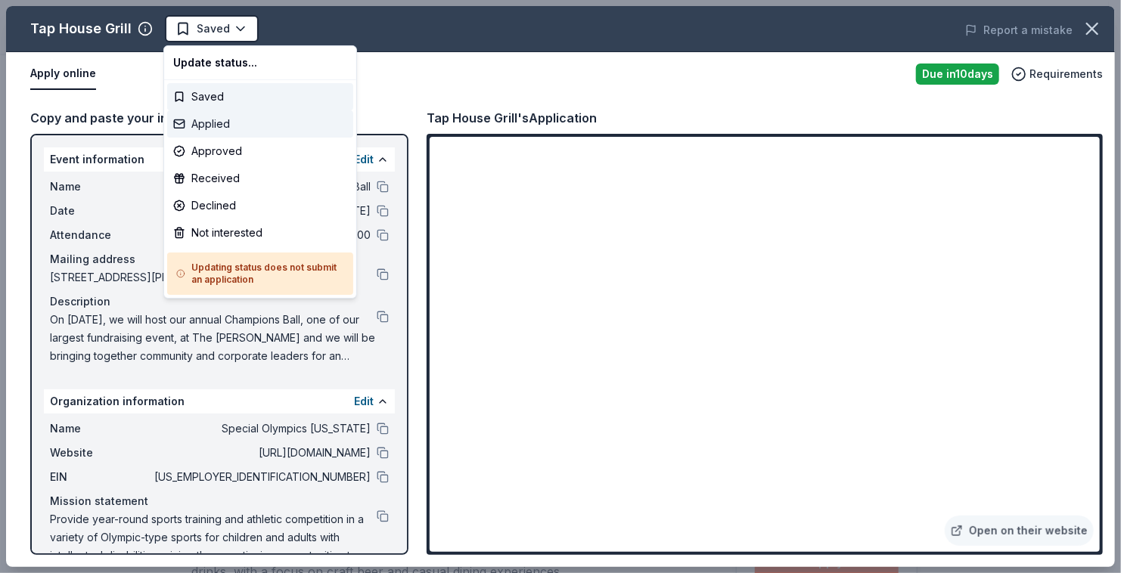
click at [200, 123] on div "Applied" at bounding box center [260, 123] width 186 height 27
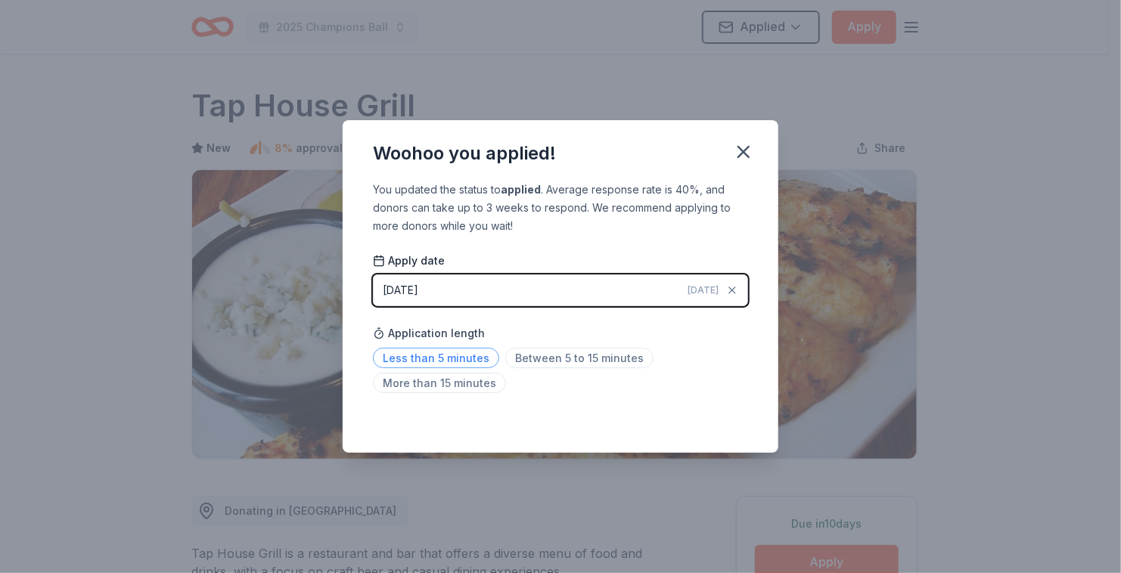
click at [458, 355] on span "Less than 5 minutes" at bounding box center [436, 358] width 126 height 20
click at [752, 152] on icon "button" at bounding box center [743, 151] width 21 height 21
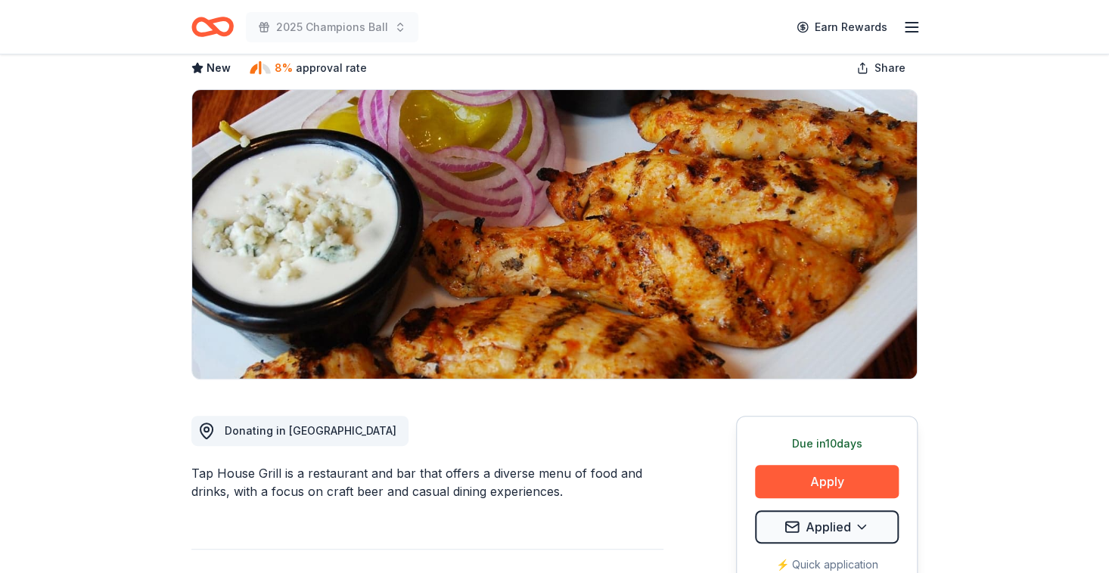
scroll to position [74, 0]
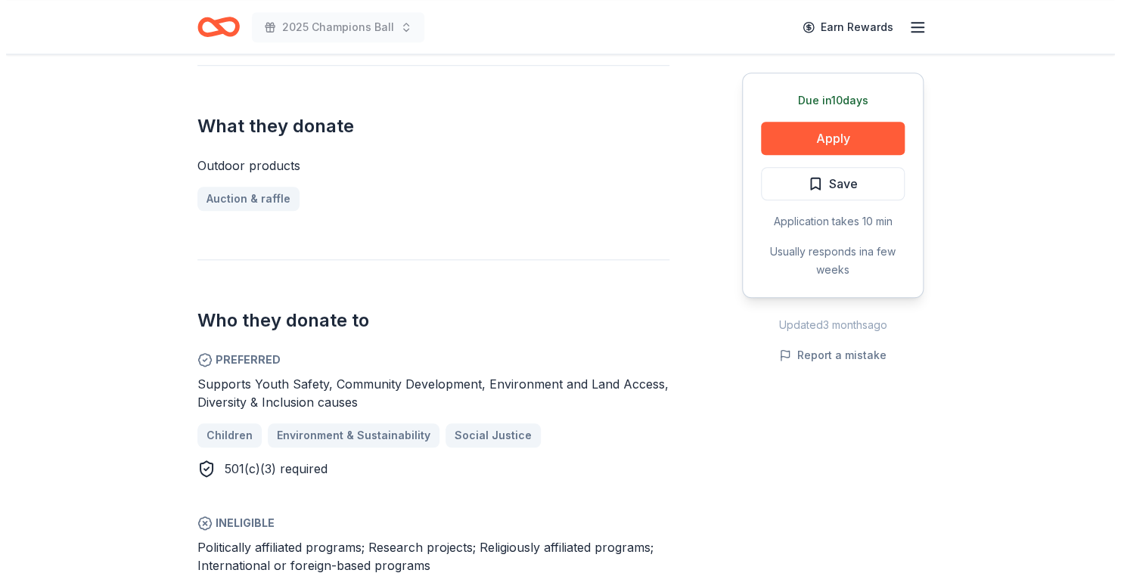
scroll to position [565, 0]
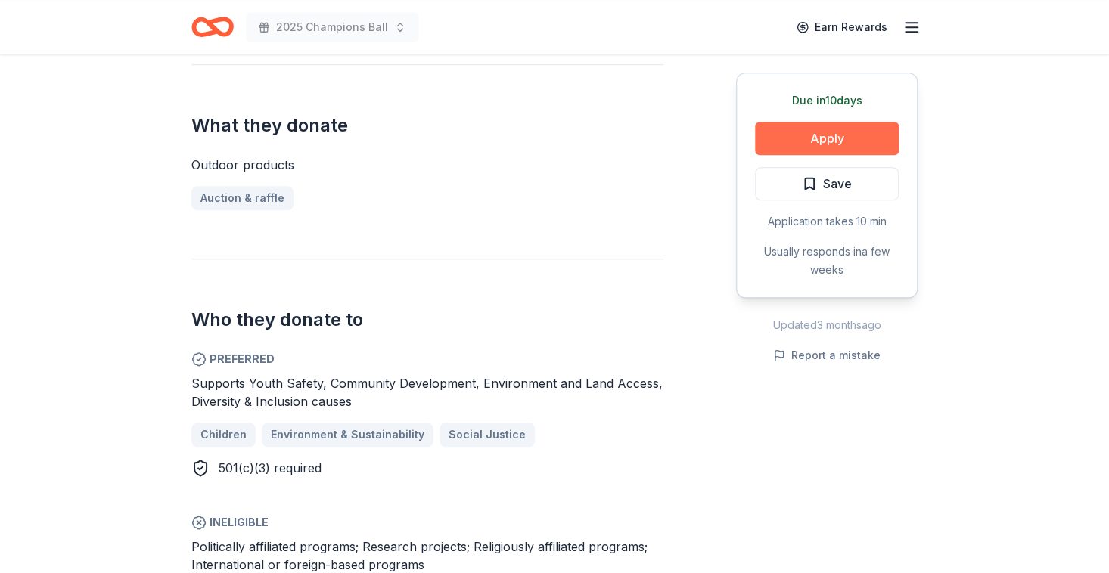
click at [786, 129] on button "Apply" at bounding box center [827, 138] width 144 height 33
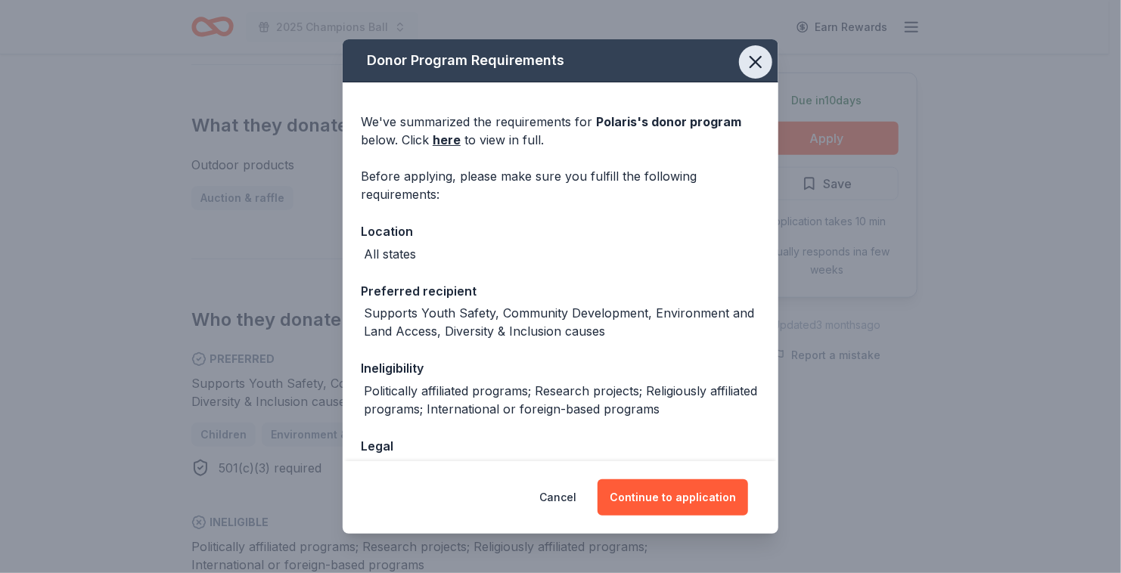
click at [750, 64] on icon "button" at bounding box center [755, 62] width 11 height 11
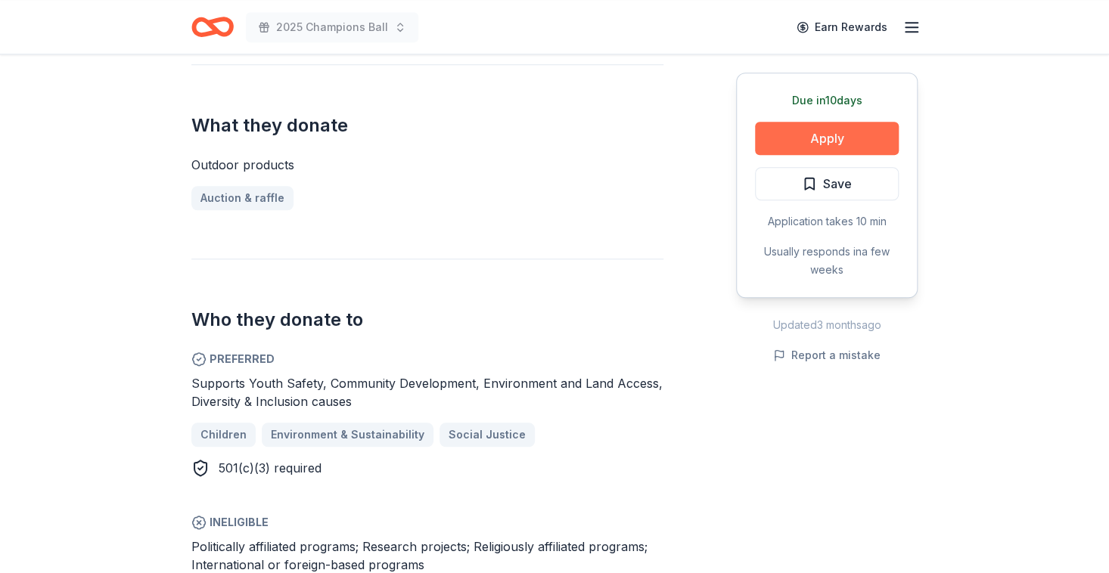
click at [777, 141] on button "Apply" at bounding box center [827, 138] width 144 height 33
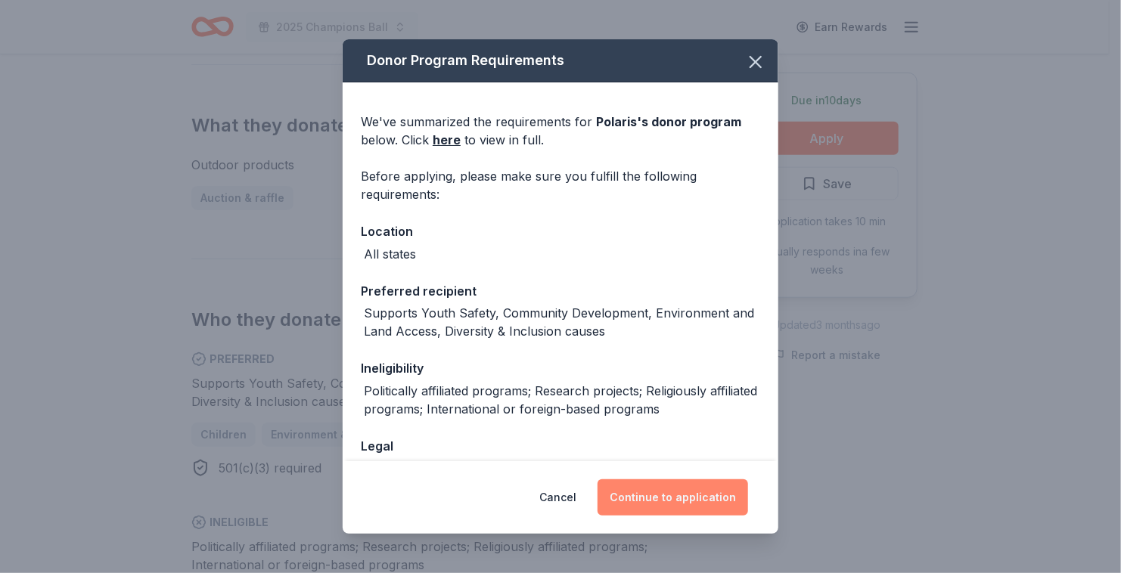
click at [634, 495] on button "Continue to application" at bounding box center [672, 497] width 150 height 36
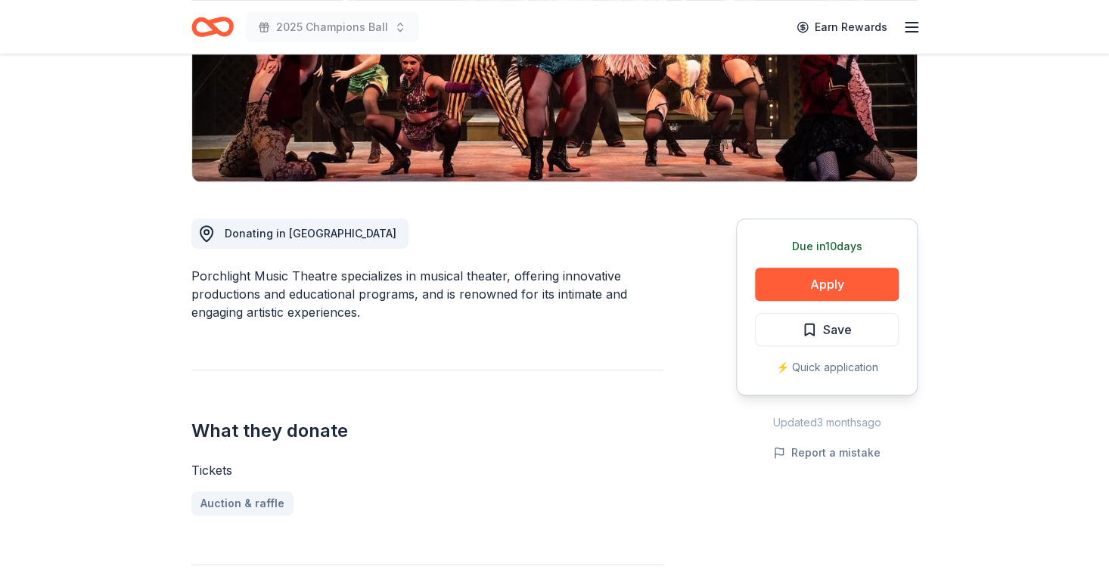
scroll to position [278, 0]
click at [853, 277] on button "Apply" at bounding box center [827, 283] width 144 height 33
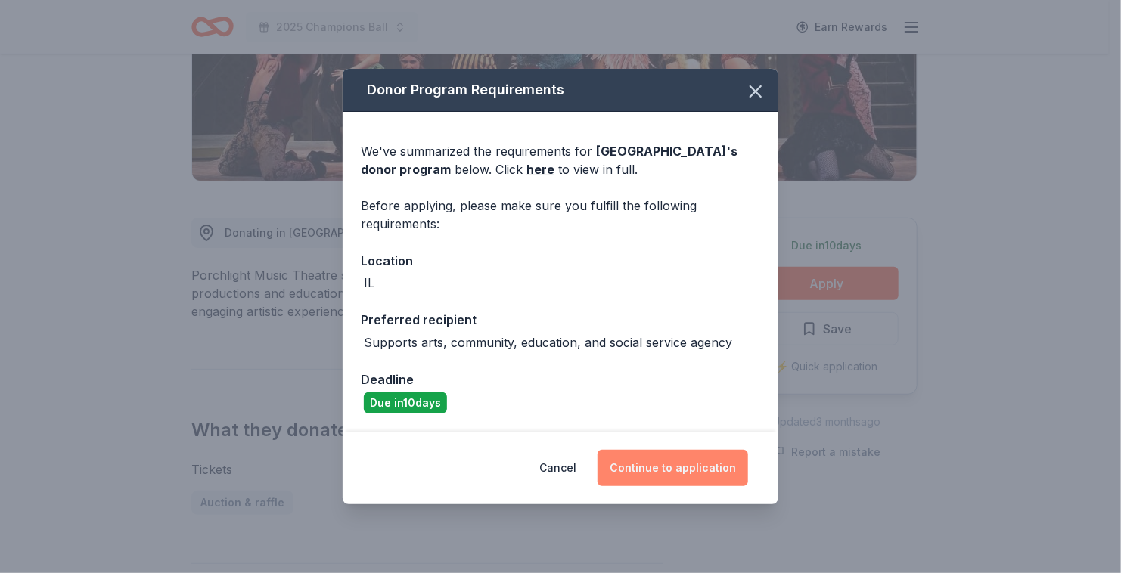
click at [663, 464] on button "Continue to application" at bounding box center [672, 468] width 150 height 36
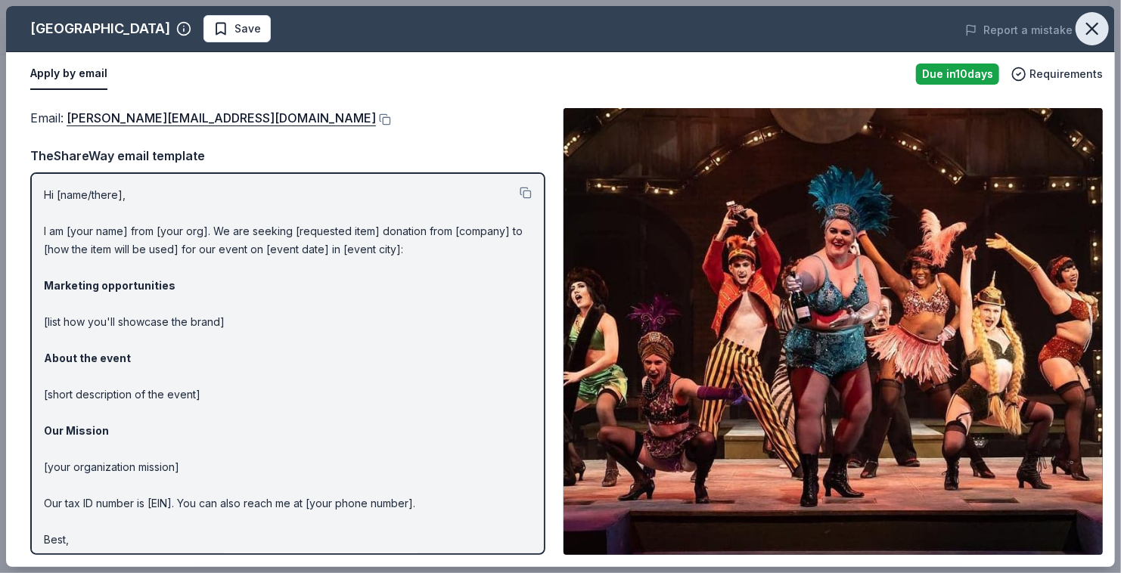
click at [1098, 35] on icon "button" at bounding box center [1091, 28] width 21 height 21
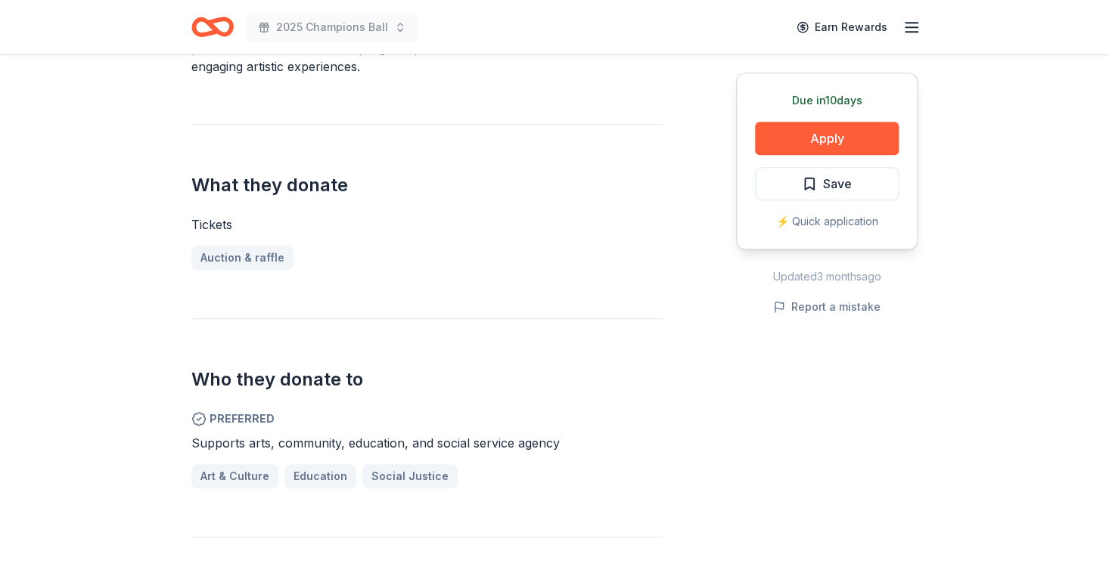
scroll to position [526, 0]
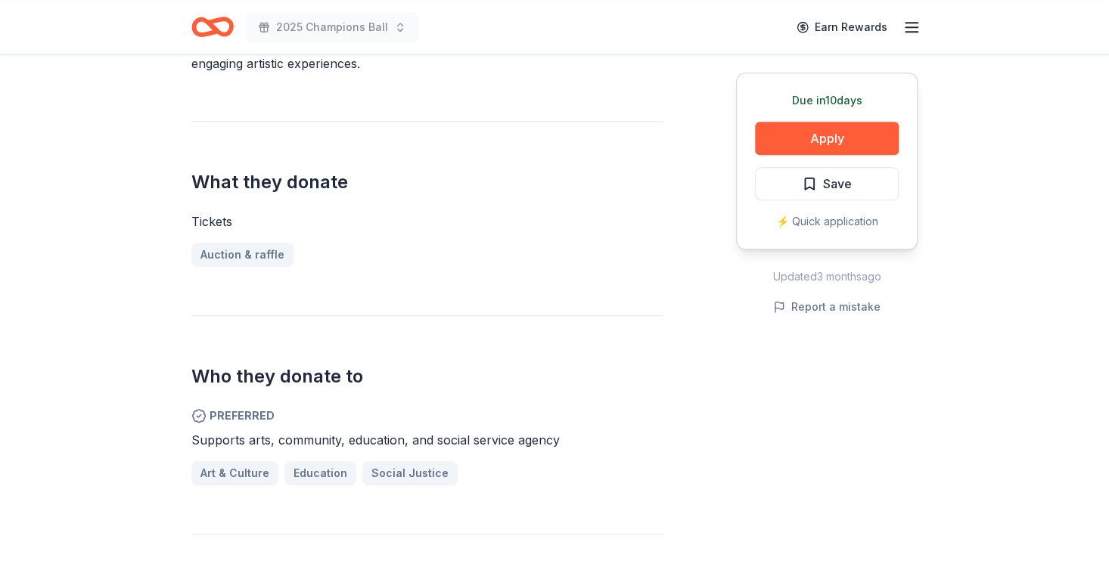
click at [374, 287] on div "Donating in IL Porchlight Music Theatre specializes in musical theater, offerin…" at bounding box center [427, 315] width 472 height 765
click at [805, 144] on button "Apply" at bounding box center [827, 138] width 144 height 33
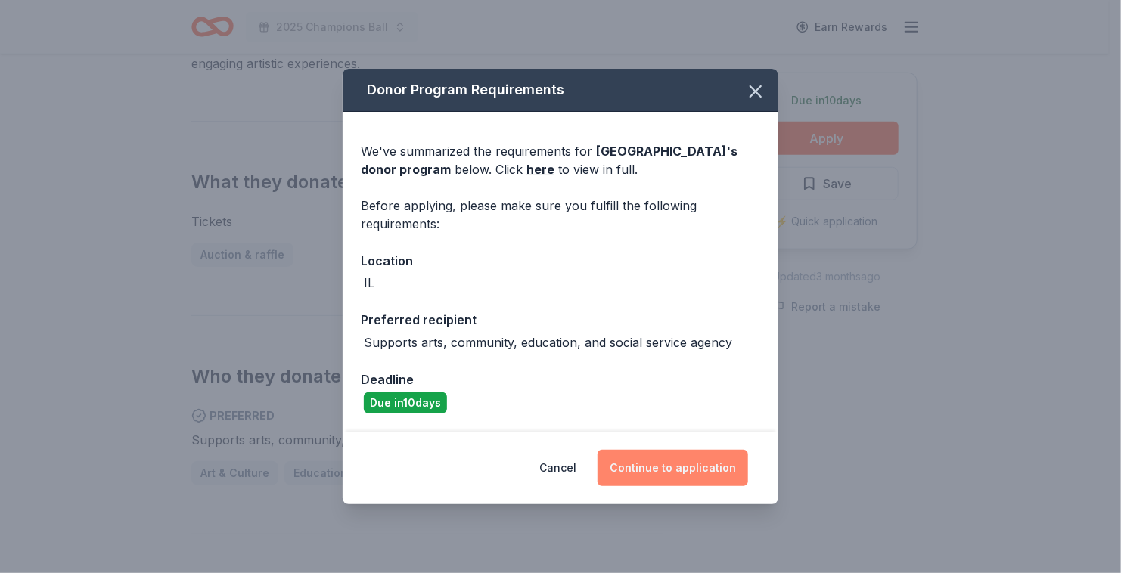
click at [691, 470] on button "Continue to application" at bounding box center [672, 468] width 150 height 36
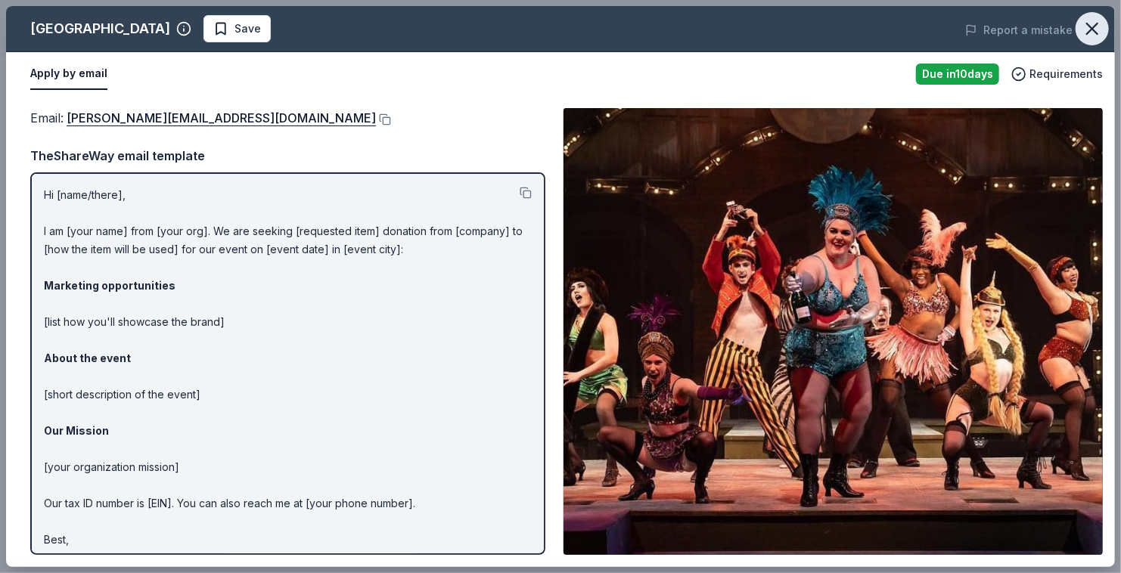
click at [1094, 15] on button "button" at bounding box center [1091, 28] width 33 height 33
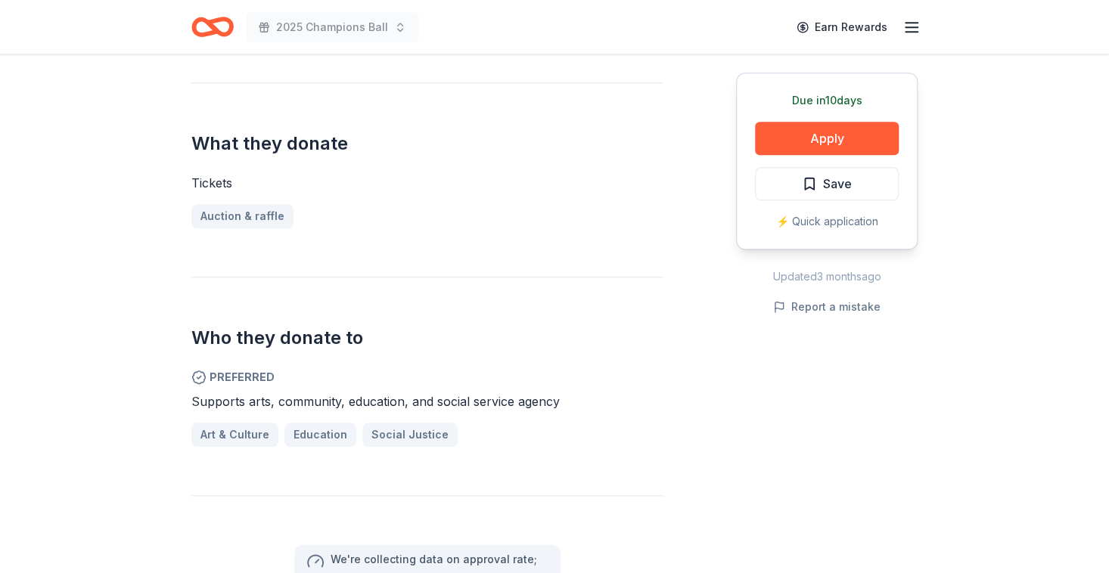
scroll to position [568, 0]
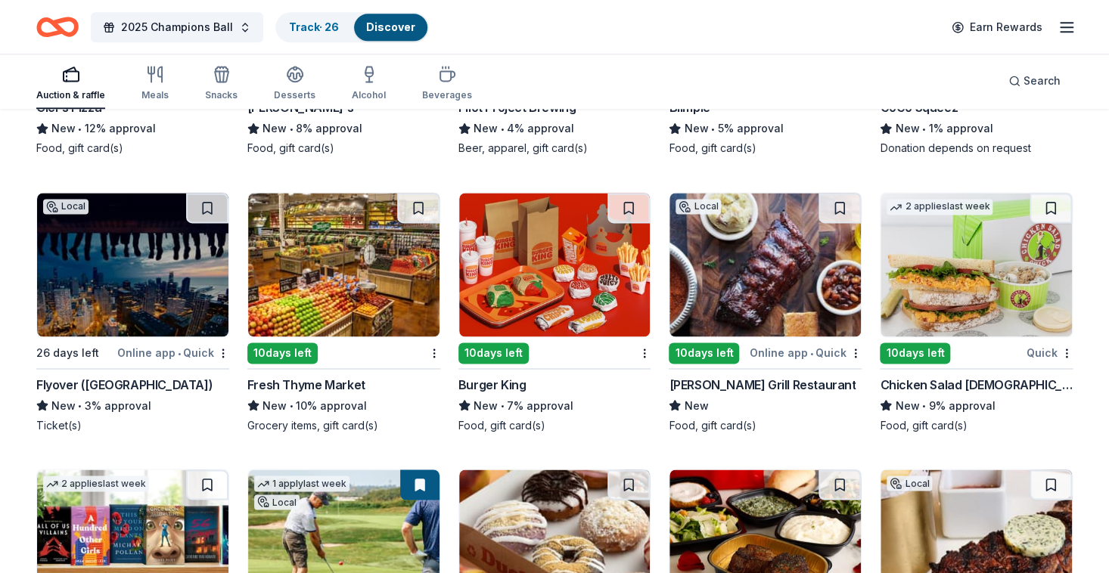
scroll to position [9303, 0]
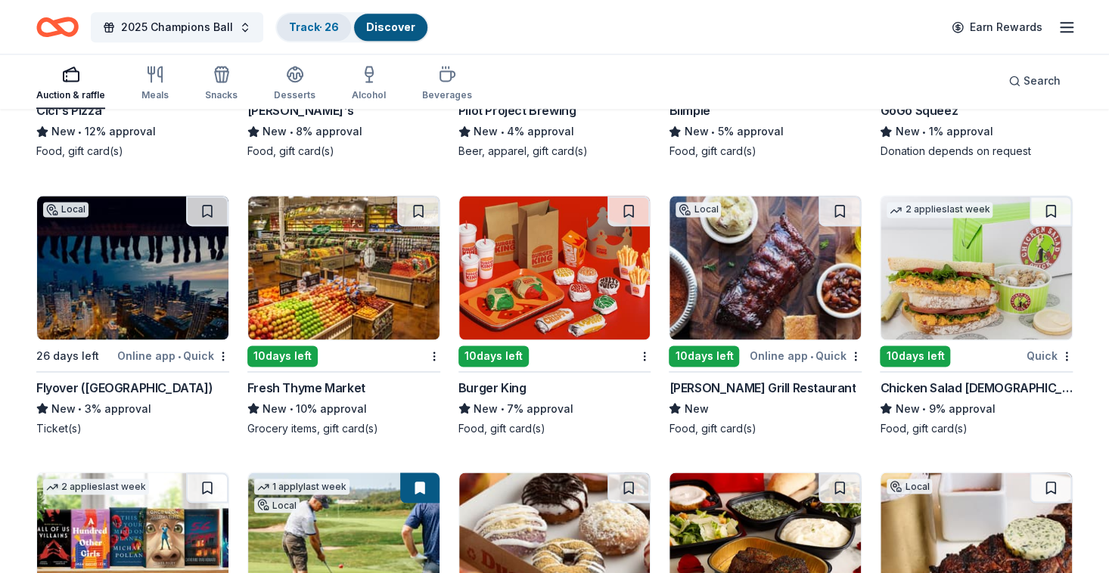
click at [333, 20] on link "Track · 26" at bounding box center [314, 26] width 50 height 13
click at [329, 29] on link "Track · 26" at bounding box center [314, 26] width 50 height 13
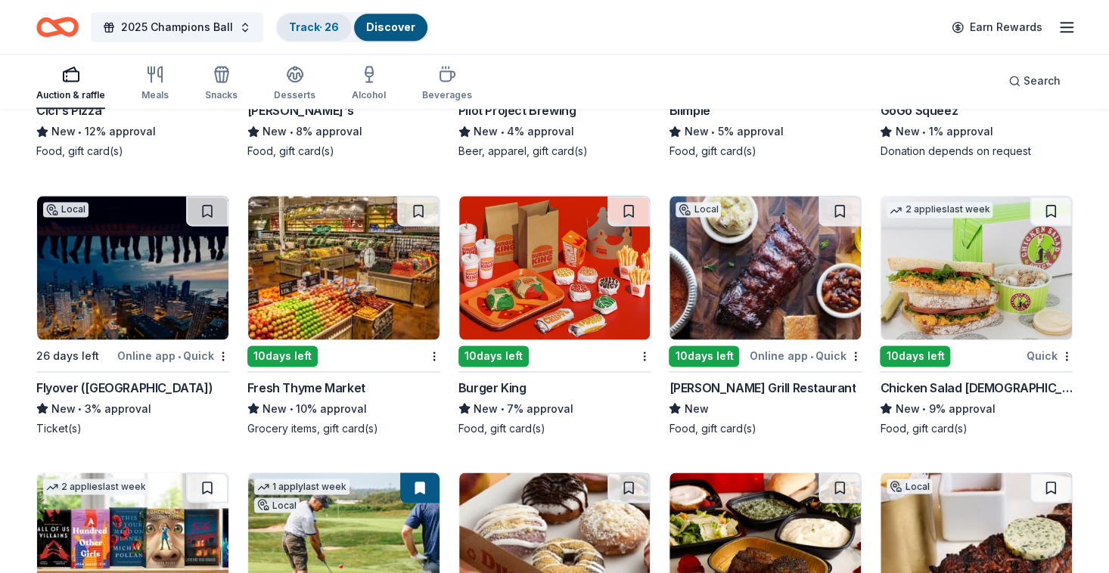
click at [321, 22] on link "Track · 26" at bounding box center [314, 26] width 50 height 13
click at [312, 346] on div "10 days left" at bounding box center [282, 356] width 70 height 21
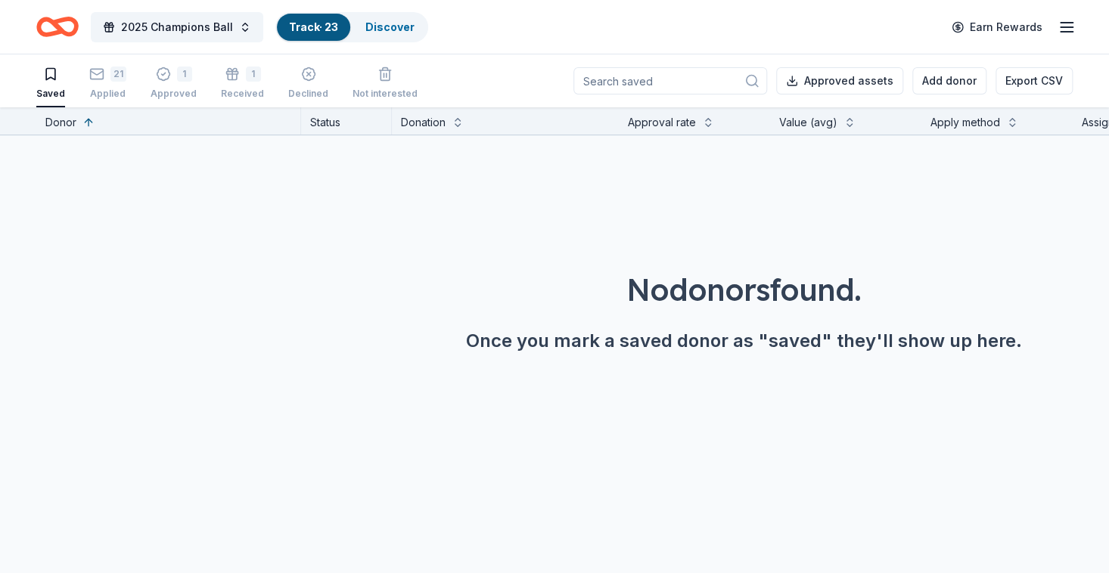
click at [420, 464] on div "Donor Status Donation Approval rate Value (avg) Apply method Assignee Notes No …" at bounding box center [554, 340] width 1109 height 467
click at [378, 26] on link "Discover" at bounding box center [390, 26] width 49 height 13
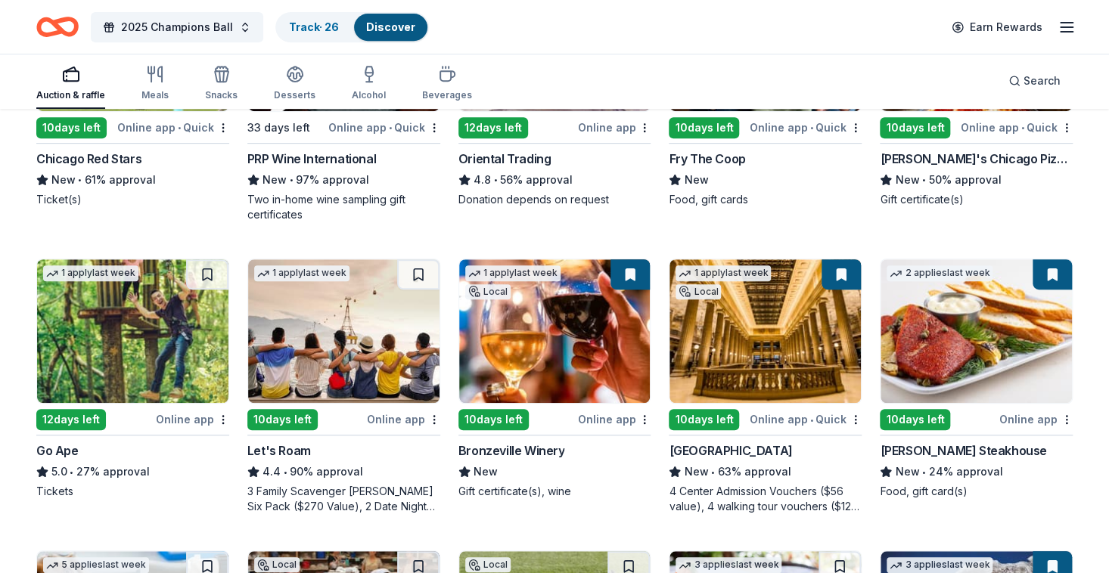
scroll to position [323, 0]
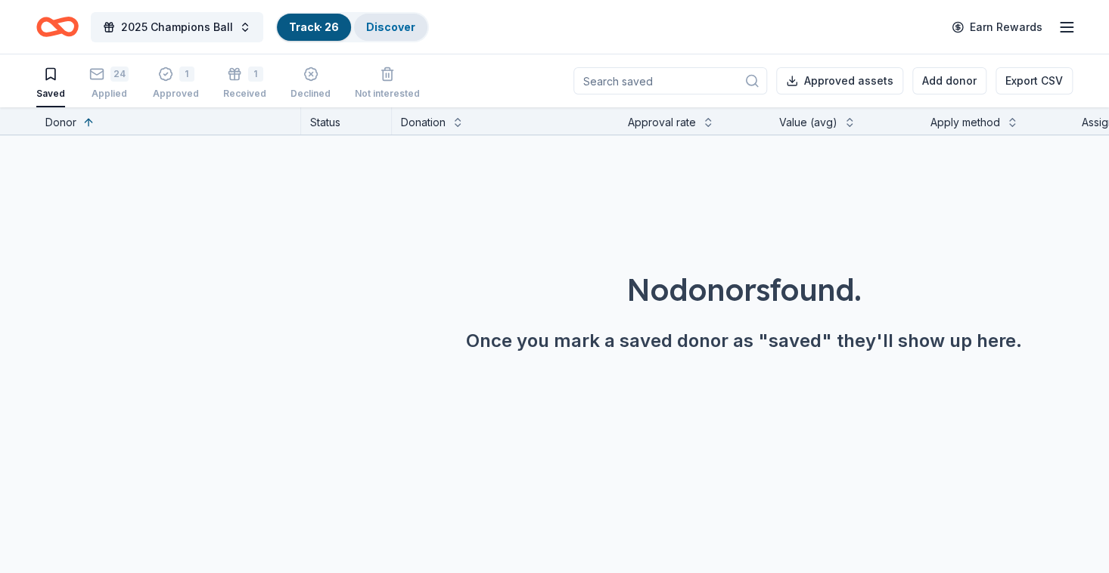
click at [386, 32] on link "Discover" at bounding box center [390, 26] width 49 height 13
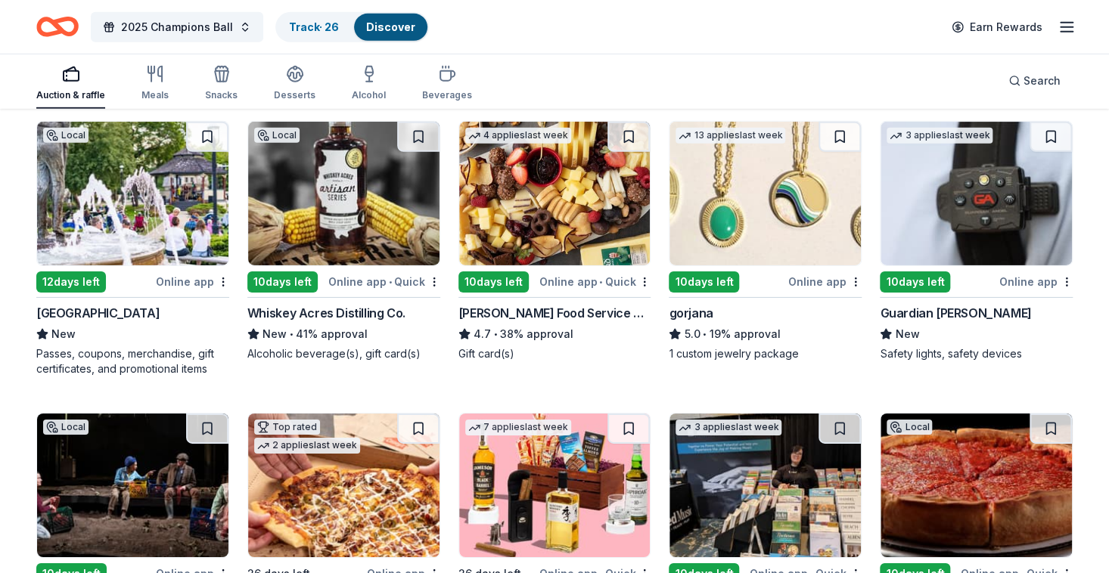
scroll to position [2207, 0]
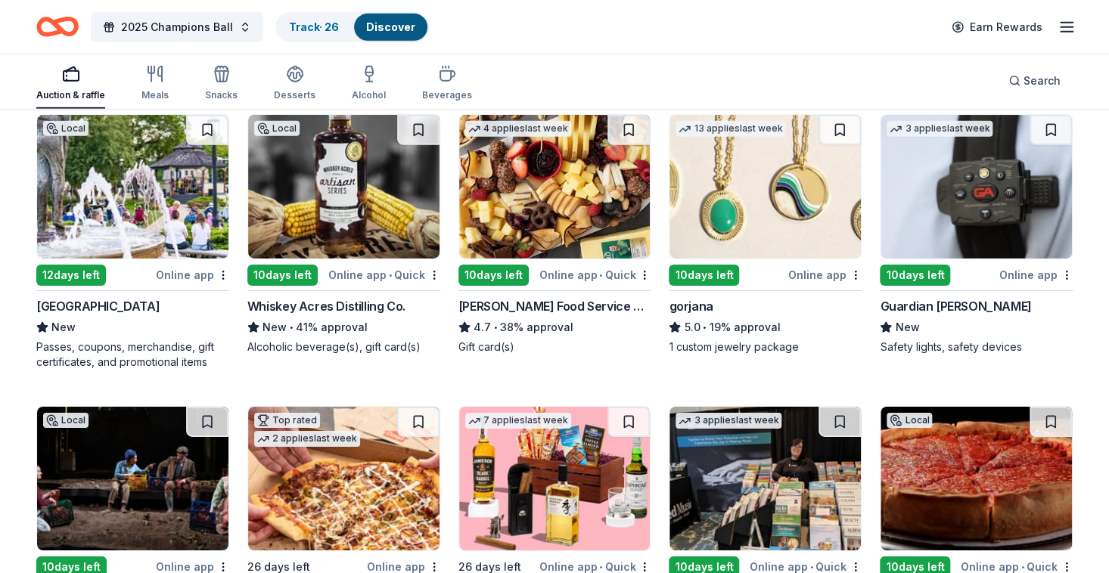
drag, startPoint x: 957, startPoint y: 98, endPoint x: 1098, endPoint y: 346, distance: 284.5
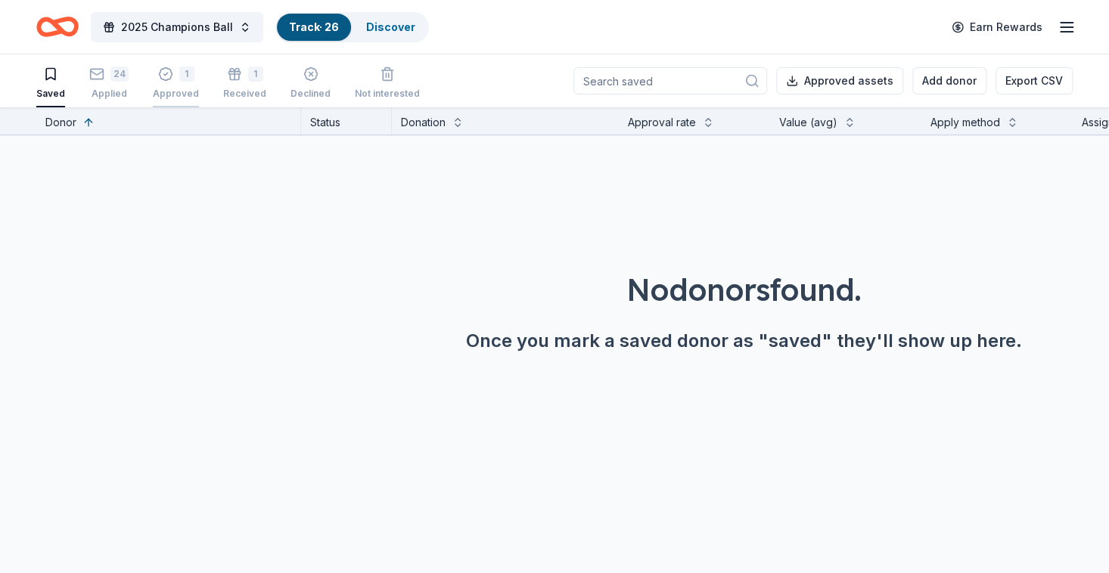
click at [185, 76] on div "1" at bounding box center [186, 74] width 15 height 15
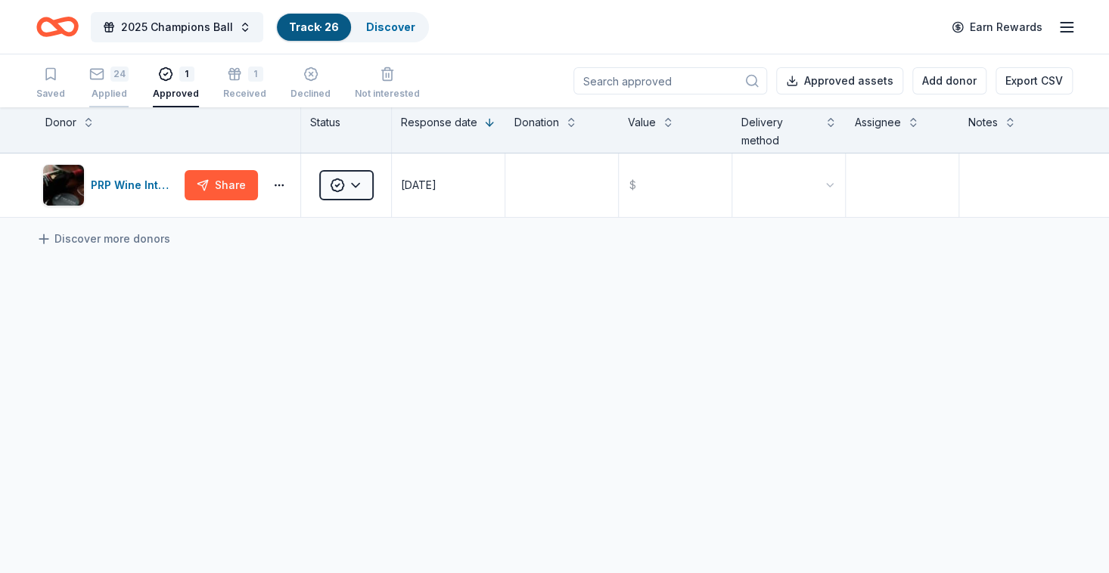
click at [119, 80] on div "24" at bounding box center [119, 74] width 18 height 15
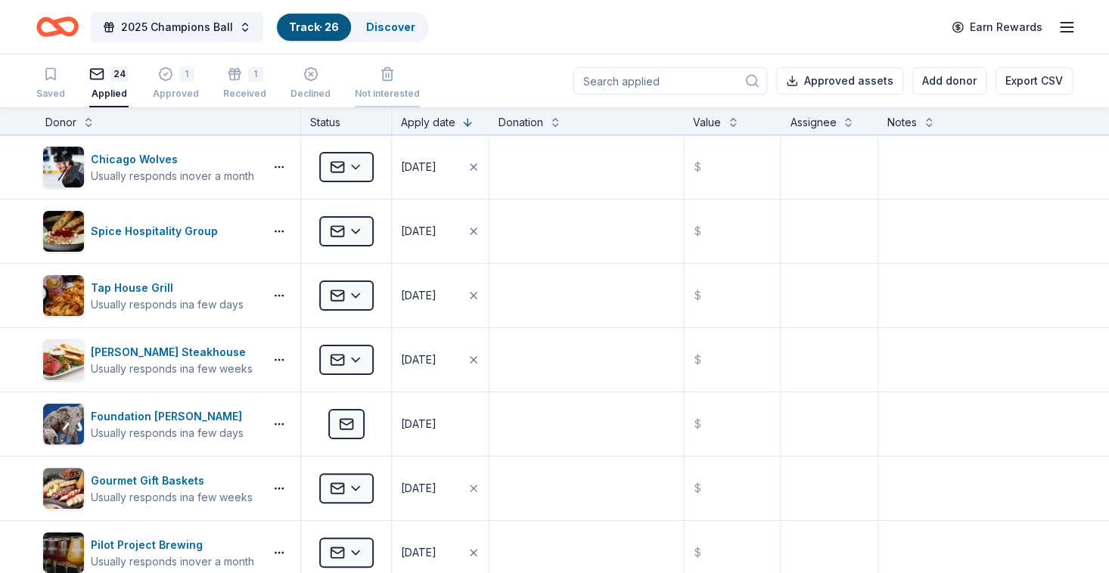
click at [392, 88] on div "Not interested" at bounding box center [387, 94] width 65 height 12
